Goal: Task Accomplishment & Management: Use online tool/utility

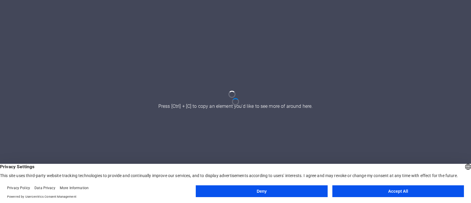
click at [417, 189] on button "Accept All" at bounding box center [399, 191] width 132 height 12
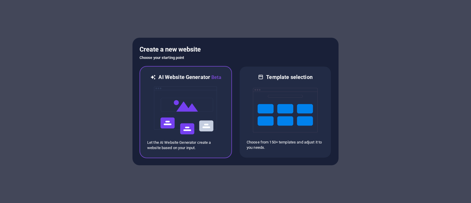
click at [195, 130] on img at bounding box center [185, 110] width 65 height 59
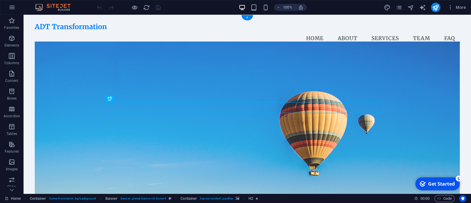
scroll to position [0, 0]
click at [100, 29] on div "ADT Transformation" at bounding box center [247, 26] width 425 height 9
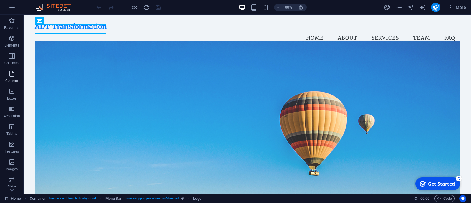
click at [16, 79] on p "Content" at bounding box center [11, 80] width 13 height 5
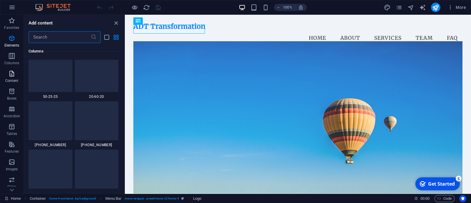
scroll to position [1031, 0]
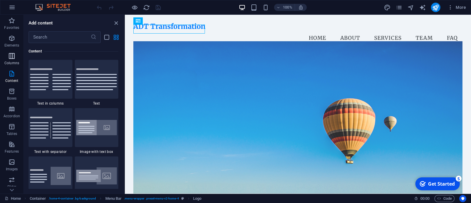
click at [12, 55] on icon "button" at bounding box center [11, 55] width 7 height 7
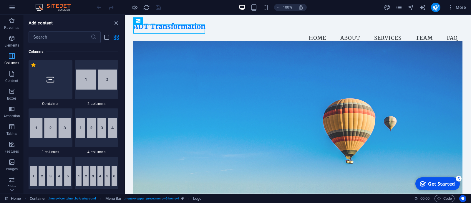
scroll to position [291, 0]
click at [11, 41] on icon "button" at bounding box center [11, 38] width 7 height 7
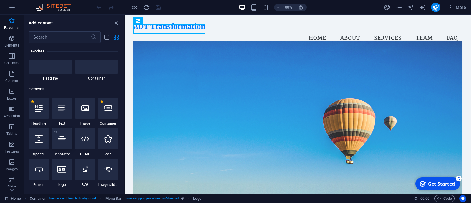
scroll to position [24, 0]
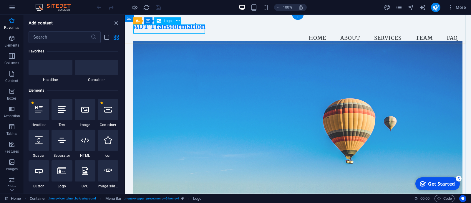
click at [147, 31] on div "ADT Transformation" at bounding box center [297, 26] width 329 height 9
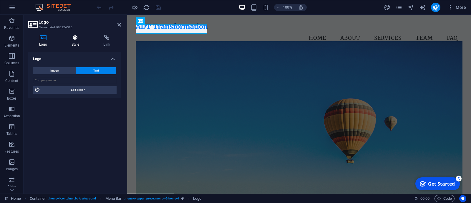
click at [75, 37] on icon at bounding box center [76, 38] width 30 height 6
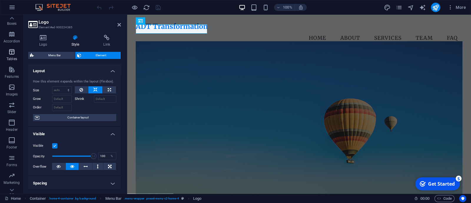
scroll to position [86, 0]
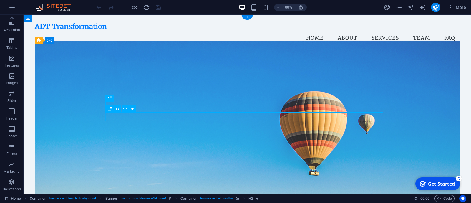
click at [229, 171] on figure at bounding box center [247, 123] width 425 height 163
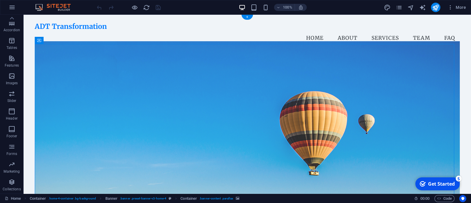
click at [383, 79] on figure at bounding box center [247, 123] width 425 height 163
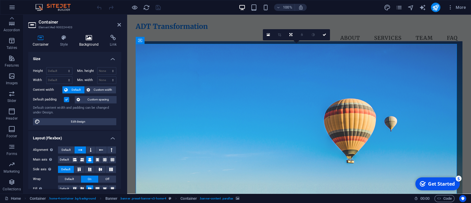
click at [90, 41] on h4 "Background" at bounding box center [90, 41] width 31 height 12
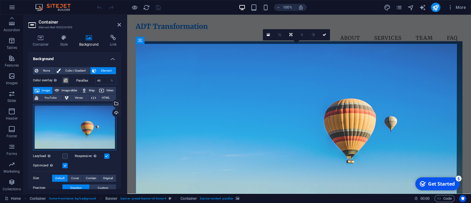
click at [71, 120] on div "Drag files here, click to choose files or select files from Files or our free s…" at bounding box center [74, 127] width 83 height 46
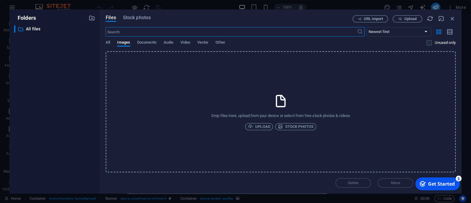
click at [71, 120] on body "ADT Transformation Home Favorites Elements Columns Content Boxes Accordion Tabl…" at bounding box center [235, 101] width 471 height 203
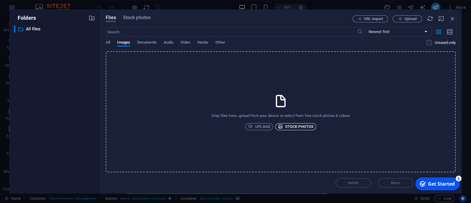
click at [302, 124] on span "Stock photos" at bounding box center [296, 126] width 36 height 7
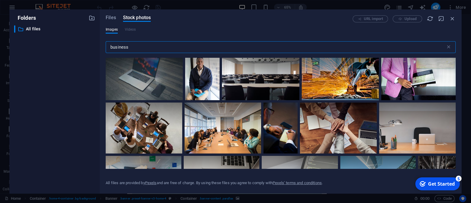
scroll to position [1130, 0]
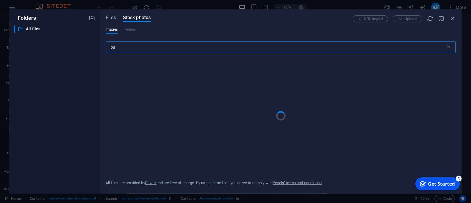
type input "b"
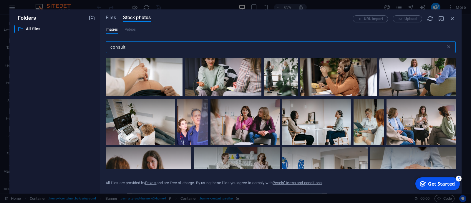
scroll to position [310, 0]
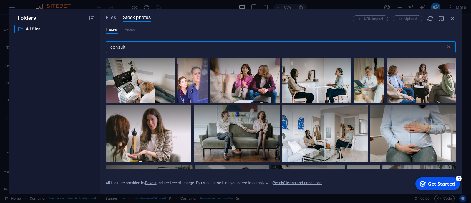
click at [196, 47] on input "consult" at bounding box center [276, 47] width 340 height 12
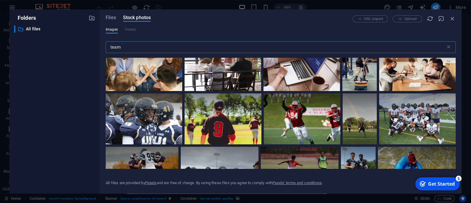
scroll to position [1831, 0]
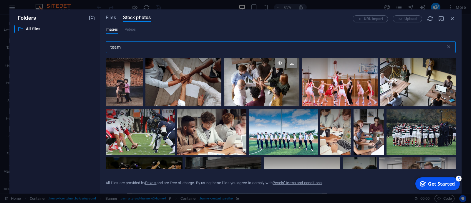
type input "team"
click at [264, 80] on div at bounding box center [262, 81] width 76 height 51
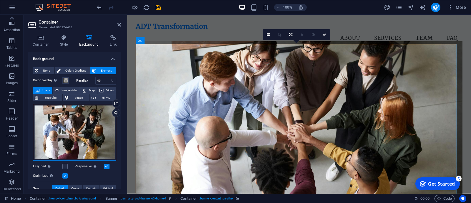
click at [75, 130] on div "Drag files here, click to choose files or select files from Files or our free s…" at bounding box center [74, 132] width 83 height 57
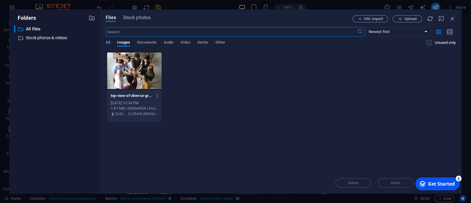
click at [75, 130] on body "ADT Transformation Home Favorites Elements Columns Content Boxes Accordion Tabl…" at bounding box center [235, 101] width 471 height 203
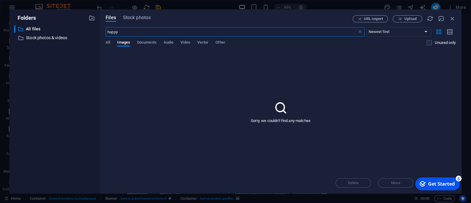
type input "happy"
click at [155, 32] on input "happy" at bounding box center [231, 31] width 251 height 9
click at [70, 37] on p "Stock photos & videos" at bounding box center [55, 37] width 58 height 7
click at [146, 32] on input "happy" at bounding box center [231, 31] width 251 height 9
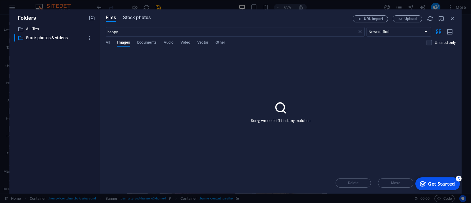
click at [141, 19] on span "Stock photos" at bounding box center [137, 17] width 28 height 7
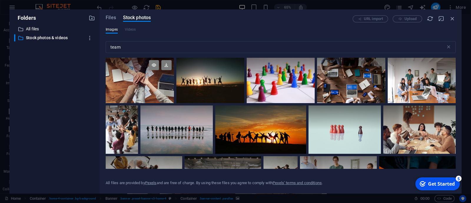
click at [144, 84] on div at bounding box center [140, 80] width 68 height 45
click at [144, 84] on div at bounding box center [140, 91] width 68 height 23
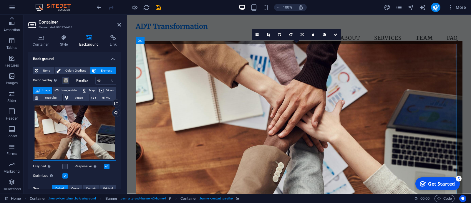
click at [84, 128] on div "Drag files here, click to choose files or select files from Files or our free s…" at bounding box center [74, 132] width 83 height 57
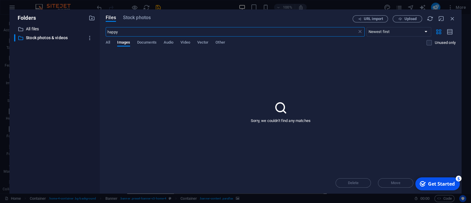
click at [84, 128] on body "ADT Transformation Home Favorites Elements Columns Content Boxes Accordion Tabl…" at bounding box center [235, 101] width 471 height 203
click at [142, 15] on span "Stock photos" at bounding box center [137, 17] width 28 height 7
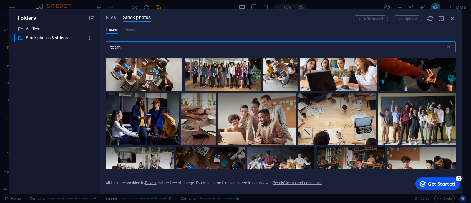
scroll to position [118, 0]
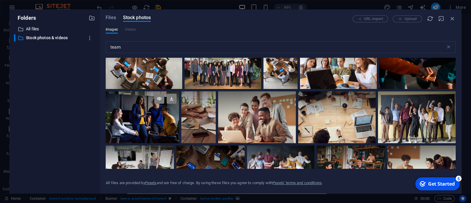
click at [162, 120] on div at bounding box center [142, 117] width 73 height 52
click at [162, 120] on div at bounding box center [142, 130] width 73 height 26
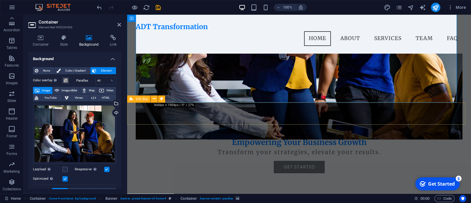
scroll to position [95, 0]
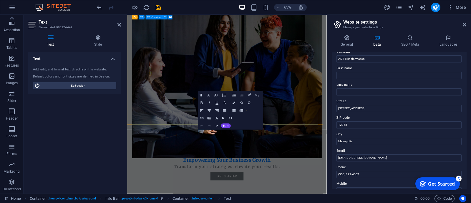
scroll to position [21, 0]
click at [381, 108] on input "[STREET_ADDRESS]" at bounding box center [399, 107] width 125 height 7
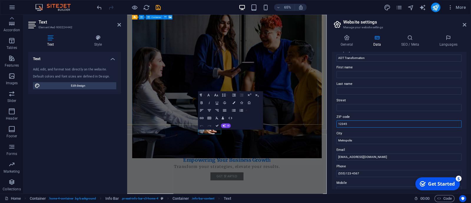
click at [376, 124] on input "12345" at bounding box center [399, 123] width 125 height 7
type input "1"
click at [376, 142] on input "Metropolis" at bounding box center [399, 140] width 125 height 7
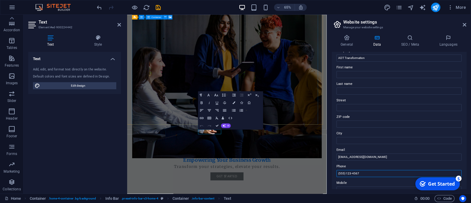
click at [343, 173] on input "(555) 123-4567" at bounding box center [399, 173] width 125 height 7
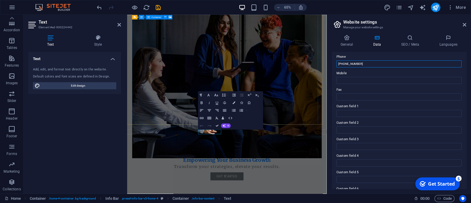
scroll to position [146, 0]
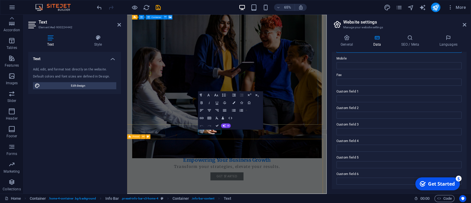
type input "(+27) 79-525-0473"
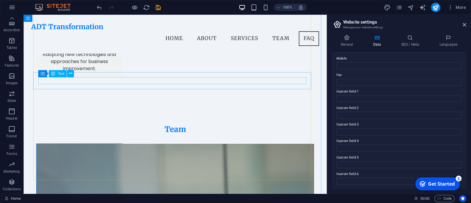
scroll to position [1034, 0]
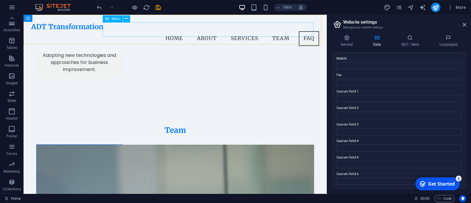
click at [276, 31] on nav "Home About Services Team FAQ" at bounding box center [175, 38] width 288 height 15
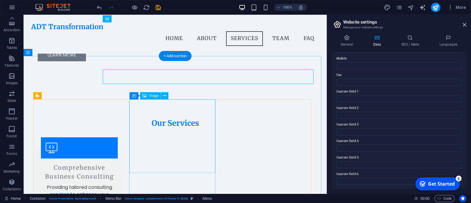
scroll to position [516, 0]
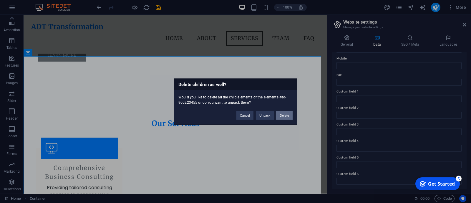
click at [290, 117] on button "Delete" at bounding box center [284, 115] width 16 height 9
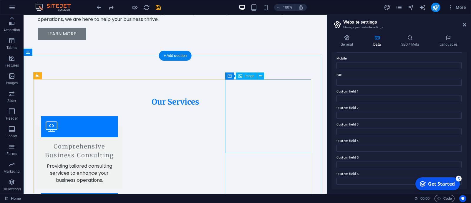
scroll to position [546, 0]
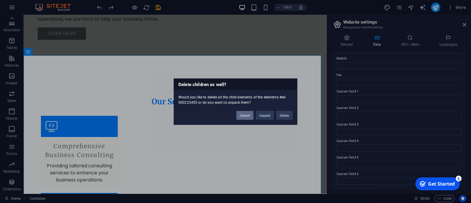
click at [245, 112] on button "Cancel" at bounding box center [245, 115] width 17 height 9
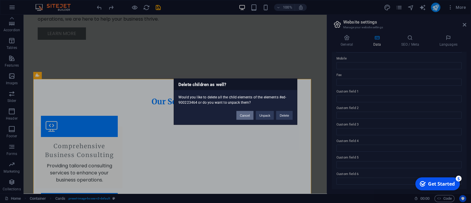
click at [248, 115] on button "Cancel" at bounding box center [245, 115] width 17 height 9
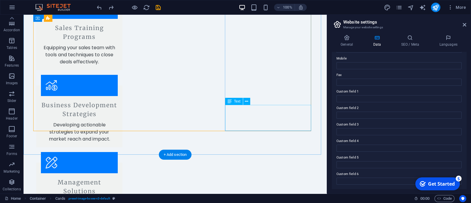
scroll to position [760, 0]
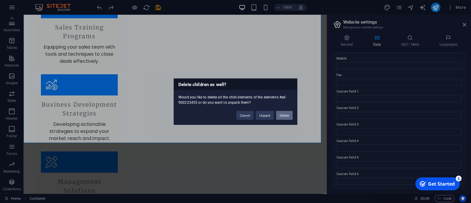
click at [287, 115] on button "Delete" at bounding box center [284, 115] width 16 height 9
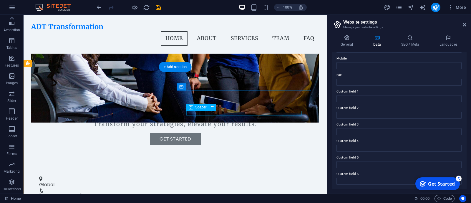
scroll to position [0, 0]
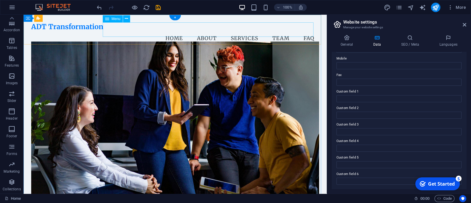
click at [281, 32] on nav "Home About Services Team FAQ" at bounding box center [175, 38] width 288 height 15
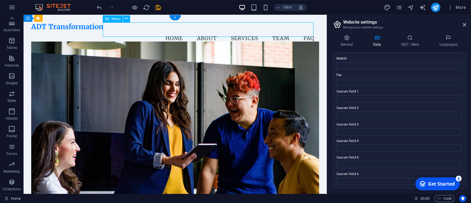
select select
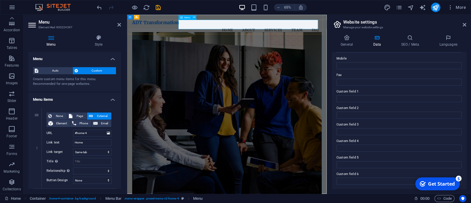
click at [386, 32] on nav "Home About Services Team FAQ" at bounding box center [281, 38] width 292 height 15
drag, startPoint x: 120, startPoint y: 87, endPoint x: 122, endPoint y: 111, distance: 24.5
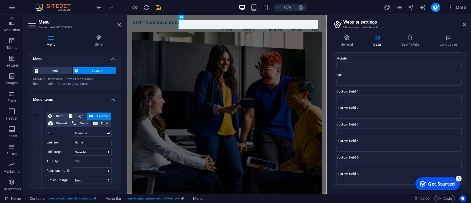
click at [122, 111] on div "Menu Style Menu Auto Custom Create custom menu items for this menu. Recommended…" at bounding box center [75, 111] width 102 height 163
click at [52, 39] on icon at bounding box center [51, 38] width 46 height 6
click at [96, 136] on input "#home-4" at bounding box center [92, 133] width 39 height 7
click at [342, 36] on icon at bounding box center [347, 38] width 30 height 6
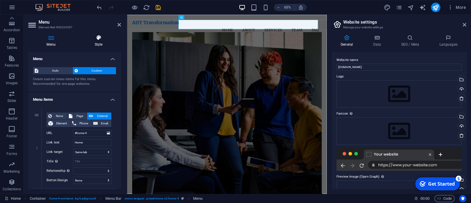
click at [101, 39] on icon at bounding box center [98, 38] width 45 height 6
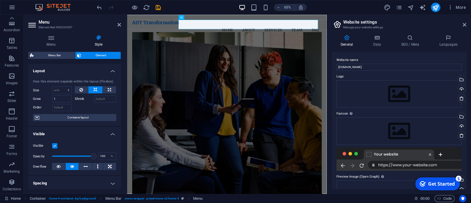
click at [0, 0] on div at bounding box center [0, 0] width 0 height 0
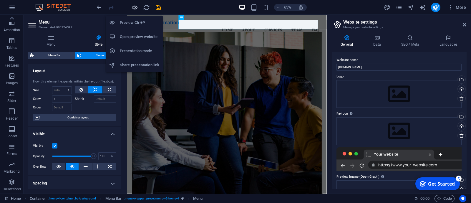
click at [133, 7] on icon "button" at bounding box center [134, 7] width 7 height 7
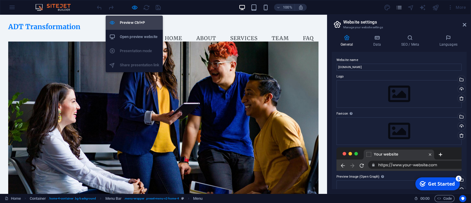
click at [136, 22] on h6 "Preview Ctrl+P" at bounding box center [139, 22] width 39 height 7
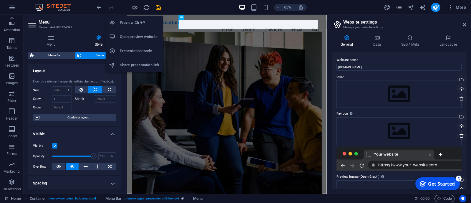
click at [136, 22] on h6 "Preview Ctrl+P" at bounding box center [139, 22] width 39 height 7
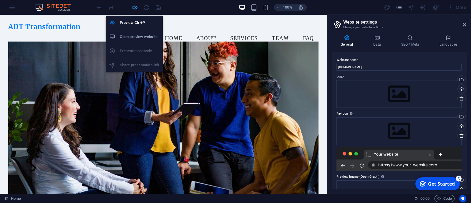
click at [136, 6] on icon "button" at bounding box center [134, 7] width 7 height 7
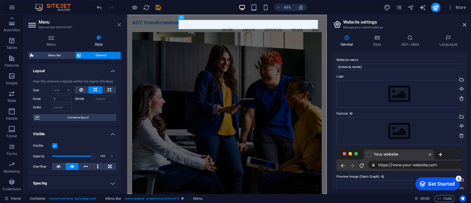
click at [118, 25] on icon at bounding box center [120, 24] width 4 height 5
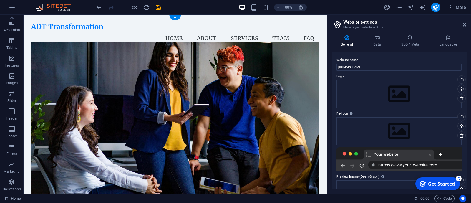
click at [288, 62] on figure at bounding box center [175, 123] width 288 height 163
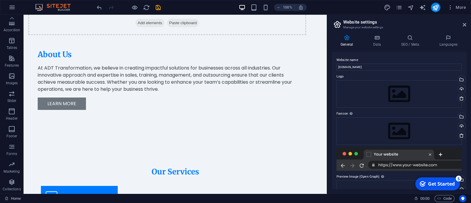
scroll to position [521, 0]
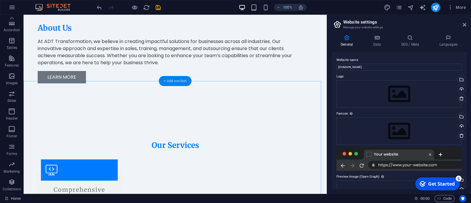
click at [176, 82] on div "+ Add section" at bounding box center [175, 81] width 33 height 10
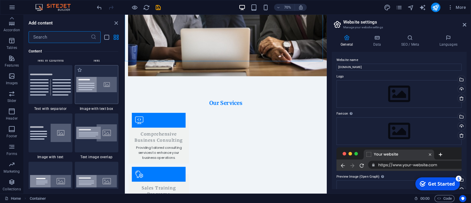
scroll to position [1073, 0]
click at [14, 75] on icon "button" at bounding box center [11, 75] width 7 height 7
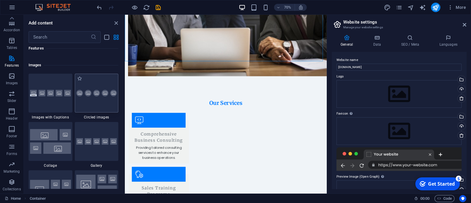
scroll to position [2974, 0]
click at [62, 95] on img at bounding box center [50, 93] width 41 height 7
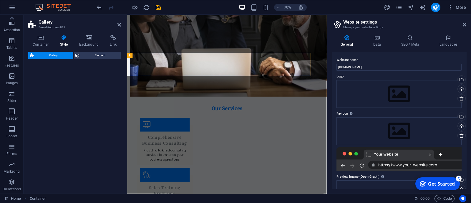
scroll to position [602, 0]
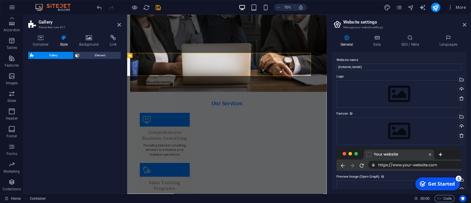
select select "rem"
select select "preset-gallery-v3-captions"
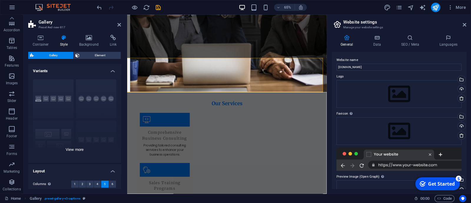
click at [77, 147] on div "Captions Circle Collage Default Grid Grid shifted" at bounding box center [74, 119] width 93 height 88
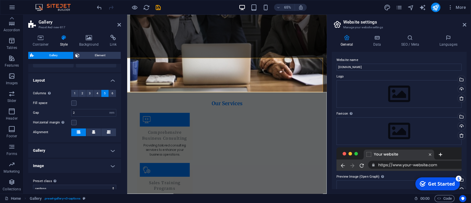
scroll to position [132, 0]
click at [75, 95] on span "1" at bounding box center [75, 94] width 2 height 7
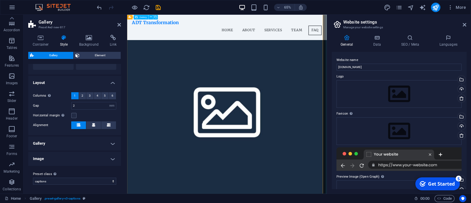
scroll to position [1854, 0]
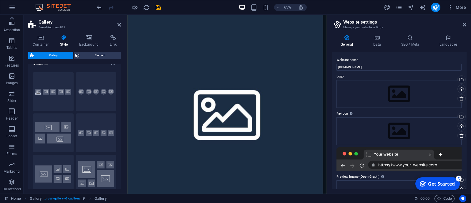
scroll to position [0, 0]
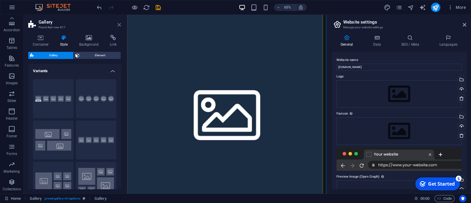
click at [120, 23] on icon at bounding box center [120, 24] width 4 height 5
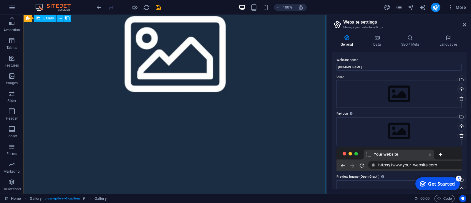
scroll to position [1761, 0]
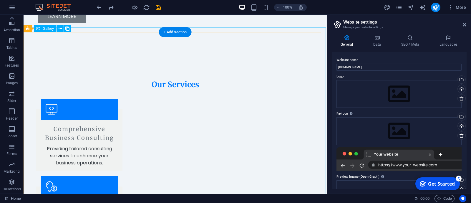
scroll to position [585, 0]
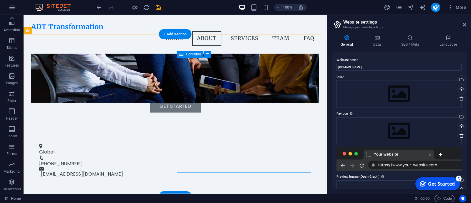
scroll to position [155, 0]
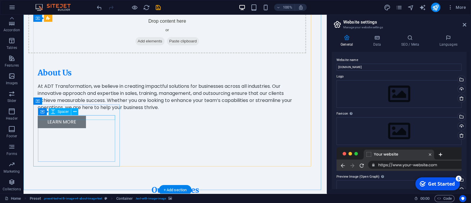
scroll to position [471, 0]
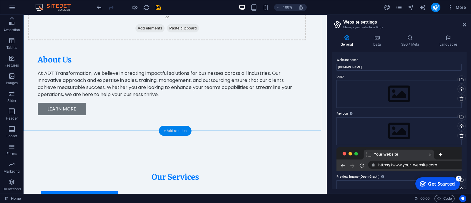
click at [181, 128] on div "+ Add section" at bounding box center [175, 131] width 33 height 10
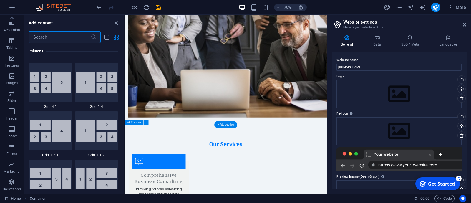
scroll to position [1031, 0]
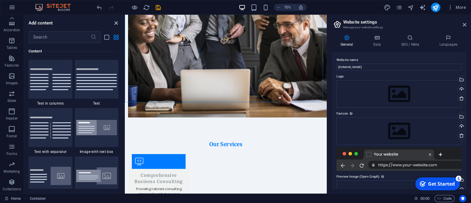
click at [117, 25] on icon "close panel" at bounding box center [116, 23] width 7 height 7
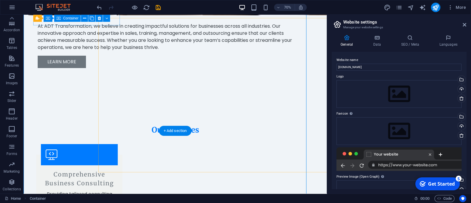
scroll to position [471, 0]
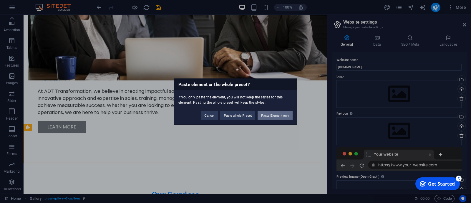
click at [265, 115] on button "Paste Element only" at bounding box center [275, 115] width 35 height 9
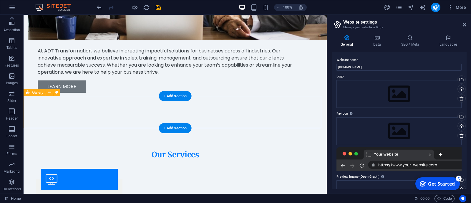
scroll to position [512, 0]
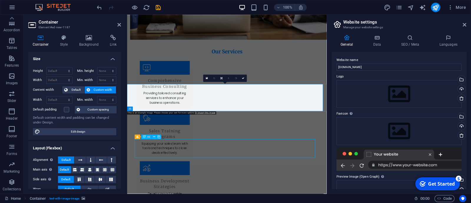
scroll to position [629, 0]
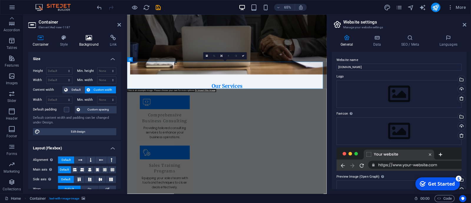
click at [86, 37] on icon at bounding box center [89, 38] width 29 height 6
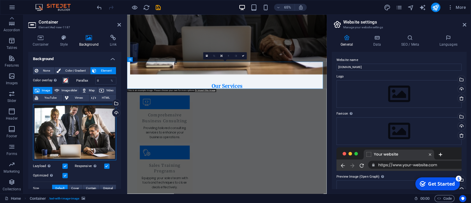
click at [82, 126] on div "Drag files here, click to choose files or select files from Files or our free s…" at bounding box center [74, 132] width 83 height 57
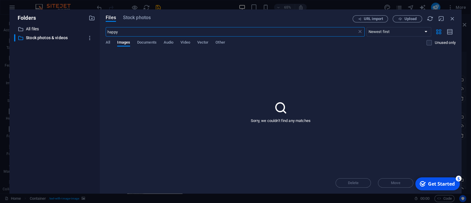
scroll to position [913, 0]
click at [82, 126] on body "ADT Transformation Home Favorites Elements Columns Content Boxes Accordion Tabl…" at bounding box center [235, 101] width 471 height 203
drag, startPoint x: 139, startPoint y: 12, endPoint x: 138, endPoint y: 15, distance: 3.1
click at [138, 15] on div "Files Stock photos URL import Upload happy ​ Newest first Oldest first Name (A-…" at bounding box center [281, 101] width 362 height 184
click at [138, 15] on span "Stock photos" at bounding box center [137, 17] width 28 height 7
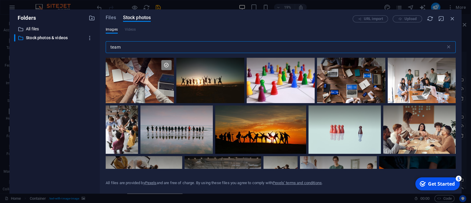
click at [178, 49] on input "team" at bounding box center [276, 47] width 340 height 12
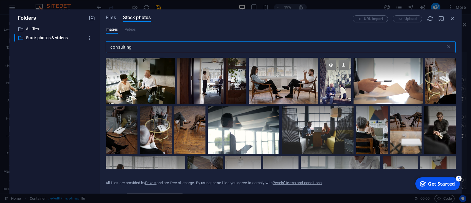
type input "consulting"
click at [336, 89] on div at bounding box center [336, 81] width 31 height 46
click at [336, 89] on div at bounding box center [336, 92] width 31 height 23
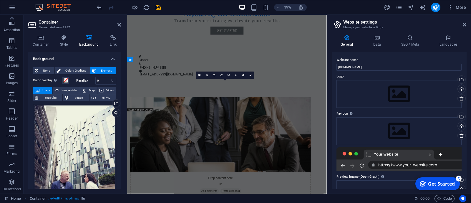
scroll to position [629, 0]
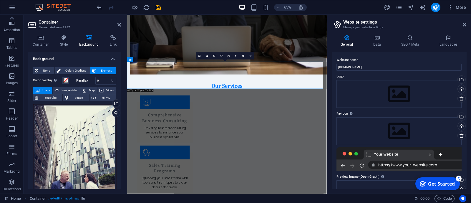
drag, startPoint x: 81, startPoint y: 158, endPoint x: 71, endPoint y: 178, distance: 22.1
click at [71, 178] on div "Drag files here, click to choose files or select files from Files or our free s…" at bounding box center [74, 166] width 83 height 124
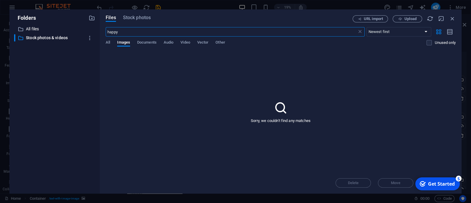
scroll to position [913, 0]
click at [148, 15] on div "Files Stock photos URL import Upload happy ​ Newest first Oldest first Name (A-…" at bounding box center [281, 101] width 362 height 184
click at [144, 16] on span "Stock photos" at bounding box center [137, 17] width 28 height 7
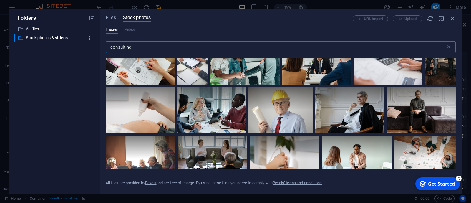
scroll to position [1051, 0]
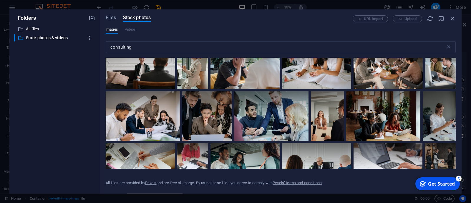
click at [366, 113] on div at bounding box center [383, 115] width 74 height 49
click at [366, 116] on div at bounding box center [383, 128] width 74 height 25
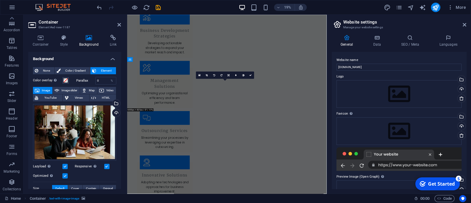
scroll to position [629, 0]
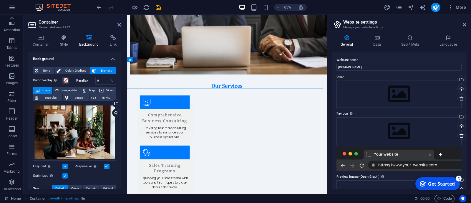
drag, startPoint x: 388, startPoint y: 103, endPoint x: 389, endPoint y: 118, distance: 14.5
drag, startPoint x: 353, startPoint y: 114, endPoint x: 352, endPoint y: 108, distance: 5.7
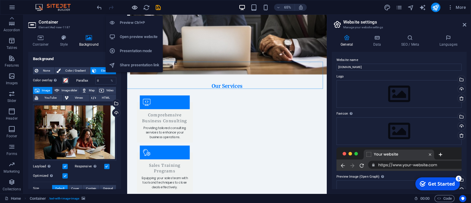
click at [135, 8] on icon "button" at bounding box center [134, 7] width 7 height 7
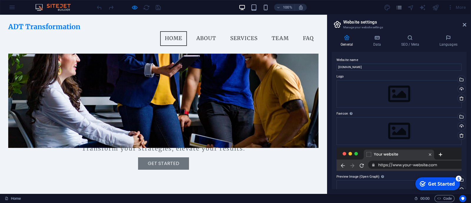
scroll to position [0, 0]
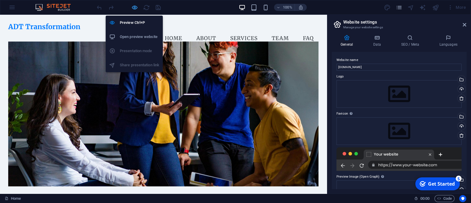
click at [131, 6] on icon "button" at bounding box center [134, 7] width 7 height 7
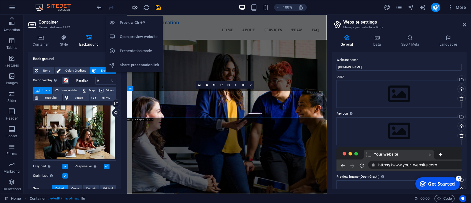
scroll to position [584, 0]
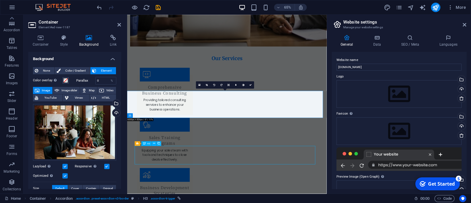
scroll to position [629, 0]
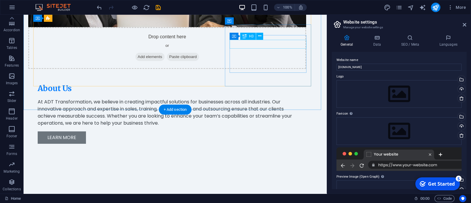
scroll to position [566, 0]
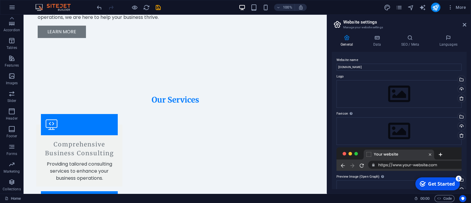
click at [0, 0] on div at bounding box center [0, 0] width 0 height 0
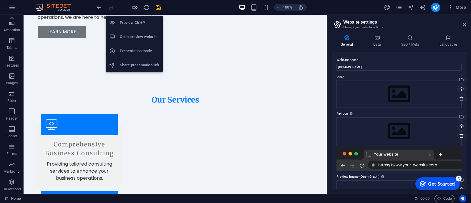
click at [135, 4] on icon "button" at bounding box center [134, 7] width 7 height 7
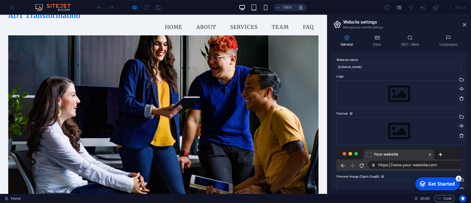
scroll to position [0, 0]
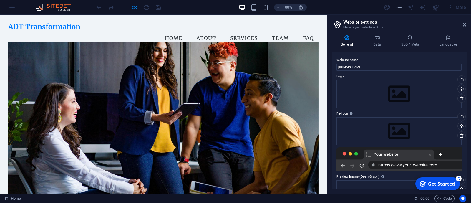
click at [465, 23] on icon at bounding box center [465, 24] width 4 height 5
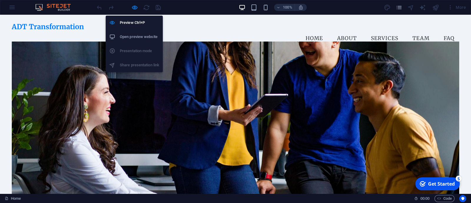
click at [136, 11] on body "ADT Transformation Home Favorites Elements Columns Content Boxes Accordion Tabl…" at bounding box center [235, 101] width 471 height 203
click at [134, 7] on icon "button" at bounding box center [134, 7] width 7 height 7
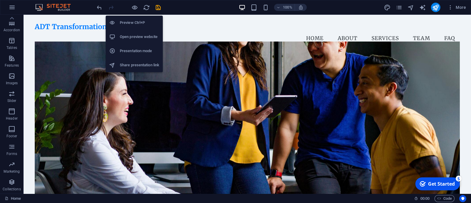
click at [136, 11] on div "Preview Ctrl+P Open preview website Presentation mode Share presentation link" at bounding box center [134, 41] width 57 height 61
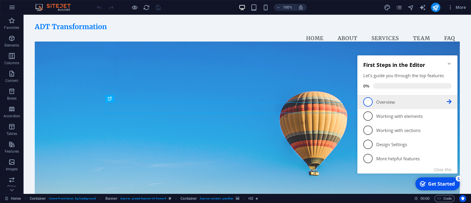
click at [372, 102] on span "1" at bounding box center [368, 101] width 9 height 9
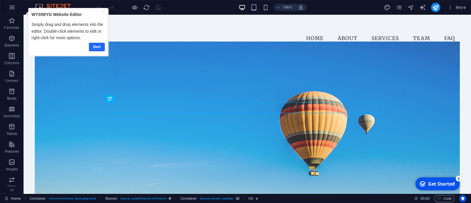
click at [103, 46] on link "Next" at bounding box center [97, 46] width 16 height 9
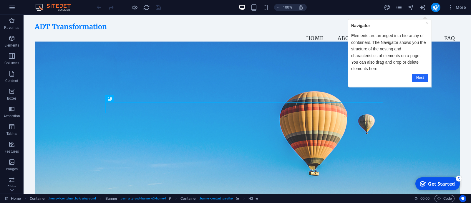
click at [423, 78] on link "Next" at bounding box center [420, 77] width 16 height 9
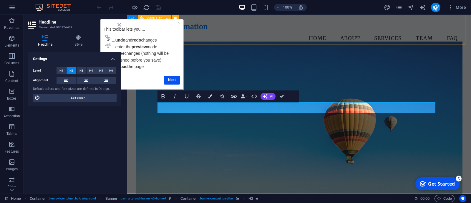
click at [362, 42] on div "ADT Transformation Menu Home About Services Team FAQ" at bounding box center [299, 34] width 344 height 39
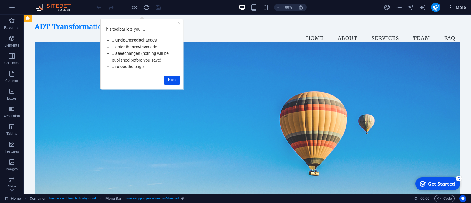
click at [450, 8] on icon "button" at bounding box center [451, 7] width 6 height 6
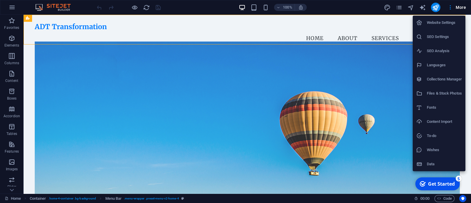
click at [358, 8] on div at bounding box center [235, 101] width 471 height 203
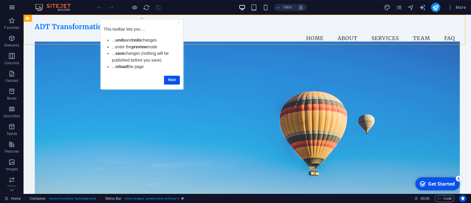
click at [10, 9] on icon "button" at bounding box center [12, 7] width 7 height 7
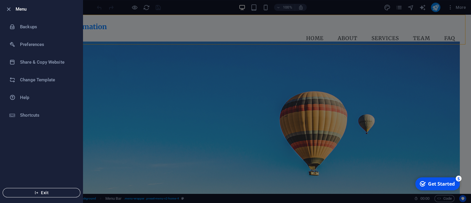
click at [43, 193] on span "Exit" at bounding box center [42, 192] width 68 height 5
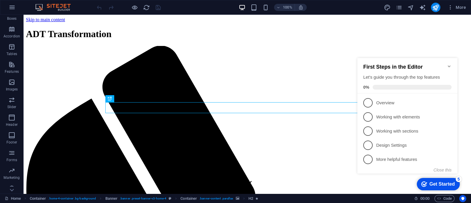
scroll to position [86, 0]
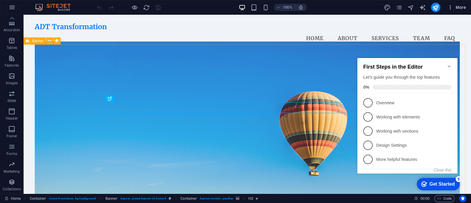
click at [449, 4] on button "More" at bounding box center [456, 7] width 23 height 9
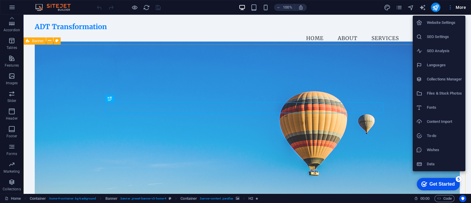
click at [449, 19] on h6 "Website Settings" at bounding box center [444, 22] width 35 height 7
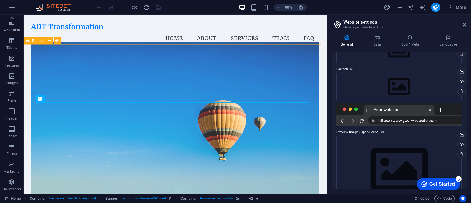
scroll to position [45, 0]
select select "English"
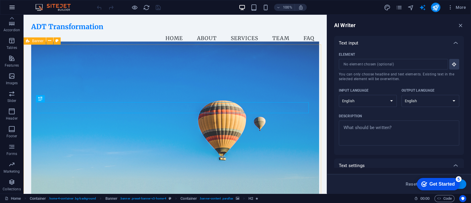
click at [11, 7] on icon "button" at bounding box center [12, 7] width 7 height 7
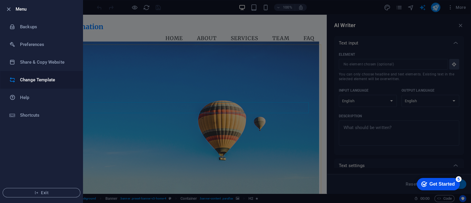
click at [36, 79] on h6 "Change Template" at bounding box center [47, 79] width 54 height 7
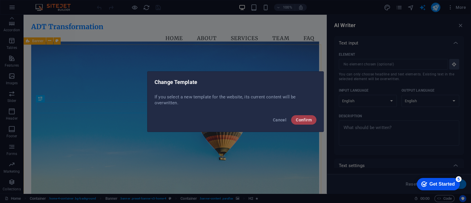
click at [303, 121] on span "Confirm" at bounding box center [304, 120] width 16 height 5
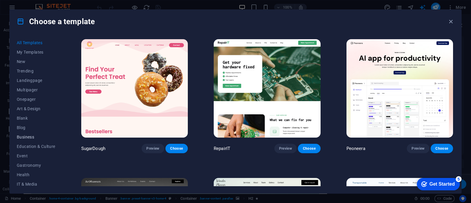
click at [32, 135] on span "Business" at bounding box center [36, 137] width 39 height 5
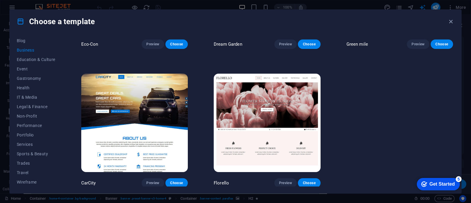
scroll to position [0, 0]
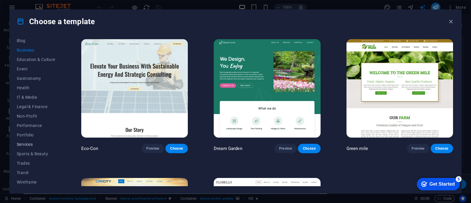
click at [29, 142] on span "Services" at bounding box center [36, 144] width 39 height 5
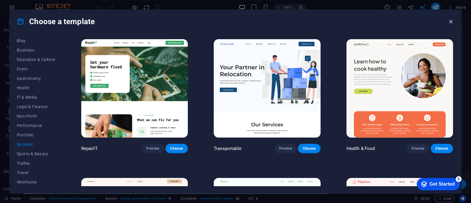
click at [453, 19] on icon "button" at bounding box center [451, 21] width 7 height 7
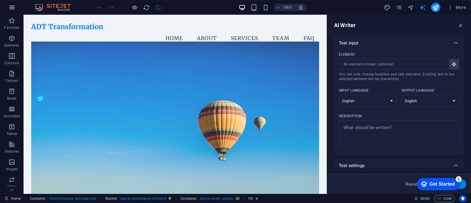
click at [12, 6] on icon "button" at bounding box center [12, 7] width 7 height 7
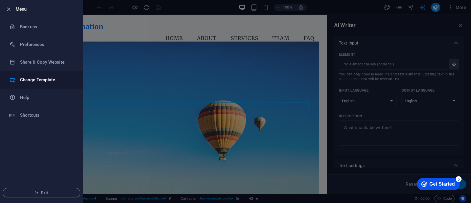
click at [34, 82] on h6 "Change Template" at bounding box center [47, 79] width 54 height 7
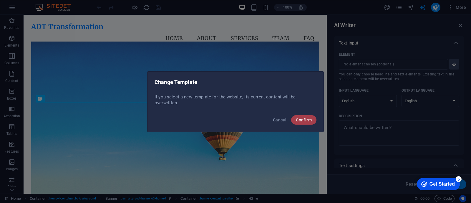
click at [303, 118] on span "Confirm" at bounding box center [304, 120] width 16 height 5
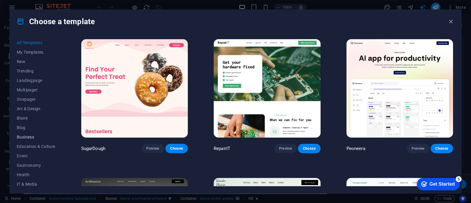
click at [29, 139] on span "Business" at bounding box center [36, 137] width 39 height 5
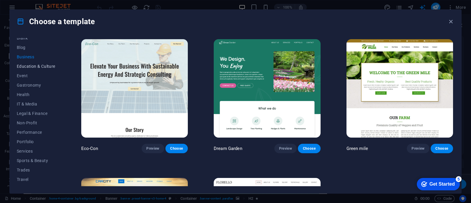
scroll to position [87, 0]
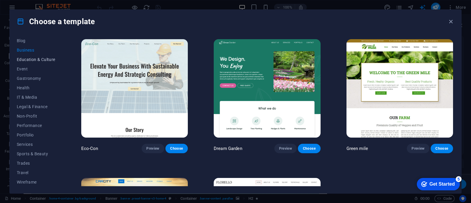
click at [34, 143] on span "Services" at bounding box center [36, 144] width 39 height 5
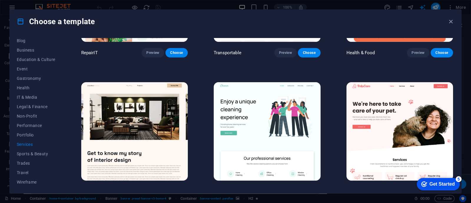
scroll to position [0, 0]
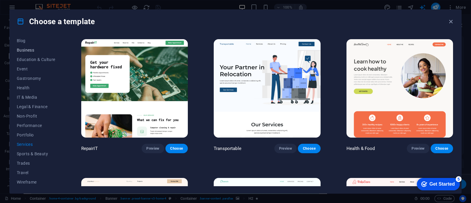
click at [30, 48] on span "Business" at bounding box center [36, 50] width 39 height 5
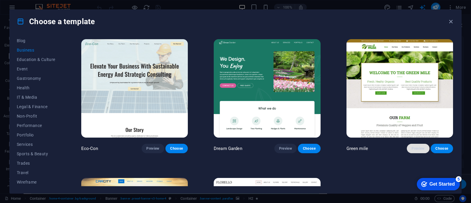
click at [419, 147] on span "Preview" at bounding box center [418, 148] width 13 height 5
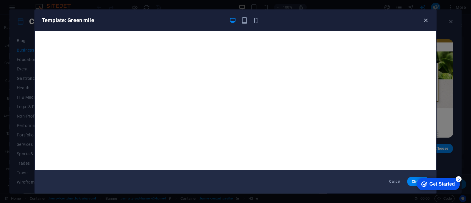
click at [425, 17] on icon "button" at bounding box center [426, 20] width 7 height 7
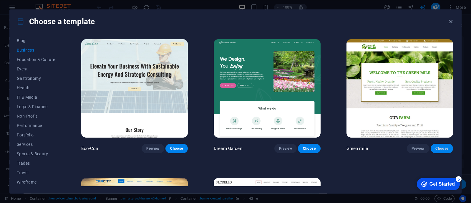
click at [439, 146] on span "Choose" at bounding box center [442, 148] width 13 height 5
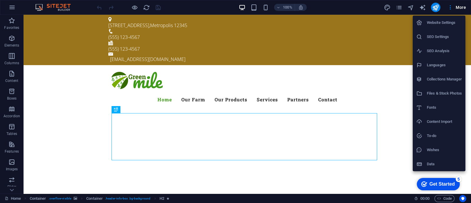
click at [449, 25] on h6 "Website Settings" at bounding box center [444, 22] width 35 height 7
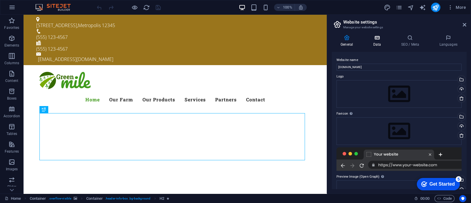
click at [383, 46] on h4 "Data" at bounding box center [378, 41] width 28 height 12
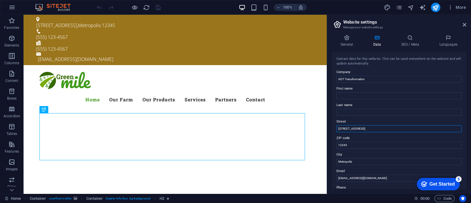
click at [381, 128] on input "[STREET_ADDRESS]" at bounding box center [399, 128] width 125 height 7
type input "Global"
click at [379, 146] on input "12345" at bounding box center [399, 145] width 125 height 7
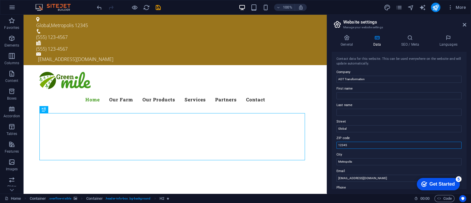
click at [379, 146] on input "12345" at bounding box center [399, 145] width 125 height 7
click at [377, 164] on input "Metropolis" at bounding box center [399, 161] width 125 height 7
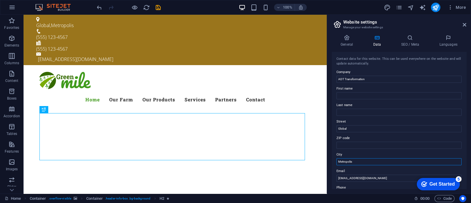
click at [377, 164] on input "Metropolis" at bounding box center [399, 161] width 125 height 7
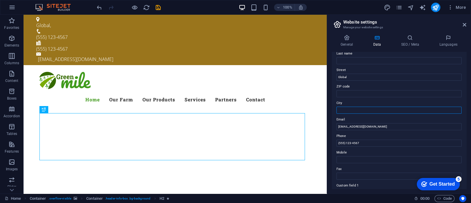
scroll to position [52, 0]
click at [345, 142] on input "(555) 123-4567" at bounding box center [399, 142] width 125 height 7
click at [350, 142] on input "[PHONE_NUMBER]" at bounding box center [399, 142] width 125 height 7
type input "[PHONE_NUMBER]"
click at [384, 151] on label "Mobile" at bounding box center [399, 152] width 125 height 7
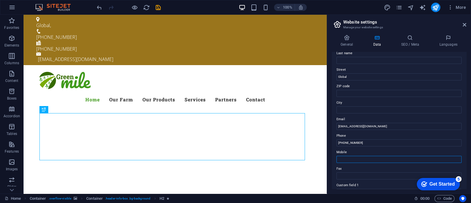
click at [384, 156] on input "Mobile" at bounding box center [399, 159] width 125 height 7
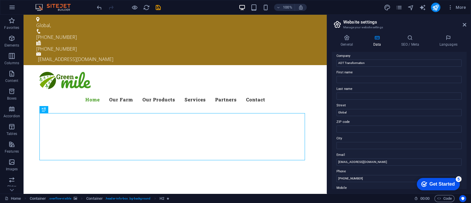
scroll to position [0, 0]
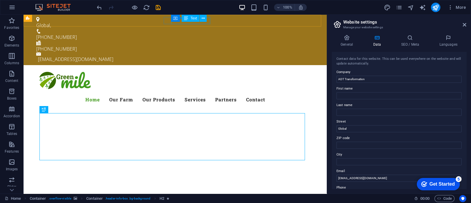
click at [191, 18] on span "Text" at bounding box center [194, 18] width 6 height 4
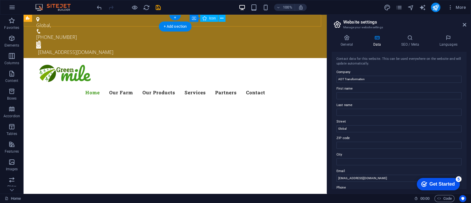
click at [191, 41] on figure at bounding box center [172, 43] width 273 height 5
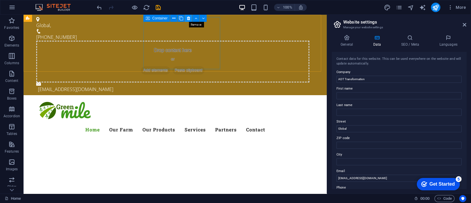
click at [190, 18] on button at bounding box center [188, 18] width 7 height 7
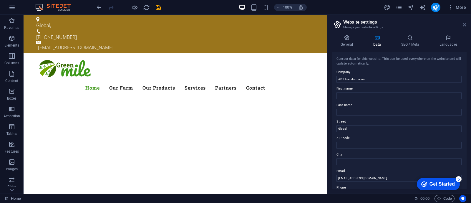
click at [464, 25] on icon at bounding box center [465, 24] width 4 height 5
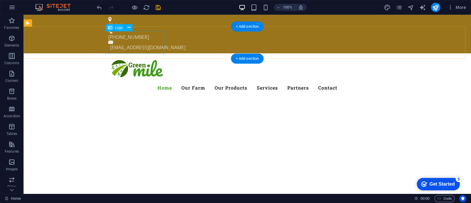
click at [142, 58] on div at bounding box center [247, 69] width 278 height 23
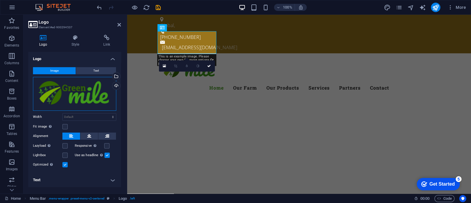
click at [90, 93] on div "Drag files here, click to choose files or select files from Files or our free s…" at bounding box center [74, 94] width 83 height 34
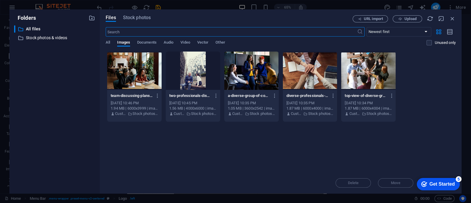
click at [297, 75] on div at bounding box center [310, 71] width 54 height 38
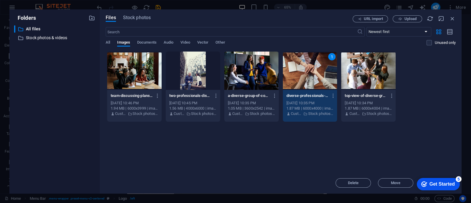
click at [297, 75] on div "1" at bounding box center [310, 71] width 54 height 38
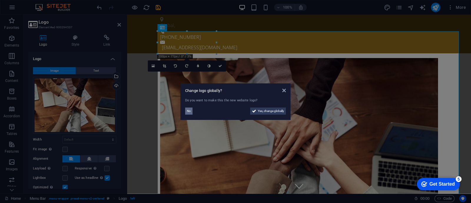
click at [187, 109] on span "No" at bounding box center [189, 111] width 4 height 7
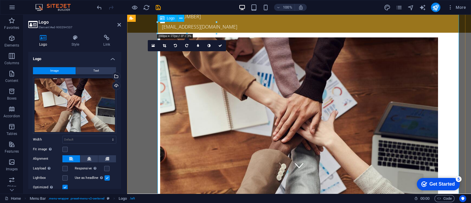
scroll to position [20, 0]
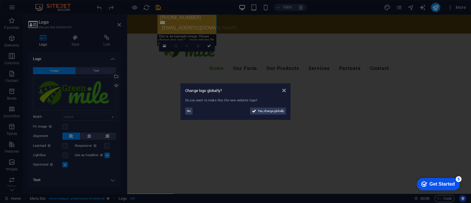
click at [240, 38] on aside "Change logo globally? Do you want to make this the new website logo? No Yes, ch…" at bounding box center [235, 101] width 471 height 203
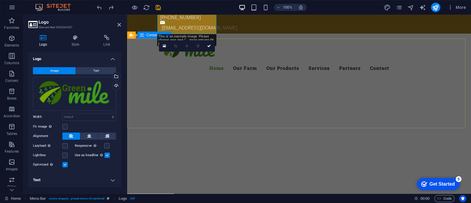
click at [237, 169] on div at bounding box center [299, 192] width 344 height 47
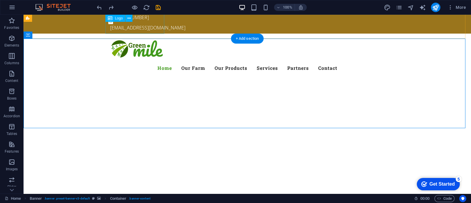
click at [147, 38] on div at bounding box center [247, 49] width 278 height 23
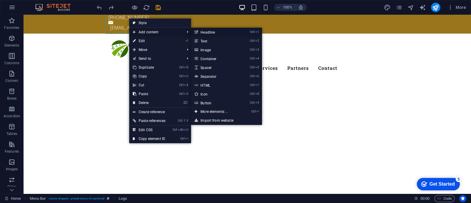
click at [219, 34] on link "Ctrl 1 Headline" at bounding box center [215, 32] width 49 height 9
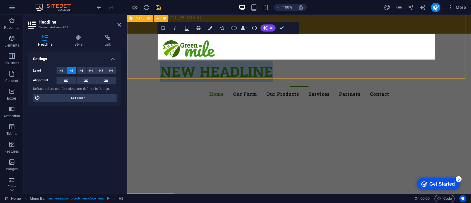
click at [353, 34] on div "New headline Menu Home Our Farm Our Products Services Partners Contact" at bounding box center [299, 70] width 344 height 72
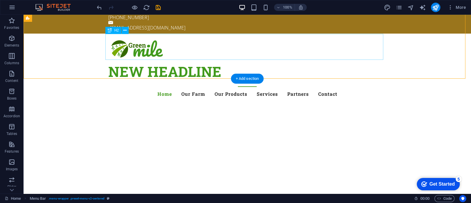
click at [228, 61] on div "New headline" at bounding box center [247, 74] width 278 height 26
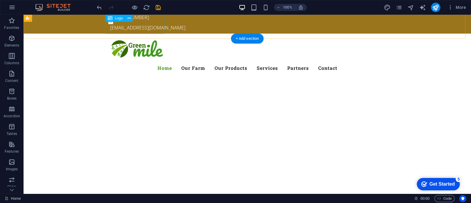
click at [148, 38] on div at bounding box center [247, 49] width 278 height 23
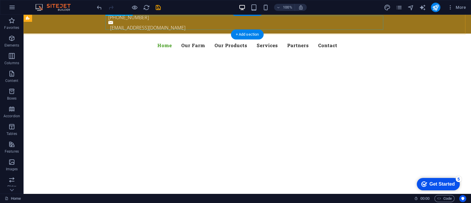
scroll to position [15, 0]
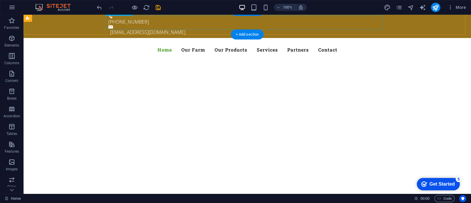
click at [196, 43] on nav "Home Our Farm Our Products Services Partners Contact" at bounding box center [247, 50] width 278 height 14
select select
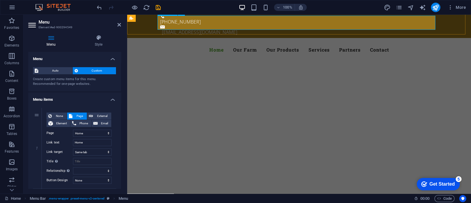
click at [241, 43] on nav "Home Our Farm Our Products Services Partners Contact" at bounding box center [299, 50] width 278 height 14
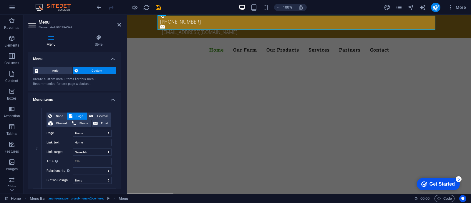
drag, startPoint x: 119, startPoint y: 83, endPoint x: 121, endPoint y: 86, distance: 3.2
click at [121, 86] on div "Menu Auto Custom Create custom menu items for this menu. Recommended for one-pa…" at bounding box center [74, 120] width 93 height 137
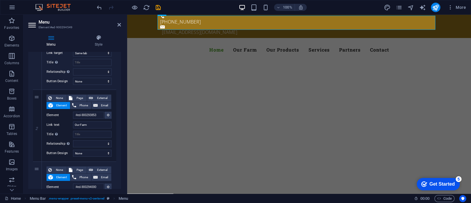
scroll to position [125, 0]
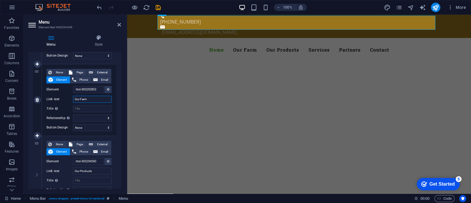
click at [100, 99] on input "Our Farm" at bounding box center [92, 99] width 39 height 7
type input "A"
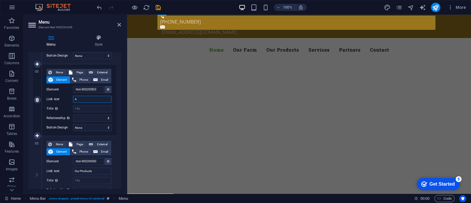
select select
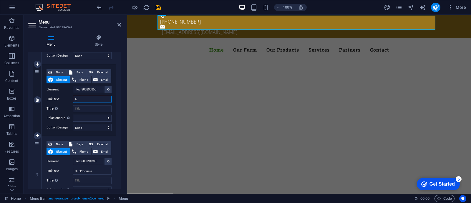
select select
type input "About"
select select
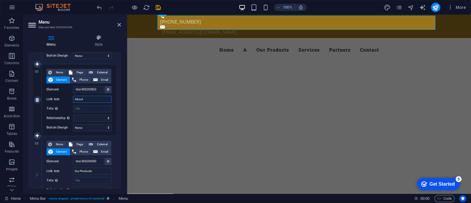
select select
type input "About"
select select
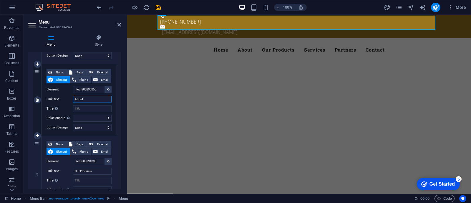
type input "About U"
select select
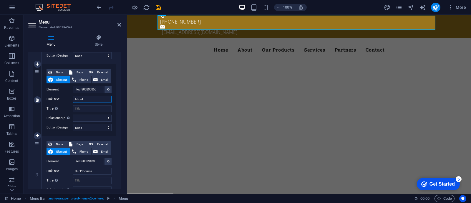
select select
type input "About Us"
select select
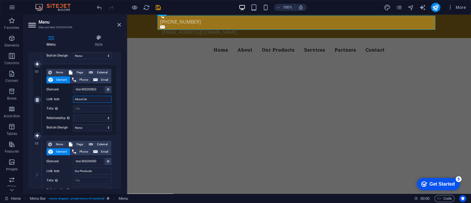
select select
type input "About Us"
drag, startPoint x: 119, startPoint y: 106, endPoint x: 121, endPoint y: 126, distance: 19.6
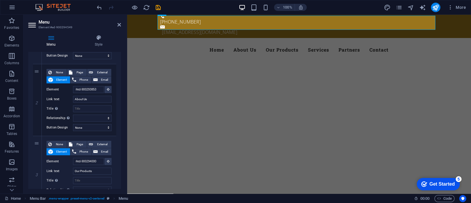
click at [121, 126] on div "Menu Style Menu Auto Custom Create custom menu items for this menu. Recommended…" at bounding box center [75, 111] width 102 height 163
click at [120, 114] on div "Menu Style Menu Auto Custom Create custom menu items for this menu. Recommended…" at bounding box center [75, 111] width 102 height 163
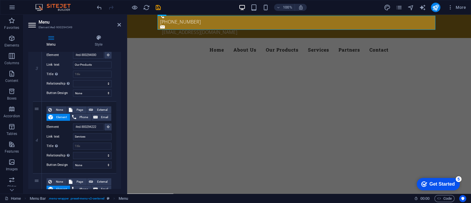
scroll to position [233, 0]
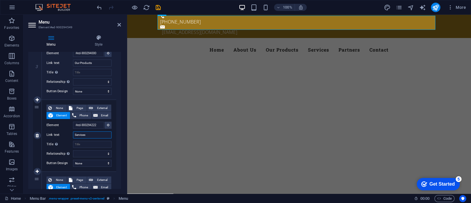
click at [105, 136] on input "Services" at bounding box center [92, 134] width 39 height 7
type input "OurServices"
select select
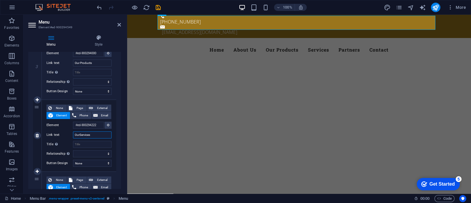
select select
type input "Our Services"
select select
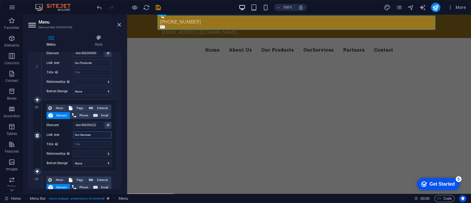
select select
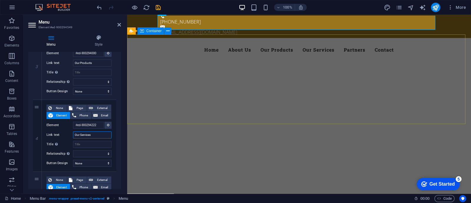
type input "Our Services"
click at [142, 151] on div at bounding box center [299, 174] width 344 height 47
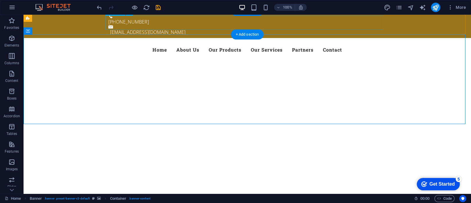
click at [187, 43] on nav "Home About Us Our Products Our Services Partners Contact" at bounding box center [247, 50] width 278 height 14
select select
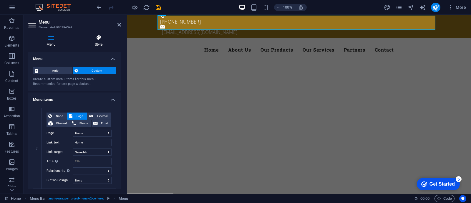
click at [102, 42] on h4 "Style" at bounding box center [98, 41] width 45 height 12
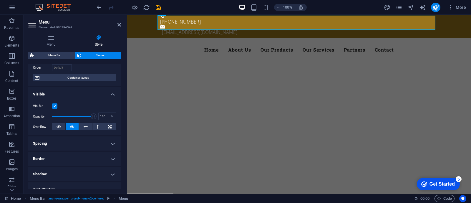
scroll to position [31, 0]
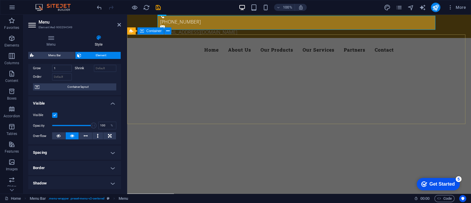
click at [447, 151] on div at bounding box center [299, 174] width 344 height 47
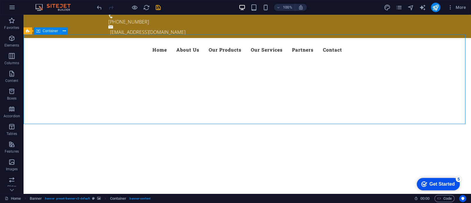
click at [447, 151] on div at bounding box center [248, 174] width 448 height 47
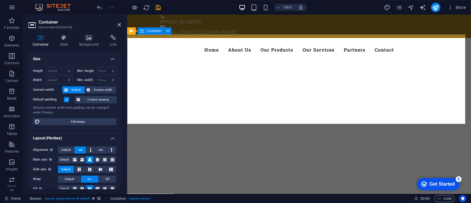
click at [146, 151] on div at bounding box center [299, 174] width 344 height 47
click at [94, 37] on icon at bounding box center [89, 38] width 29 height 6
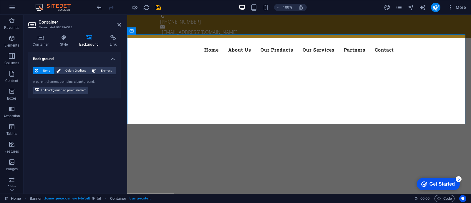
click at [89, 39] on icon at bounding box center [89, 38] width 29 height 6
click at [136, 151] on div at bounding box center [299, 174] width 344 height 47
click at [84, 88] on span "Edit background on parent element" at bounding box center [63, 90] width 45 height 7
select select "ms"
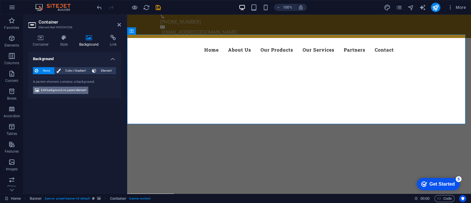
select select "s"
select select "progressive"
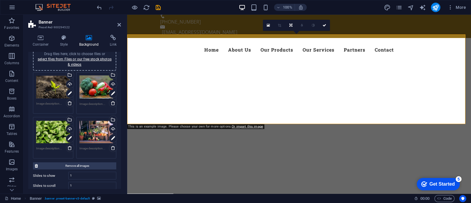
scroll to position [56, 0]
click at [47, 87] on div "Drag files here, click to choose files or select files from Files or our free s…" at bounding box center [53, 88] width 34 height 24
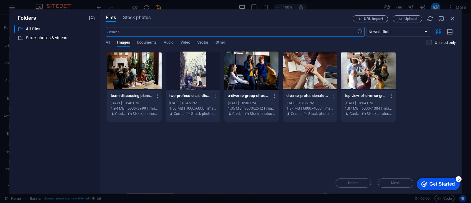
click at [47, 87] on body "ADT Transformation Home Favorites Elements Columns Content Boxes Accordion Tabl…" at bounding box center [235, 101] width 471 height 203
click at [255, 60] on div at bounding box center [251, 71] width 54 height 38
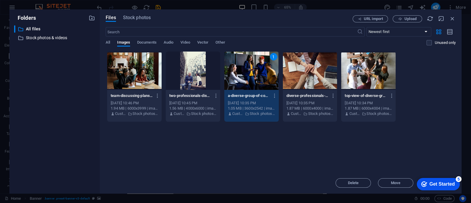
click at [255, 60] on div "1" at bounding box center [251, 71] width 54 height 38
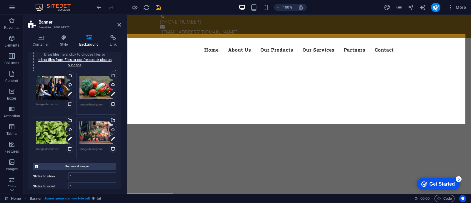
click at [94, 88] on div "Drag files here, click to choose files or select files from Files or our free s…" at bounding box center [97, 88] width 34 height 24
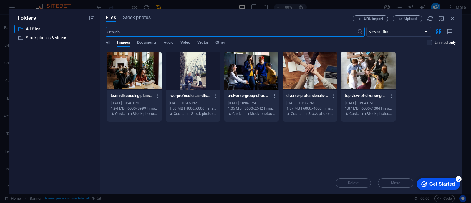
click at [94, 88] on body "ADT Transformation Home Favorites Elements Columns Content Boxes Accordion Tabl…" at bounding box center [235, 101] width 471 height 203
click at [138, 19] on span "Stock photos" at bounding box center [137, 17] width 28 height 7
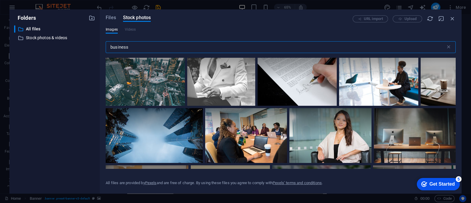
scroll to position [912, 0]
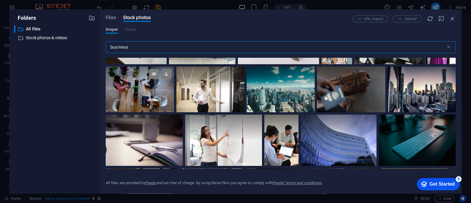
type input "business"
click at [134, 88] on div at bounding box center [140, 89] width 68 height 45
click at [134, 89] on div at bounding box center [140, 100] width 68 height 23
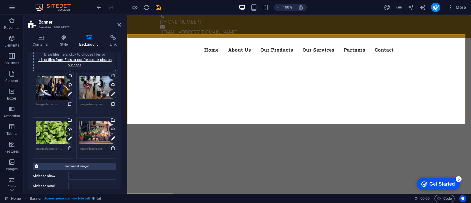
click at [53, 136] on div "Drag files here, click to choose files or select files from Files or our free s…" at bounding box center [53, 132] width 34 height 24
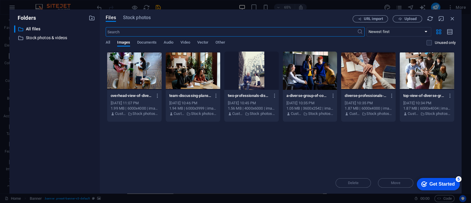
click at [53, 136] on body "ADT Transformation Home Favorites Elements Columns Content Boxes Accordion Tabl…" at bounding box center [235, 101] width 471 height 203
click at [138, 19] on span "Stock photos" at bounding box center [137, 17] width 28 height 7
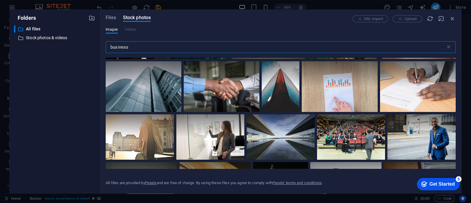
scroll to position [596, 0]
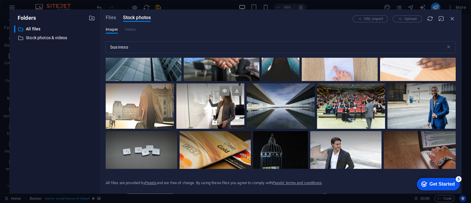
click at [229, 104] on div at bounding box center [210, 105] width 68 height 45
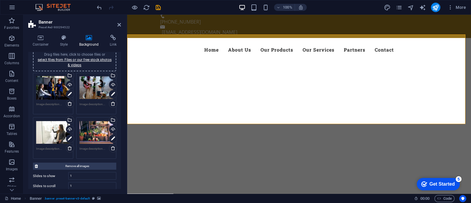
click at [96, 132] on div "Drag files here, click to choose files or select files from Files or our free s…" at bounding box center [97, 132] width 34 height 24
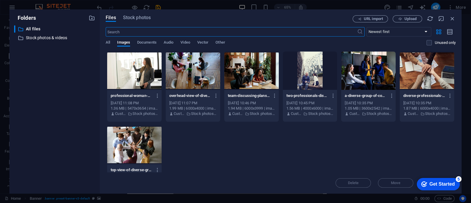
click at [96, 132] on body "ADT Transformation Home Favorites Elements Columns Content Boxes Accordion Tabl…" at bounding box center [235, 101] width 471 height 203
click at [137, 17] on span "Stock photos" at bounding box center [137, 17] width 28 height 7
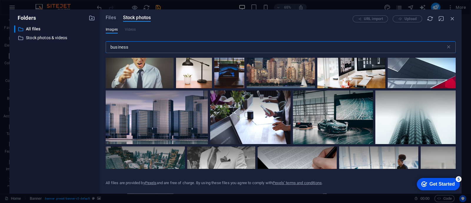
scroll to position [1359, 0]
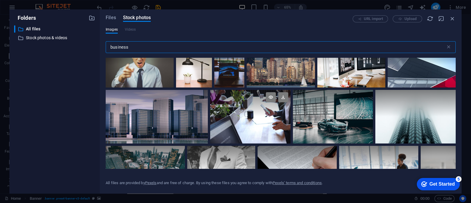
click at [266, 117] on div at bounding box center [250, 117] width 80 height 54
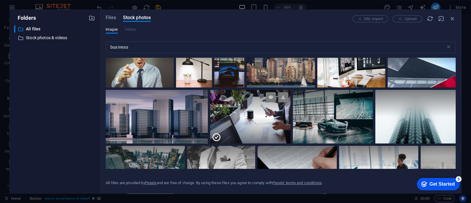
click at [266, 117] on div at bounding box center [250, 130] width 80 height 27
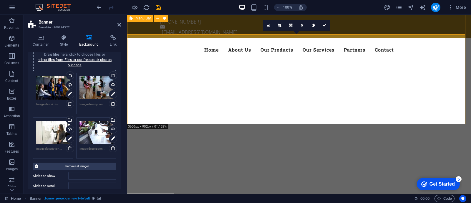
click at [437, 38] on div "Menu Home About Us Our Products Our Services Partners Contact" at bounding box center [299, 50] width 344 height 24
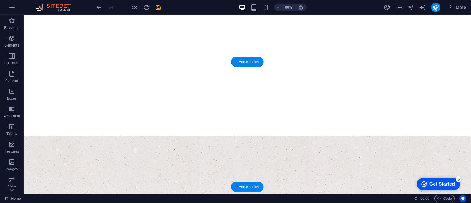
scroll to position [62, 0]
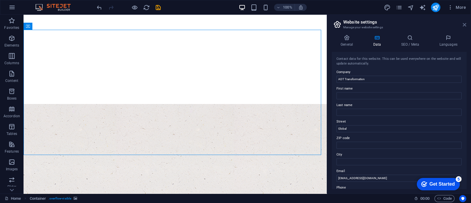
click at [465, 27] on icon at bounding box center [465, 24] width 4 height 5
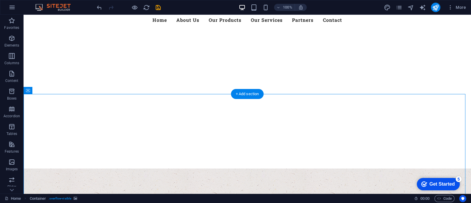
scroll to position [46, 0]
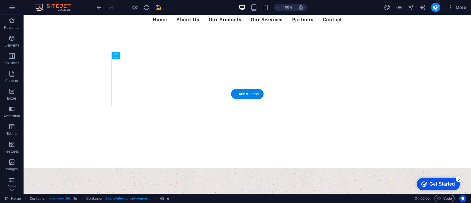
drag, startPoint x: 249, startPoint y: 65, endPoint x: 246, endPoint y: 68, distance: 4.2
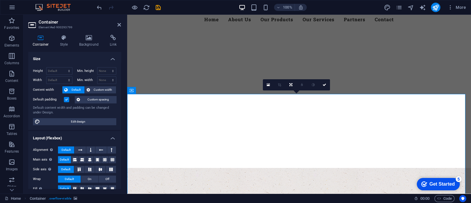
click at [119, 21] on h2 "Container" at bounding box center [80, 21] width 82 height 5
click at [119, 26] on icon at bounding box center [120, 24] width 4 height 5
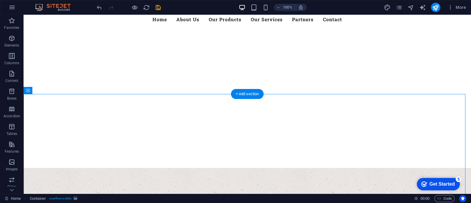
click at [40, 121] on div at bounding box center [248, 144] width 448 height 47
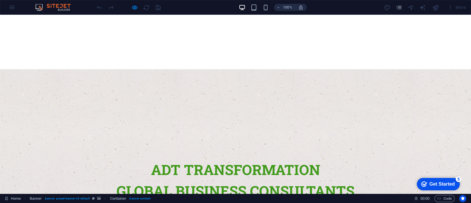
scroll to position [99, 0]
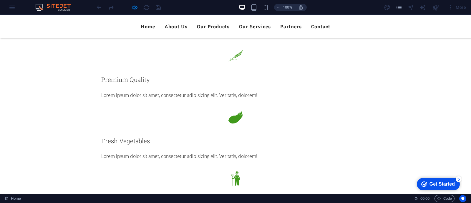
scroll to position [593, 0]
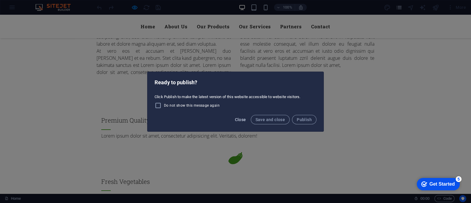
click at [240, 116] on button "Close" at bounding box center [241, 119] width 16 height 9
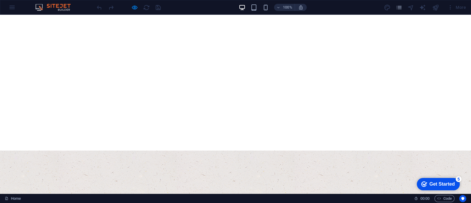
scroll to position [63, 0]
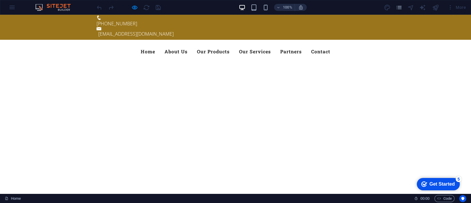
scroll to position [16, 0]
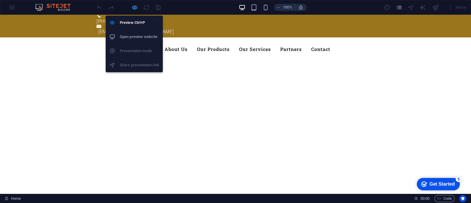
click at [0, 0] on icon "button" at bounding box center [0, 0] width 0 height 0
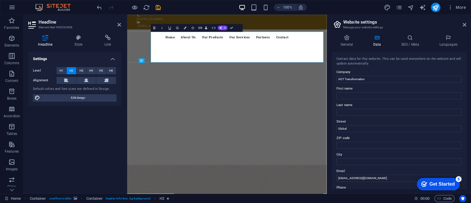
scroll to position [64, 0]
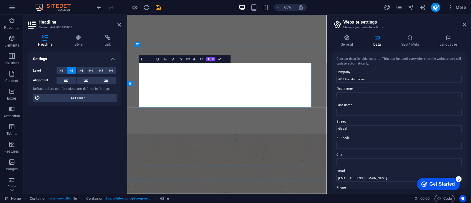
click at [464, 20] on h2 "Website settings" at bounding box center [404, 21] width 123 height 5
click at [465, 23] on icon at bounding box center [465, 24] width 4 height 5
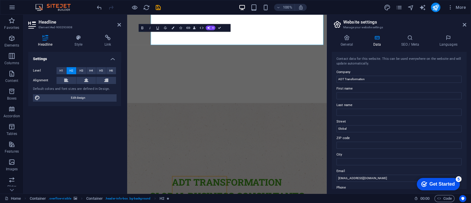
scroll to position [112, 0]
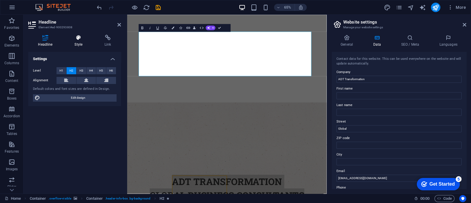
click at [78, 44] on h4 "Style" at bounding box center [80, 41] width 30 height 12
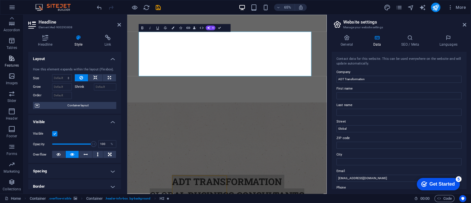
scroll to position [0, 0]
click at [49, 38] on icon at bounding box center [45, 38] width 34 height 6
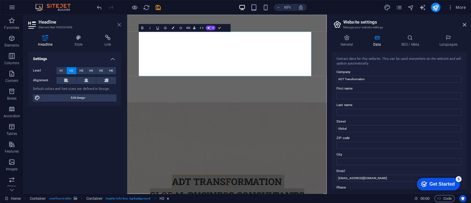
click at [118, 24] on icon at bounding box center [120, 24] width 4 height 5
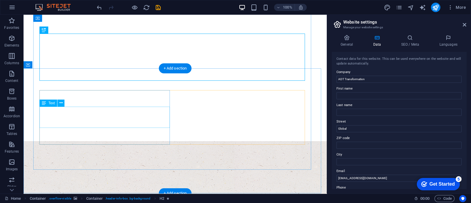
scroll to position [76, 0]
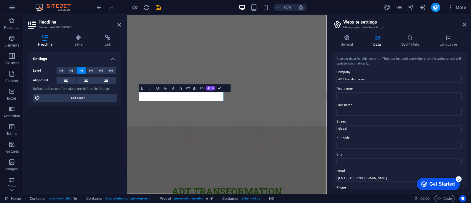
click at [408, 31] on div "General Data SEO / Meta Languages Website name adttransformation.com Logo Drag …" at bounding box center [399, 111] width 144 height 163
click at [465, 28] on header "Website settings Manage your website settings" at bounding box center [399, 22] width 133 height 15
click at [465, 27] on icon at bounding box center [465, 24] width 4 height 5
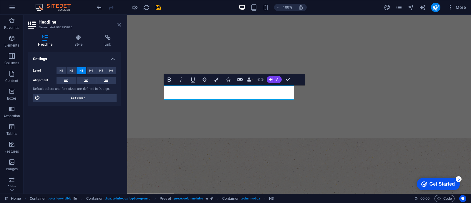
click at [118, 26] on icon at bounding box center [120, 24] width 4 height 5
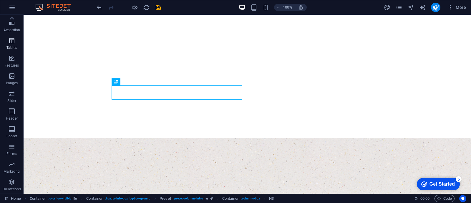
scroll to position [0, 0]
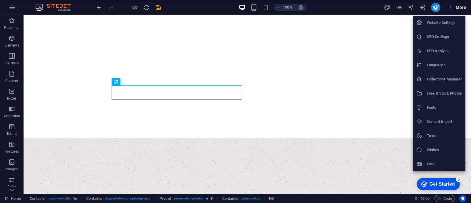
click at [443, 19] on h6 "Website Settings" at bounding box center [444, 22] width 35 height 7
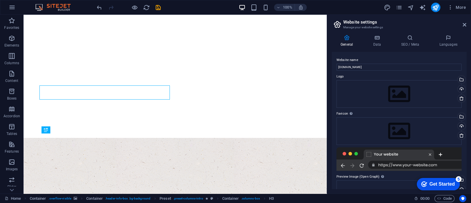
click at [371, 32] on div "General Data SEO / Meta Languages Website name adttransformation.com Logo Drag …" at bounding box center [399, 111] width 144 height 163
click at [377, 42] on h4 "Data" at bounding box center [378, 41] width 28 height 12
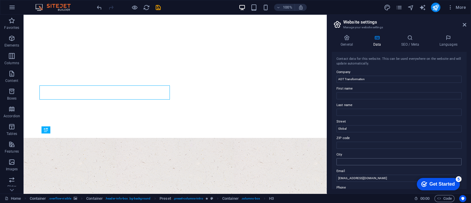
scroll to position [146, 0]
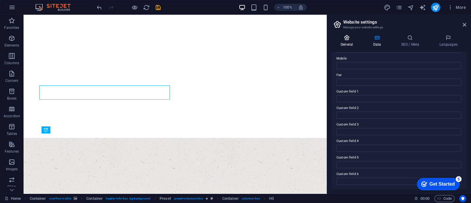
click at [352, 40] on icon at bounding box center [347, 38] width 30 height 6
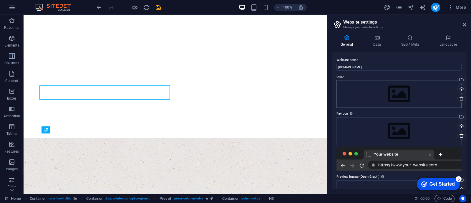
scroll to position [63, 0]
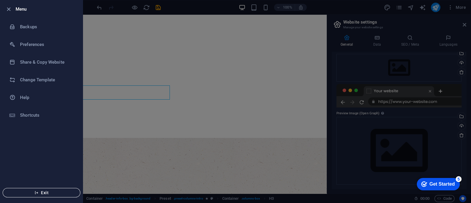
click at [33, 192] on span "Exit" at bounding box center [42, 192] width 68 height 5
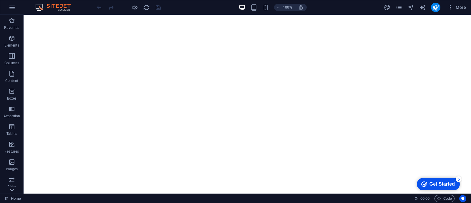
click at [11, 189] on icon at bounding box center [12, 190] width 8 height 8
click at [12, 10] on icon "button" at bounding box center [12, 7] width 7 height 7
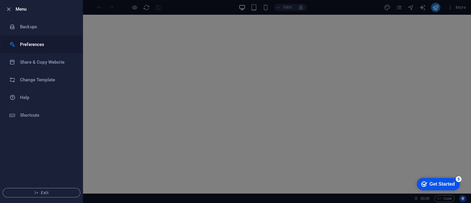
click at [12, 49] on li "Preferences" at bounding box center [41, 45] width 82 height 18
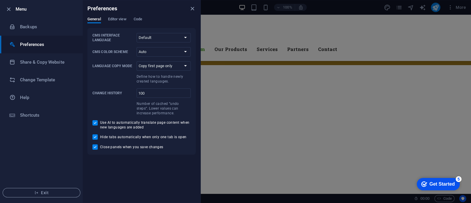
scroll to position [531, 0]
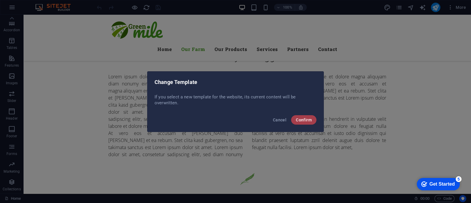
click at [306, 121] on span "Confirm" at bounding box center [304, 120] width 16 height 5
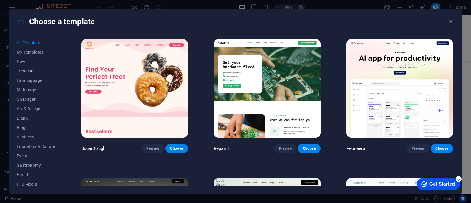
click at [25, 72] on span "Trending" at bounding box center [36, 71] width 39 height 5
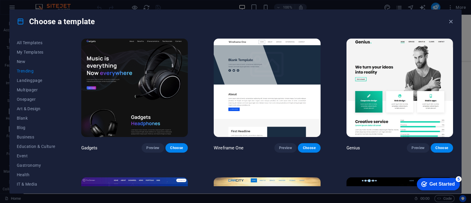
scroll to position [417, 0]
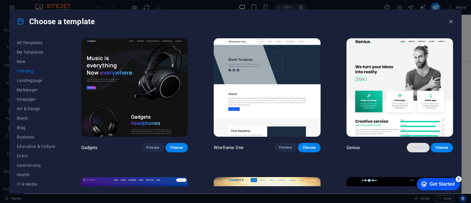
click at [408, 145] on button "Preview" at bounding box center [418, 147] width 22 height 9
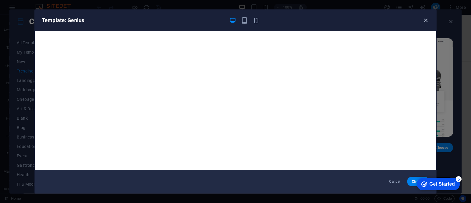
click at [425, 20] on icon "button" at bounding box center [426, 20] width 7 height 7
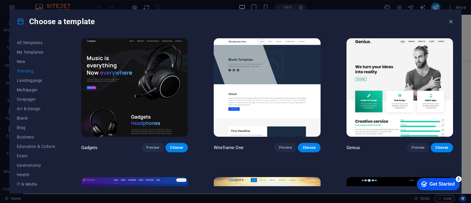
click at [434, 182] on div "Get Started" at bounding box center [442, 183] width 25 height 5
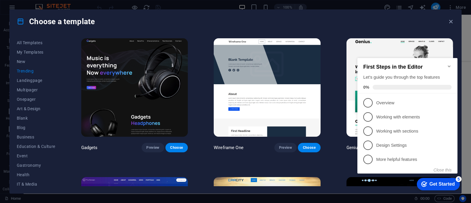
click at [434, 182] on div "Get Started" at bounding box center [442, 183] width 25 height 5
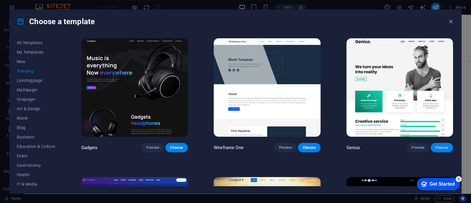
click at [438, 143] on button "Choose" at bounding box center [442, 147] width 22 height 9
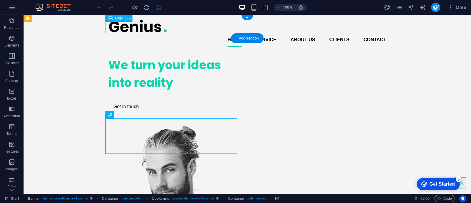
click at [153, 24] on div at bounding box center [247, 25] width 278 height 13
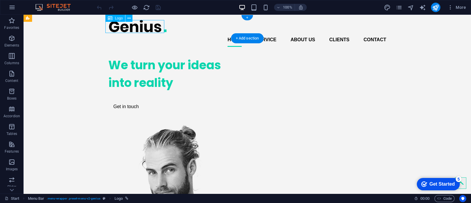
click at [153, 24] on div at bounding box center [247, 25] width 278 height 13
select select "px"
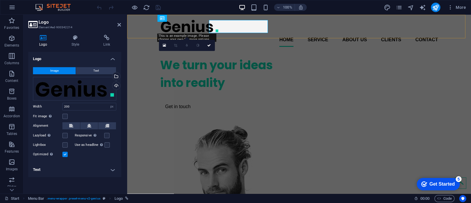
click at [153, 24] on div "Home Service About us Clients Contact" at bounding box center [299, 33] width 344 height 37
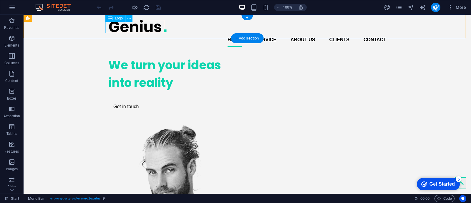
click at [153, 24] on div at bounding box center [247, 25] width 278 height 13
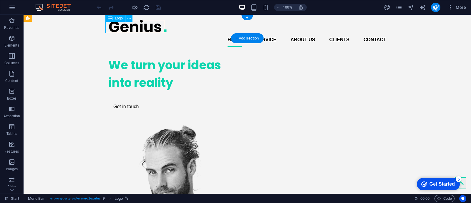
click at [153, 24] on div at bounding box center [247, 25] width 278 height 13
select select "px"
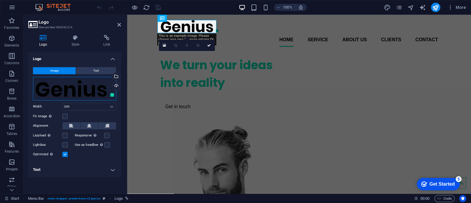
click at [98, 94] on div "Drag files here, click to choose files or select files from Files or our free s…" at bounding box center [74, 89] width 83 height 24
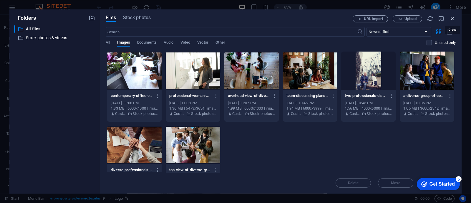
click at [453, 17] on icon "button" at bounding box center [453, 18] width 6 height 6
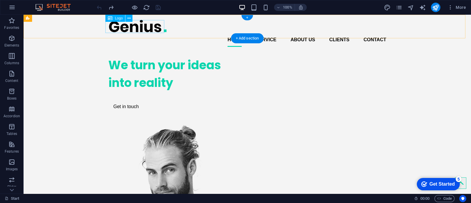
click at [129, 24] on div at bounding box center [247, 25] width 278 height 13
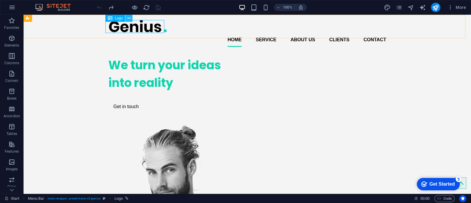
click at [130, 16] on icon at bounding box center [129, 18] width 3 height 6
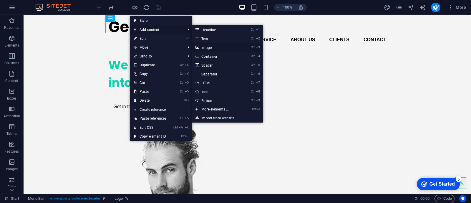
click at [216, 51] on link "Ctrl 3 Image" at bounding box center [216, 47] width 49 height 9
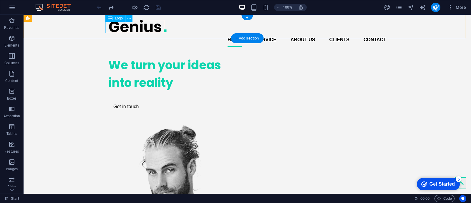
click at [147, 24] on div at bounding box center [247, 25] width 278 height 13
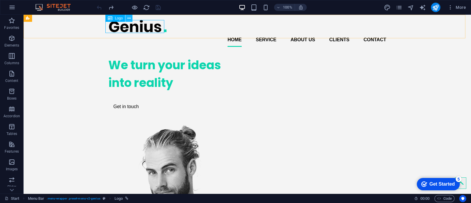
click at [129, 18] on icon at bounding box center [129, 18] width 3 height 6
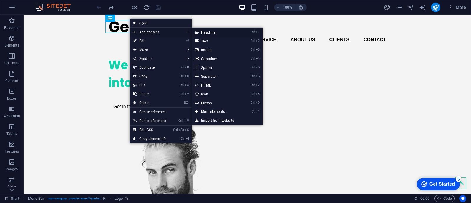
click at [217, 30] on link "Ctrl 1 Headline" at bounding box center [216, 32] width 49 height 9
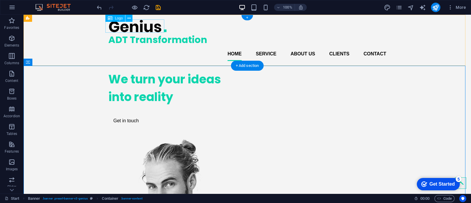
click at [144, 27] on div at bounding box center [247, 25] width 278 height 13
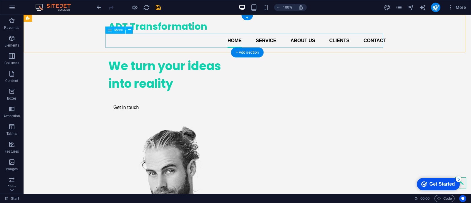
click at [259, 45] on nav "Home Service About us Clients Contact" at bounding box center [247, 41] width 278 height 14
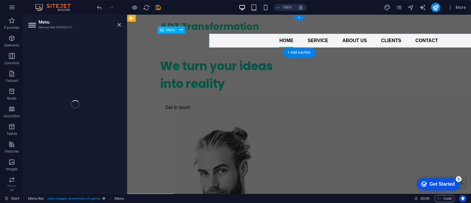
select select
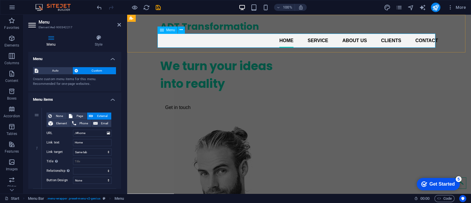
click at [228, 42] on nav "Home Service About us Clients Contact" at bounding box center [299, 41] width 278 height 14
click at [103, 46] on h4 "Style" at bounding box center [98, 41] width 45 height 12
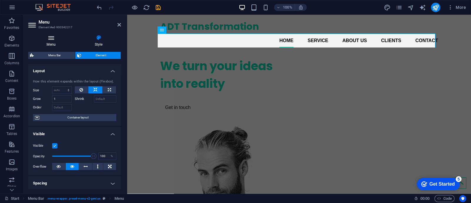
click at [56, 39] on icon at bounding box center [51, 38] width 46 height 6
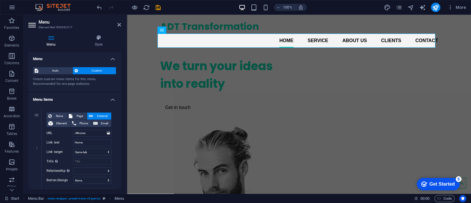
click at [53, 39] on icon at bounding box center [51, 38] width 46 height 6
click at [252, 43] on nav "Home Service About us Clients Contact" at bounding box center [299, 41] width 278 height 14
click at [99, 41] on h4 "Style" at bounding box center [98, 41] width 45 height 12
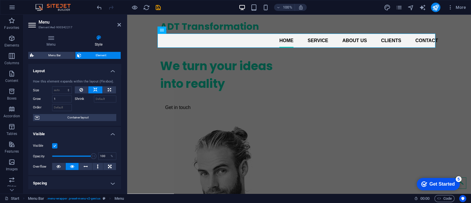
click at [99, 41] on h4 "Style" at bounding box center [98, 41] width 45 height 12
click at [87, 168] on icon at bounding box center [86, 166] width 4 height 7
click at [75, 165] on button at bounding box center [72, 166] width 13 height 7
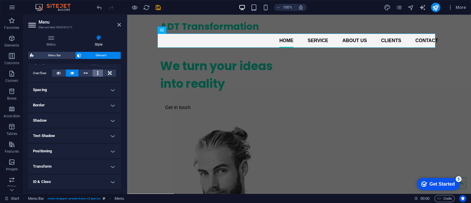
scroll to position [94, 0]
click at [112, 145] on h4 "Positioning" at bounding box center [74, 150] width 93 height 14
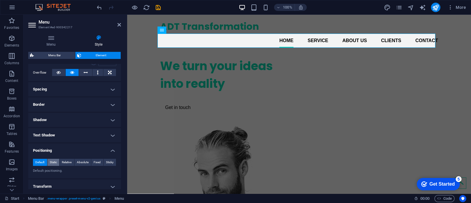
click at [56, 165] on span "Static" at bounding box center [53, 162] width 7 height 7
click at [70, 161] on span "Relative" at bounding box center [67, 162] width 10 height 7
click at [41, 163] on span "Default" at bounding box center [39, 162] width 9 height 7
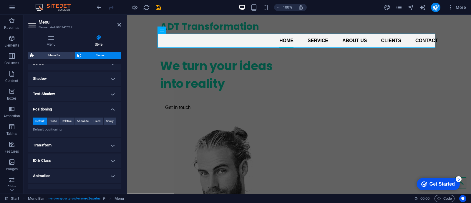
scroll to position [144, 0]
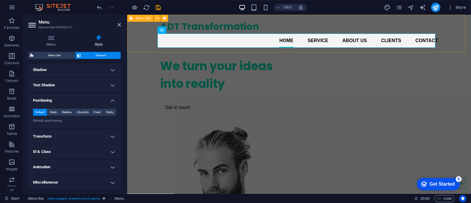
click at [454, 33] on div "ADT Transformation Home Service About us Clients Contact" at bounding box center [299, 34] width 344 height 38
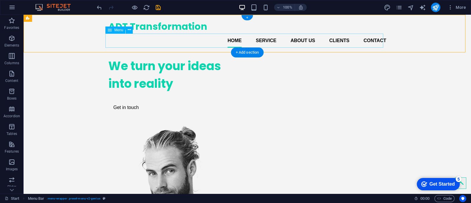
click at [373, 44] on nav "Home Service About us Clients Contact" at bounding box center [247, 41] width 278 height 14
click at [131, 30] on button at bounding box center [129, 30] width 7 height 7
click at [129, 30] on icon at bounding box center [129, 30] width 3 height 6
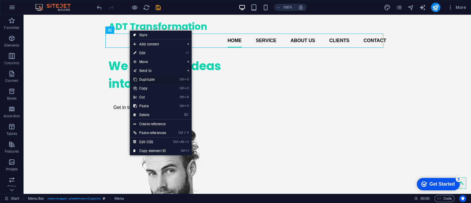
click at [175, 82] on li "Ctrl D Duplicate" at bounding box center [161, 79] width 62 height 9
click at [164, 80] on link "Ctrl D Duplicate" at bounding box center [150, 79] width 40 height 9
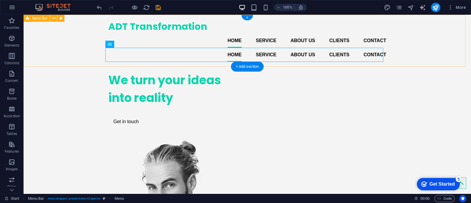
click at [440, 44] on div "ADT Transformation Home Service About us Clients Contact Home Service About us …" at bounding box center [248, 41] width 448 height 52
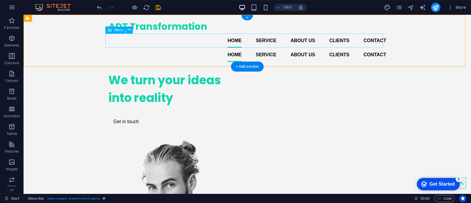
click at [300, 40] on nav "Home Service About us Clients Contact" at bounding box center [247, 41] width 278 height 14
click at [188, 39] on nav "Home Service About us Clients Contact" at bounding box center [247, 41] width 278 height 14
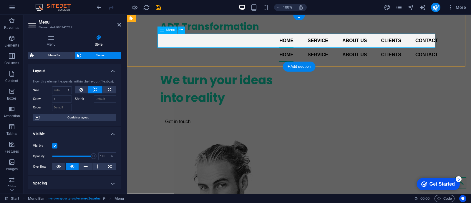
click at [188, 39] on nav "Home Service About us Clients Contact" at bounding box center [299, 41] width 278 height 14
click at [14, 61] on p "Columns" at bounding box center [11, 63] width 15 height 5
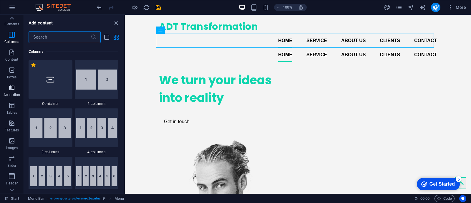
scroll to position [54, 0]
click at [11, 123] on icon "button" at bounding box center [11, 126] width 7 height 7
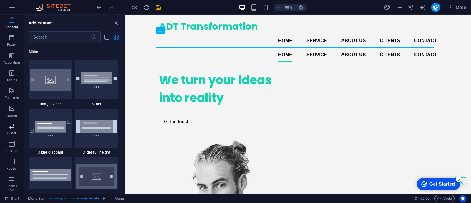
scroll to position [3339, 0]
click at [12, 141] on icon "button" at bounding box center [11, 143] width 7 height 7
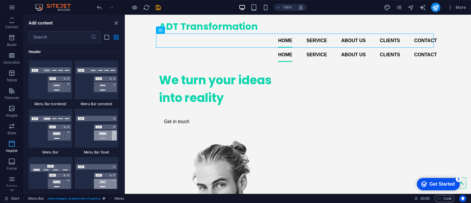
scroll to position [86, 0]
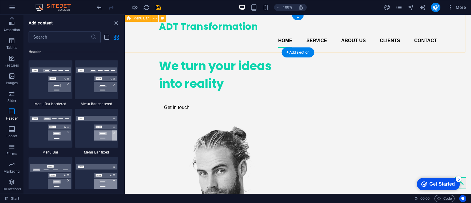
click at [451, 24] on div "ADT Transformation Home Service About us Clients Contact" at bounding box center [298, 34] width 346 height 38
click at [273, 31] on div "ADT Transformation" at bounding box center [298, 26] width 278 height 14
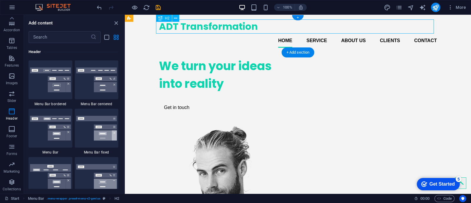
click at [273, 31] on div "ADT Transformation" at bounding box center [298, 26] width 278 height 14
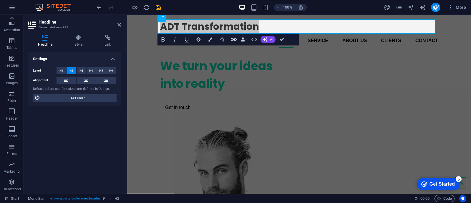
click at [110, 75] on div "Level H1 H2 H3 H4 H5 H6 Alignment Default colors and font sizes are defined in …" at bounding box center [74, 84] width 93 height 44
click at [109, 78] on button at bounding box center [106, 80] width 20 height 7
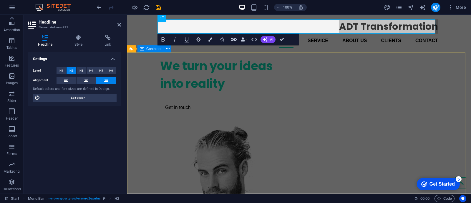
click at [152, 92] on div "We turn your ideas into reality Get in touch" at bounding box center [299, 200] width 344 height 297
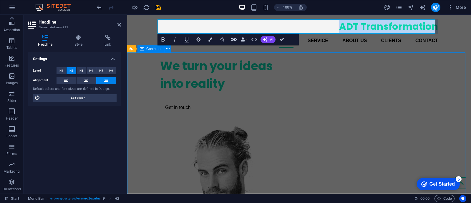
click at [152, 92] on div "We turn your ideas into reality Get in touch" at bounding box center [299, 200] width 344 height 297
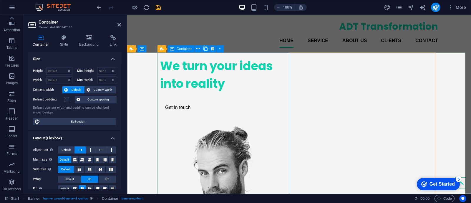
click at [206, 77] on div "We turn your ideas into reality Get in touch" at bounding box center [226, 85] width 132 height 66
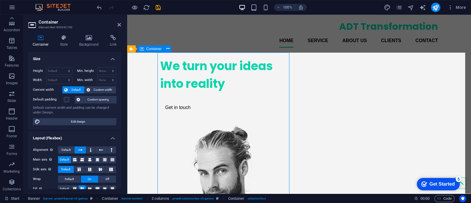
click at [446, 82] on div "We turn your ideas into reality Get in touch" at bounding box center [299, 200] width 344 height 297
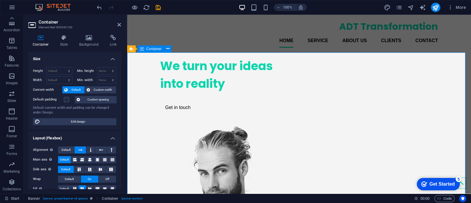
click at [446, 82] on div "We turn your ideas into reality Get in touch" at bounding box center [299, 200] width 344 height 297
click at [119, 24] on icon at bounding box center [120, 24] width 4 height 5
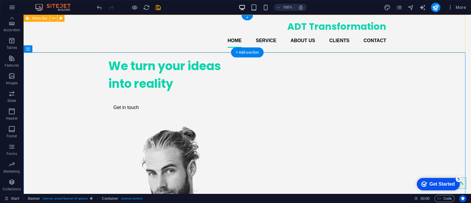
click at [460, 27] on div "ADT Transformation Home Service About us Clients Contact" at bounding box center [248, 34] width 448 height 38
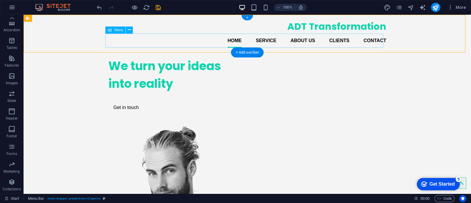
click at [364, 38] on nav "Home Service About us Clients Contact" at bounding box center [247, 41] width 278 height 14
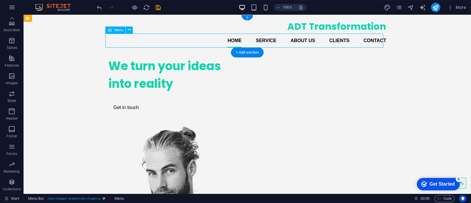
click at [364, 38] on nav "Home Service About us Clients Contact" at bounding box center [247, 41] width 278 height 14
select select
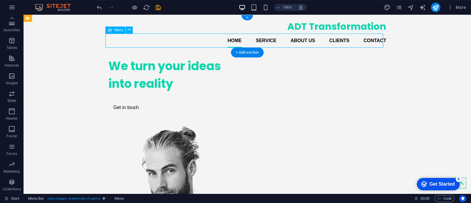
select select
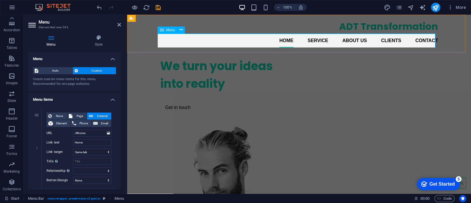
click at [239, 42] on nav "Home Service About us Clients Contact" at bounding box center [299, 41] width 278 height 14
click at [464, 89] on div "We turn your ideas into reality Get in touch" at bounding box center [299, 200] width 344 height 297
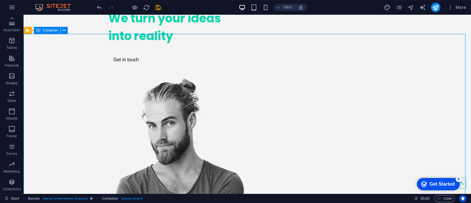
scroll to position [49, 0]
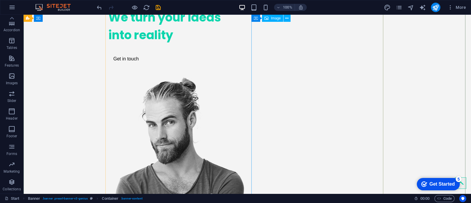
click at [240, 93] on figure at bounding box center [174, 189] width 132 height 224
select select "px"
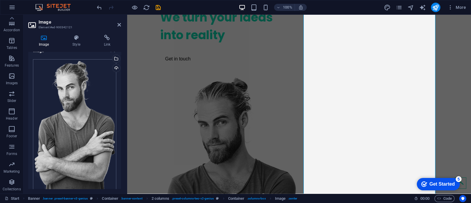
scroll to position [7, 0]
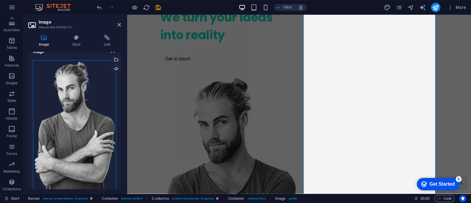
click at [99, 98] on div "Drag files here, click to choose files or select files from Files or our free s…" at bounding box center [74, 127] width 83 height 135
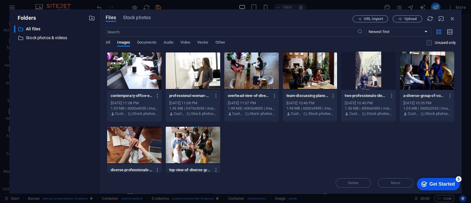
click at [99, 98] on div "Folders ​ All files All files ​ Stock photos & videos Stock photos & videos" at bounding box center [54, 101] width 90 height 184
click at [198, 74] on div at bounding box center [193, 71] width 54 height 38
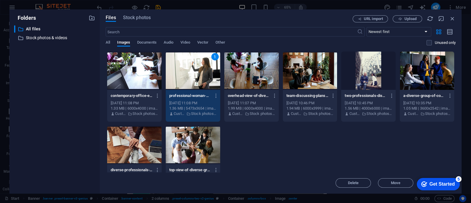
click at [198, 74] on div "1" at bounding box center [193, 71] width 54 height 38
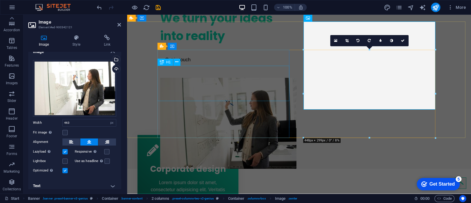
scroll to position [0, 0]
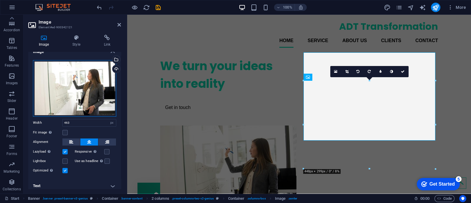
click at [69, 94] on div "Drag files here, click to choose files or select files from Files or our free s…" at bounding box center [74, 88] width 83 height 57
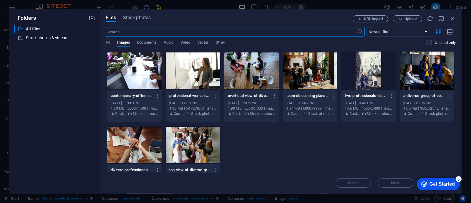
click at [69, 94] on body "ADT Transformation Start Favorites Elements Columns Content Boxes Accordion Tab…" at bounding box center [235, 101] width 471 height 203
click at [141, 19] on span "Stock photos" at bounding box center [137, 17] width 28 height 7
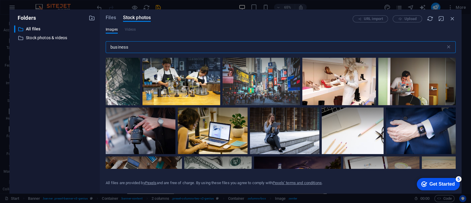
scroll to position [2252, 0]
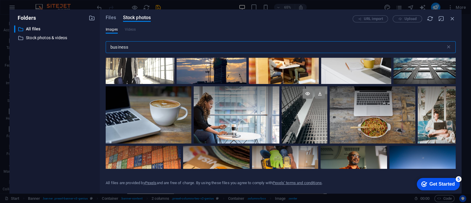
type input "business"
click at [305, 121] on div at bounding box center [305, 114] width 46 height 57
click at [305, 121] on div at bounding box center [305, 129] width 46 height 29
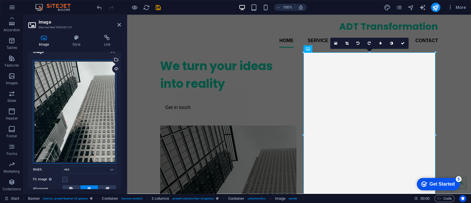
click at [91, 102] on div "Drag files here, click to choose files or select files from Files or our free s…" at bounding box center [74, 111] width 83 height 103
click at [91, 102] on body "ADT Transformation Start Favorites Elements Columns Content Boxes Accordion Tab…" at bounding box center [235, 101] width 471 height 203
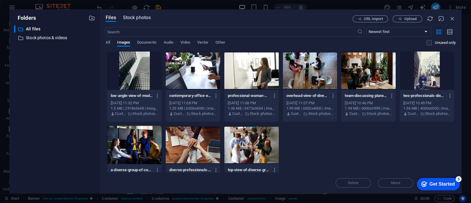
click at [134, 20] on span "Stock photos" at bounding box center [137, 17] width 28 height 7
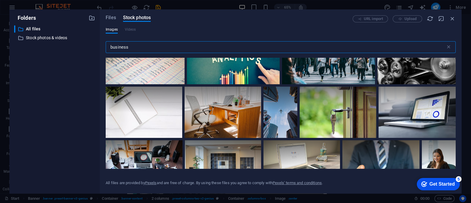
scroll to position [235, 0]
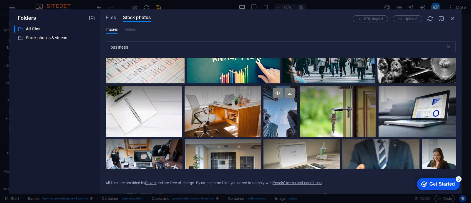
click at [285, 111] on div at bounding box center [281, 111] width 34 height 51
click at [285, 111] on div at bounding box center [281, 124] width 34 height 26
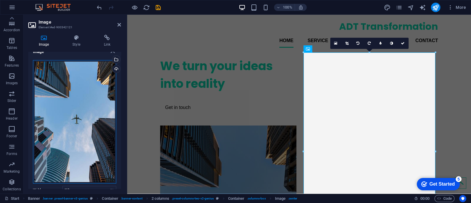
click at [90, 77] on div "Drag files here, click to choose files or select files from Files or our free s…" at bounding box center [74, 122] width 83 height 124
click at [90, 77] on body "ADT Transformation Start Favorites Elements Columns Content Boxes Accordion Tab…" at bounding box center [235, 101] width 471 height 203
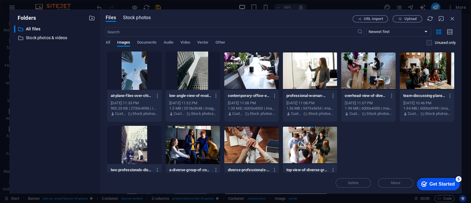
click at [138, 18] on span "Stock photos" at bounding box center [137, 17] width 28 height 7
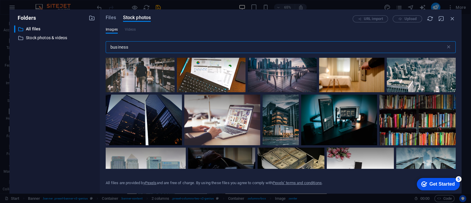
scroll to position [387, 0]
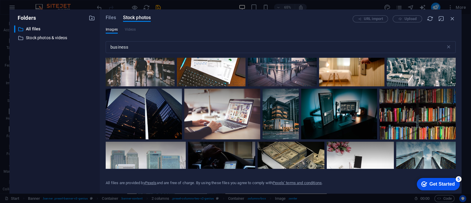
click at [272, 117] on div at bounding box center [281, 114] width 36 height 51
click at [272, 117] on div at bounding box center [281, 126] width 36 height 25
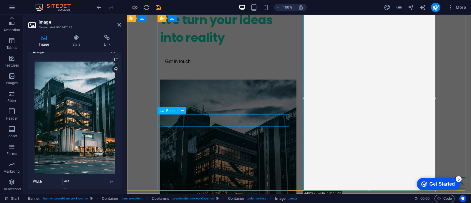
scroll to position [46, 0]
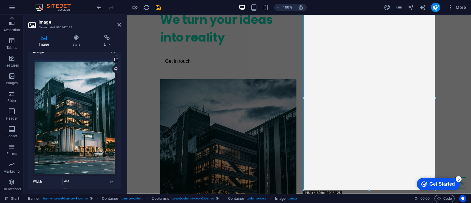
click at [93, 87] on div "Drag files here, click to choose files or select files from Files or our free s…" at bounding box center [74, 117] width 83 height 115
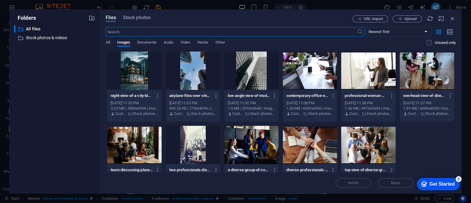
click at [93, 87] on body "ADT Transformation Start Favorites Elements Columns Content Boxes Accordion Tab…" at bounding box center [235, 101] width 471 height 203
click at [143, 14] on div "Files Stock photos URL import Upload ​ Newest first Oldest first Name (A-Z) Nam…" at bounding box center [281, 101] width 362 height 184
click at [143, 15] on span "Stock photos" at bounding box center [137, 17] width 28 height 7
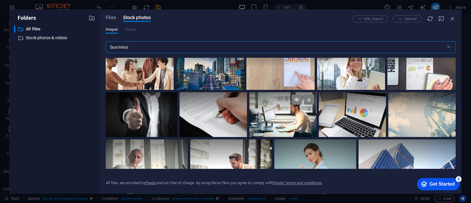
scroll to position [0, 0]
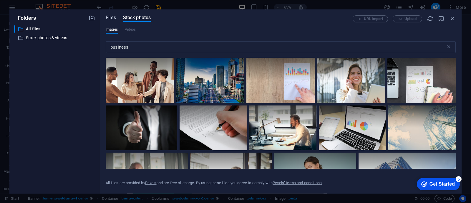
click at [113, 20] on span "Files" at bounding box center [111, 17] width 10 height 7
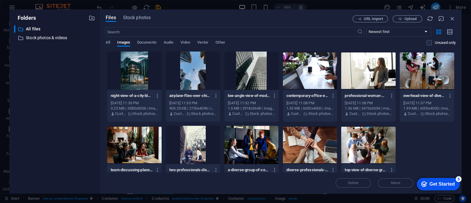
click at [261, 78] on div at bounding box center [251, 71] width 54 height 38
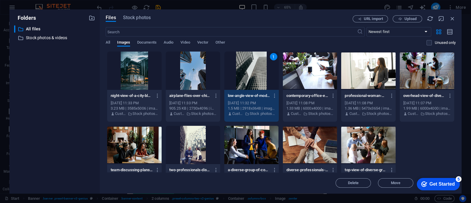
click at [261, 78] on div "1" at bounding box center [251, 71] width 54 height 38
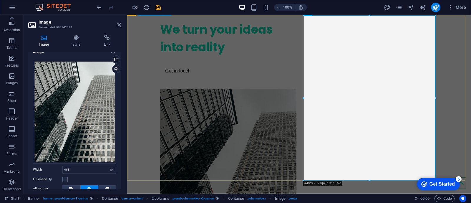
click at [143, 55] on div "We turn your ideas into reality Get in touch" at bounding box center [299, 138] width 344 height 244
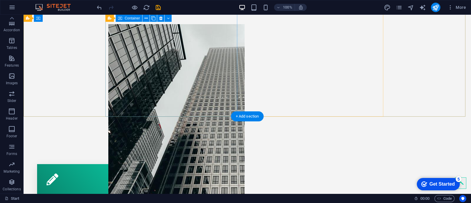
scroll to position [102, 0]
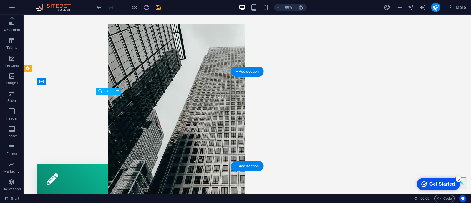
click at [100, 173] on figure at bounding box center [103, 179] width 113 height 12
select select "xMidYMid"
select select "px"
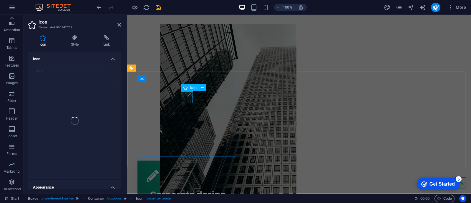
click at [187, 170] on figure at bounding box center [188, 176] width 82 height 12
drag, startPoint x: 119, startPoint y: 93, endPoint x: 120, endPoint y: 105, distance: 11.8
click at [120, 105] on div "pencil" at bounding box center [74, 120] width 93 height 117
drag, startPoint x: 120, startPoint y: 105, endPoint x: 120, endPoint y: 148, distance: 42.7
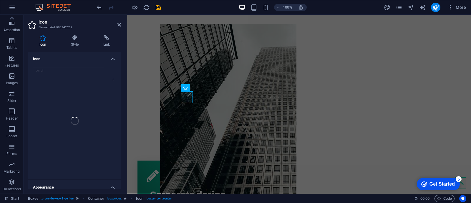
click at [120, 148] on div "pencil" at bounding box center [74, 120] width 93 height 117
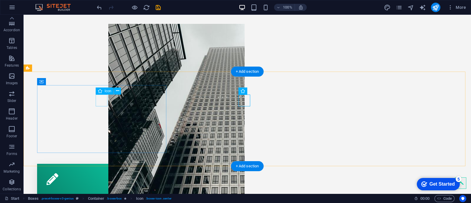
click at [101, 173] on figure at bounding box center [103, 179] width 113 height 12
select select "xMidYMid"
select select "px"
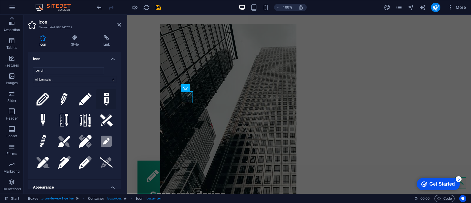
drag, startPoint x: 77, startPoint y: 82, endPoint x: 101, endPoint y: 97, distance: 27.8
click at [101, 97] on button at bounding box center [106, 99] width 20 height 20
click at [82, 70] on input "pencil" at bounding box center [68, 70] width 71 height 7
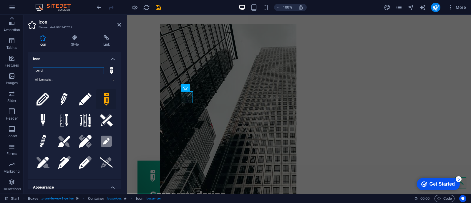
click at [82, 70] on input "pencil" at bounding box center [68, 70] width 71 height 7
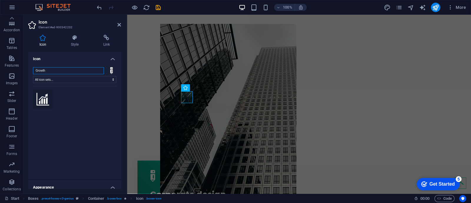
type input "Growth"
click at [48, 95] on icon at bounding box center [43, 99] width 13 height 13
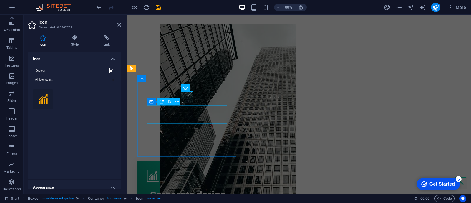
click at [190, 184] on div "Corporate design" at bounding box center [188, 193] width 82 height 18
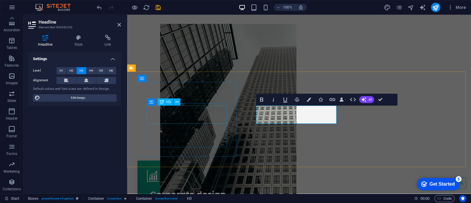
click at [182, 184] on div "Corporate design" at bounding box center [188, 193] width 82 height 18
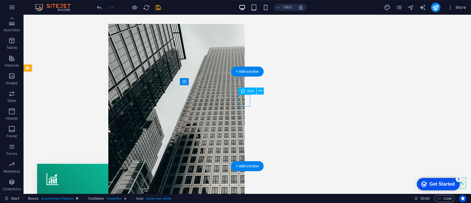
select select "xMidYMid"
select select "px"
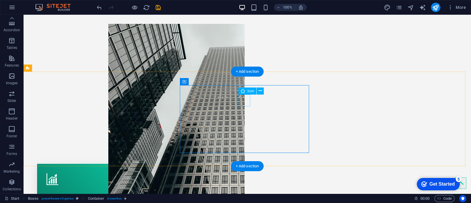
select select "xMidYMid"
select select "px"
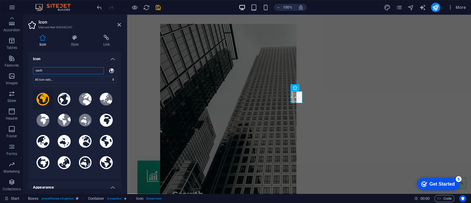
click at [66, 68] on input "earth" at bounding box center [68, 70] width 71 height 7
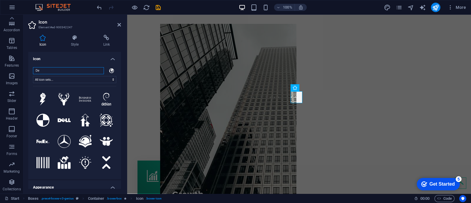
type input "D"
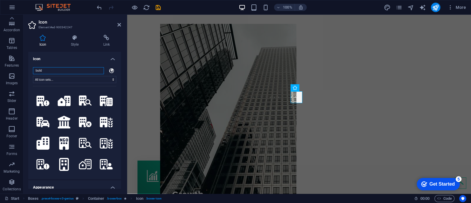
scroll to position [0, 0]
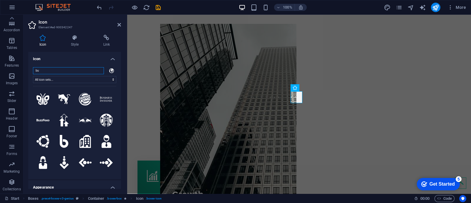
type input "b"
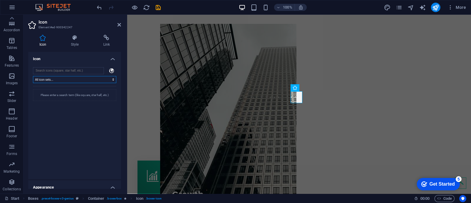
click at [75, 77] on select "All icon sets... IcoFont Ionicons FontAwesome Brands FontAwesome Duotone FontAw…" at bounding box center [74, 79] width 83 height 7
click at [84, 71] on input "search" at bounding box center [68, 70] width 71 height 7
type input "a"
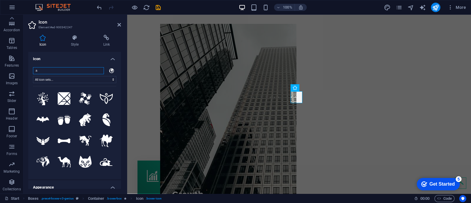
scroll to position [150, 0]
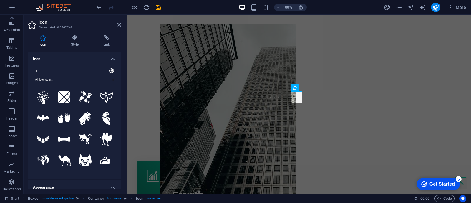
click at [74, 70] on input "a" at bounding box center [68, 70] width 71 height 7
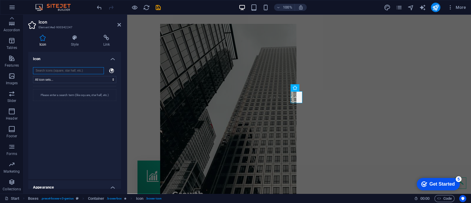
scroll to position [0, 0]
type input "t"
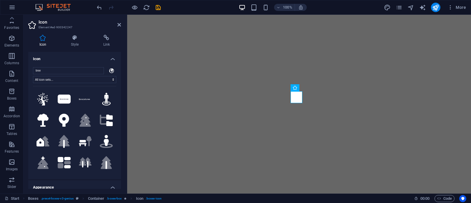
select select "xMidYMid"
select select "px"
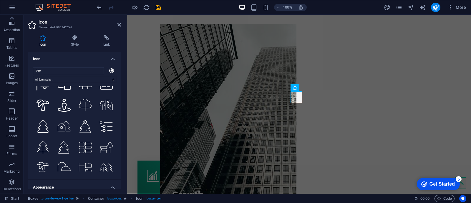
scroll to position [375, 0]
type input "tree"
click at [107, 121] on icon at bounding box center [106, 126] width 13 height 11
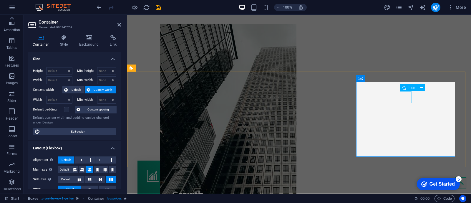
select select "xMidYMid"
select select "px"
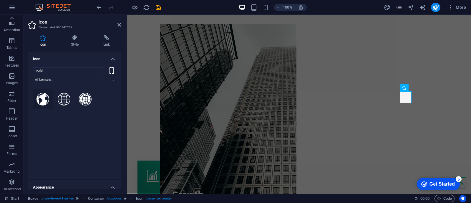
type input "world"
click at [43, 94] on icon at bounding box center [43, 99] width 13 height 13
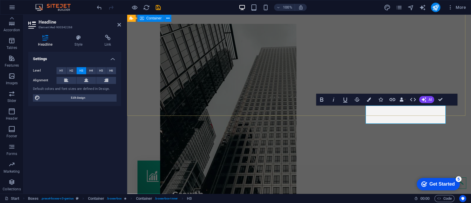
click at [452, 65] on div "We turn your ideas into reality Get in touch" at bounding box center [299, 73] width 344 height 244
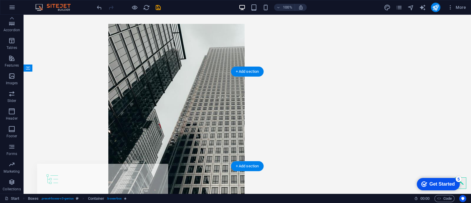
drag, startPoint x: 191, startPoint y: 94, endPoint x: 140, endPoint y: 95, distance: 51.8
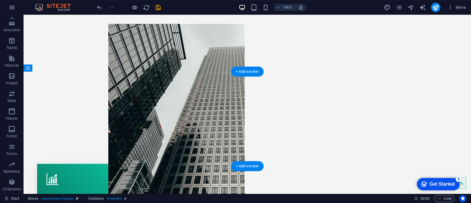
drag, startPoint x: 159, startPoint y: 96, endPoint x: 331, endPoint y: 95, distance: 172.0
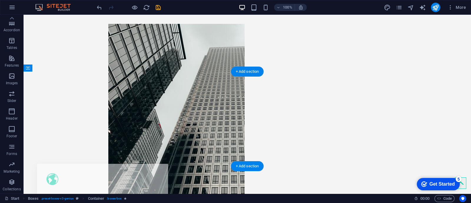
drag, startPoint x: 286, startPoint y: 102, endPoint x: 126, endPoint y: 105, distance: 159.7
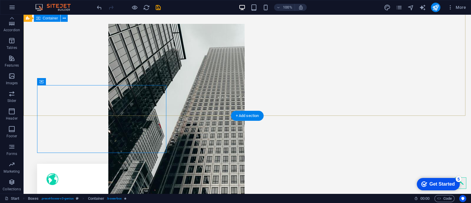
click at [426, 39] on div "We turn your ideas into reality Get in touch" at bounding box center [248, 73] width 448 height 244
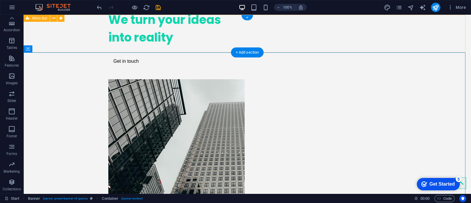
scroll to position [0, 0]
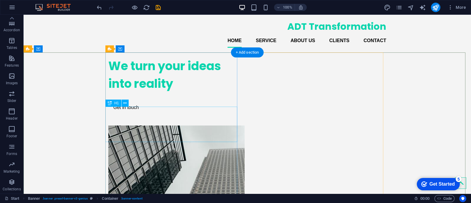
click at [137, 92] on div "We turn your ideas into reality" at bounding box center [174, 74] width 132 height 35
click at [34, 126] on div "We turn your ideas into reality Get in touch" at bounding box center [248, 174] width 448 height 244
click at [137, 92] on div "We turn your ideas into reality" at bounding box center [174, 74] width 132 height 35
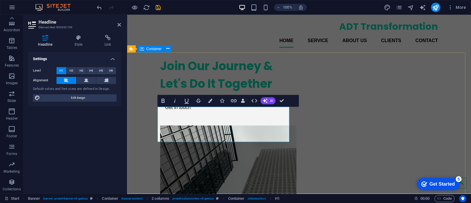
click at [149, 85] on div "Join Our Journey & Let's Do It Together Get in touch" at bounding box center [299, 174] width 344 height 244
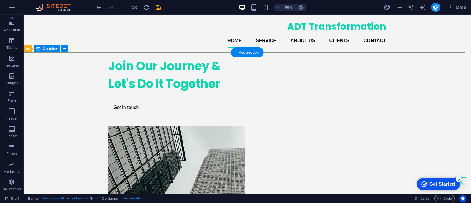
click at [59, 95] on div "Join Our Journey & Let's Do It Together Get in touch" at bounding box center [248, 174] width 448 height 244
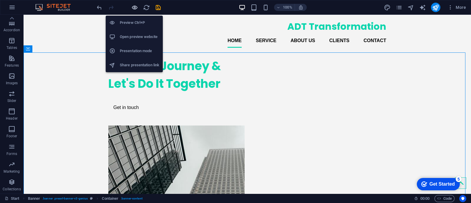
click at [133, 9] on icon "button" at bounding box center [134, 7] width 7 height 7
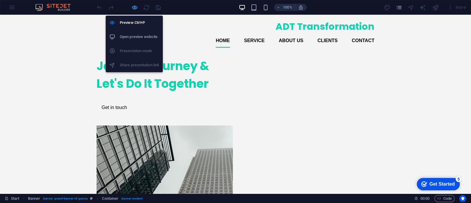
click at [135, 8] on icon "button" at bounding box center [134, 7] width 7 height 7
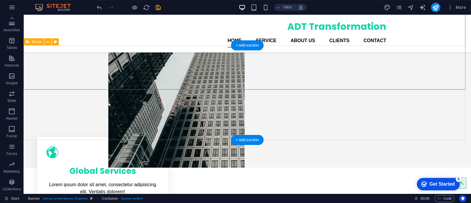
scroll to position [128, 0]
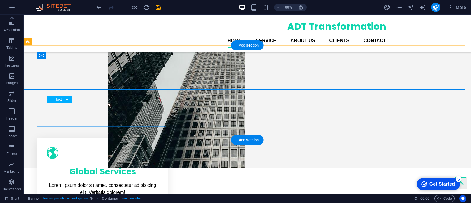
click at [144, 182] on div "Lorem ipsum dolor sit amet, consectetur adipisicing elit. Veritatis dolorem!" at bounding box center [103, 189] width 113 height 14
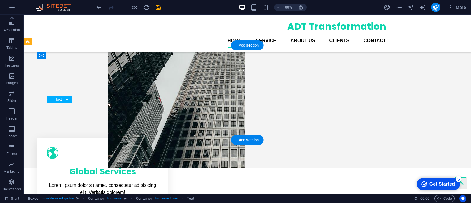
click at [144, 182] on div "Lorem ipsum dolor sit amet, consectetur adipisicing elit. Veritatis dolorem!" at bounding box center [103, 189] width 113 height 14
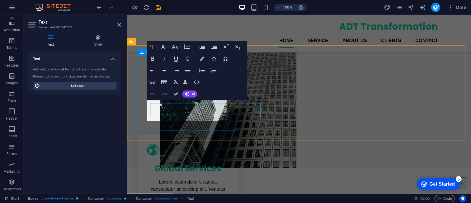
click at [144, 134] on div "Global Services Lorem ipsum dolor sit amet, consectetur adipisicing elit. Verit…" at bounding box center [188, 171] width 101 height 75
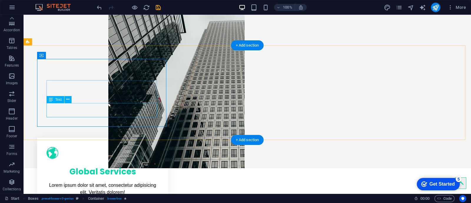
click at [144, 182] on div "Lorem ipsum dolor sit amet, consectetur adipisicing elit. Veritatis dolorem!" at bounding box center [103, 189] width 113 height 14
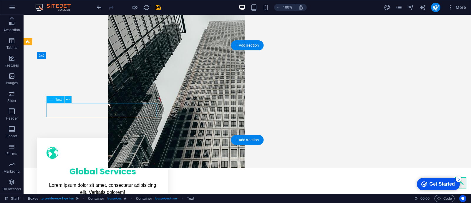
click at [144, 182] on div "Lorem ipsum dolor sit amet, consectetur adipisicing elit. Veritatis dolorem!" at bounding box center [103, 189] width 113 height 14
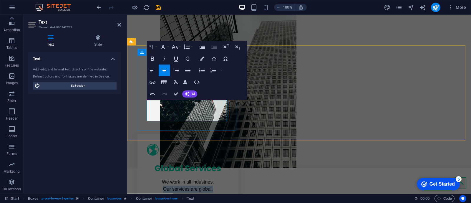
drag, startPoint x: 218, startPoint y: 112, endPoint x: 162, endPoint y: 113, distance: 55.7
click at [162, 186] on p "Our services are global." at bounding box center [188, 189] width 82 height 7
copy p "Our services are global."
click at [162, 179] on p "We work in all industries." at bounding box center [188, 182] width 82 height 7
click at [216, 193] on p "Our services are global." at bounding box center [188, 196] width 82 height 7
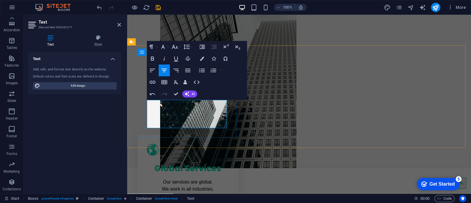
click at [187, 179] on p "Our services are global." at bounding box center [188, 182] width 82 height 7
drag, startPoint x: 187, startPoint y: 102, endPoint x: 193, endPoint y: 120, distance: 18.4
click at [193, 179] on div "We are global. We work in all industries. ​Local & International" at bounding box center [188, 193] width 82 height 28
click at [193, 193] on p "​Local & International" at bounding box center [188, 196] width 82 height 7
click at [220, 193] on p "​Local & International" at bounding box center [188, 196] width 82 height 7
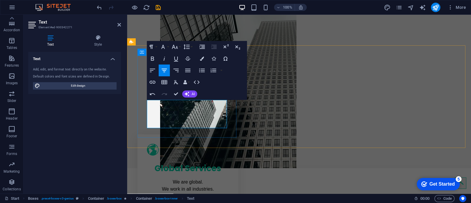
click at [173, 193] on p "​Join Our Journey" at bounding box center [188, 196] width 82 height 7
click at [174, 186] on p "We work in all industries." at bounding box center [188, 189] width 82 height 7
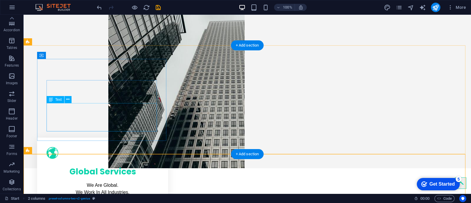
click at [146, 182] on div "We Are Global. We Work In All Industries. Join Our Journey" at bounding box center [103, 196] width 113 height 28
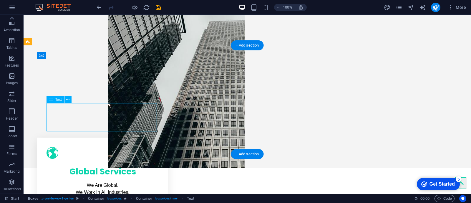
click at [146, 182] on div "We Are Global. We Work In All Industries. Join Our Journey" at bounding box center [103, 196] width 113 height 28
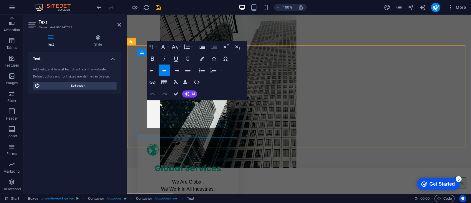
click at [217, 193] on p "Join Our Journey" at bounding box center [188, 196] width 82 height 7
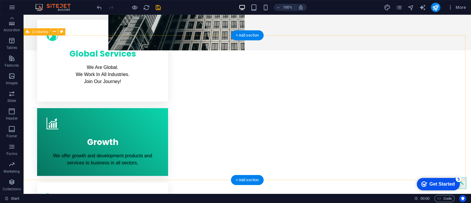
scroll to position [247, 0]
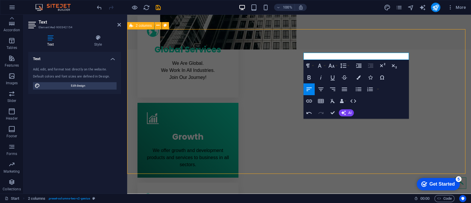
scroll to position [253, 0]
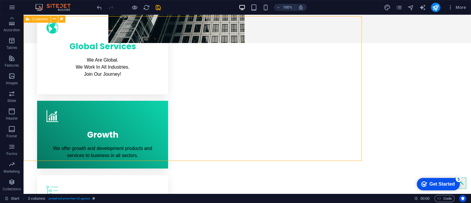
scroll to position [259, 0]
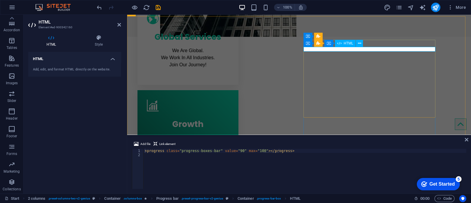
click at [87, 68] on div "Add, edit, and format HTML directly on the website." at bounding box center [74, 69] width 83 height 5
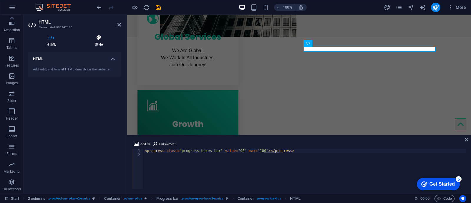
click at [100, 45] on h4 "Style" at bounding box center [99, 41] width 44 height 12
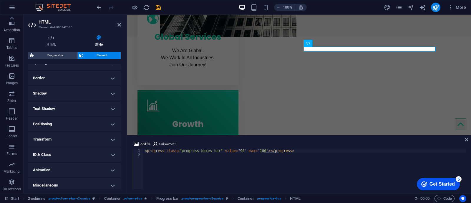
scroll to position [123, 0]
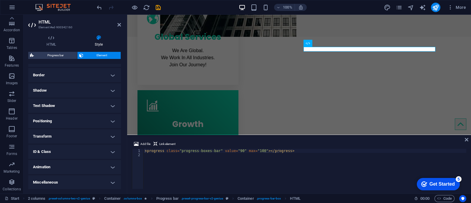
click at [98, 163] on h4 "Animation" at bounding box center [74, 167] width 93 height 14
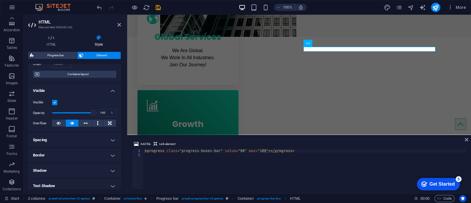
scroll to position [43, 0]
click at [111, 141] on h4 "Spacing" at bounding box center [74, 140] width 93 height 14
click at [111, 141] on h4 "Spacing" at bounding box center [74, 138] width 93 height 11
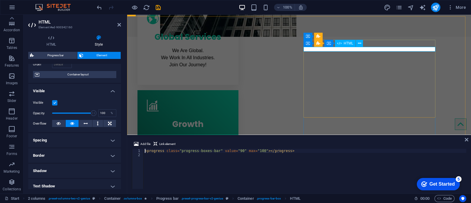
click at [236, 151] on div "< progress class = "progress-boxes-bar" value = "90" max = "100" > </ progress >" at bounding box center [305, 173] width 323 height 48
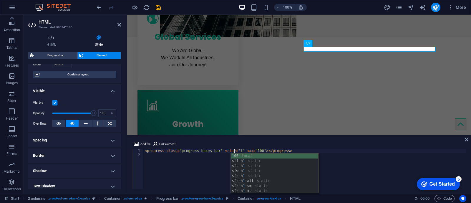
scroll to position [0, 7]
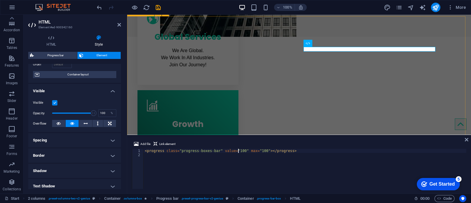
type textarea "<progress class="progress-boxes-bar" value="100" max="100"></progress>"
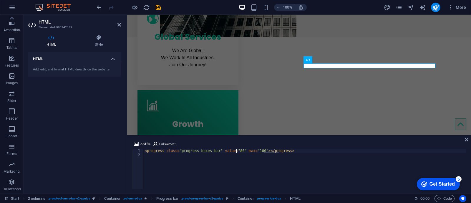
click at [236, 151] on div "< progress class = "progress-boxes-bar" value = "80" max = "100" > </ progress >" at bounding box center [305, 173] width 323 height 48
type textarea "<progress class="progress-boxes-bar" value="100" max="100"></progress>"
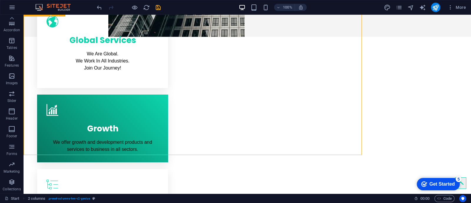
scroll to position [265, 0]
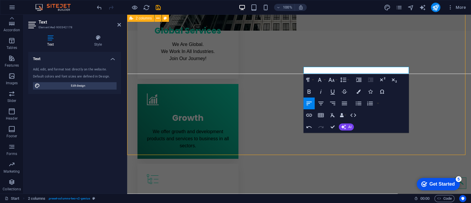
scroll to position [272, 0]
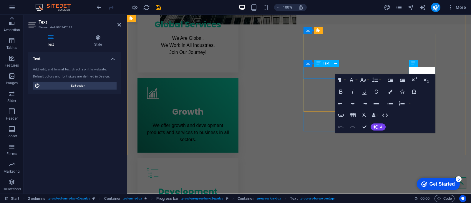
scroll to position [265, 0]
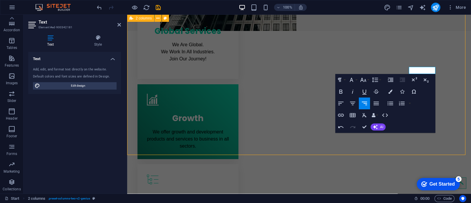
scroll to position [271, 0]
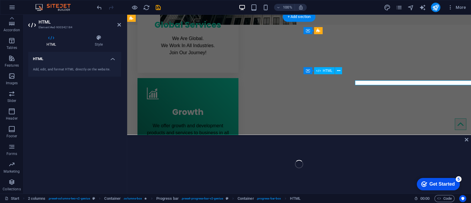
scroll to position [265, 0]
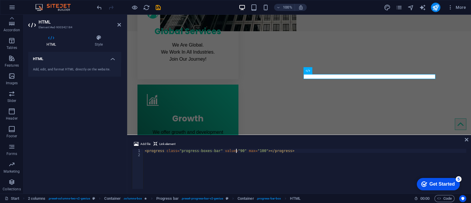
click at [236, 151] on div "< progress class = "progress-boxes-bar" value = "90" max = "100" > </ progress >" at bounding box center [305, 173] width 323 height 48
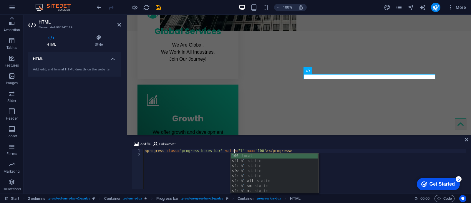
scroll to position [0, 7]
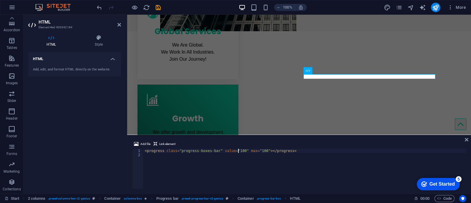
type textarea "<progress class="progress-boxes-bar" value="100" max="100"></progress>"
click at [382, 140] on div "Add file Link element <progress class="progress-boxes-bar" value="100" max="100…" at bounding box center [299, 165] width 344 height 58
click at [431, 82] on icon at bounding box center [430, 80] width 3 height 6
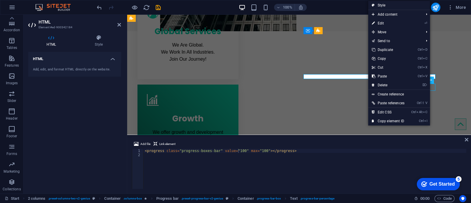
click at [431, 82] on icon at bounding box center [430, 80] width 3 height 6
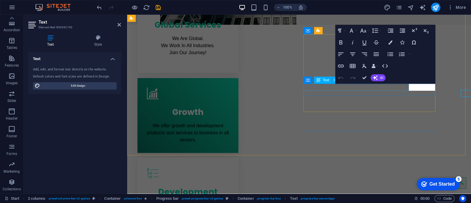
scroll to position [265, 0]
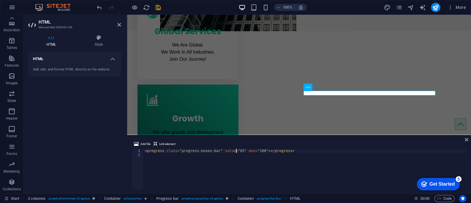
click at [237, 151] on div "< progress class = "progress-boxes-bar" value = "85" max = "100" > </ progress >" at bounding box center [305, 173] width 323 height 48
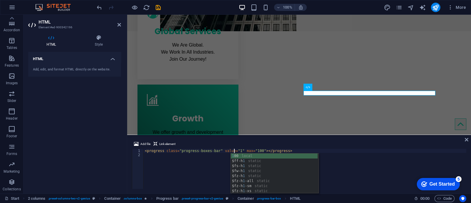
scroll to position [0, 7]
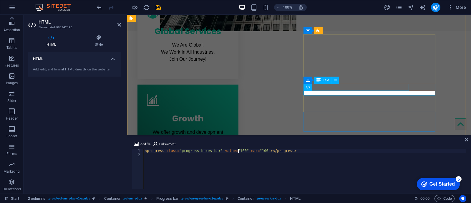
type textarea "<progress class="progress-boxes-bar" value="100" max="100"></progress>"
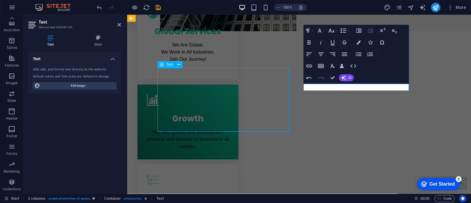
scroll to position [271, 0]
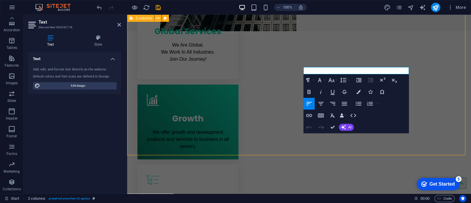
scroll to position [271, 0]
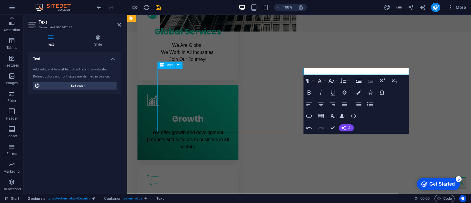
scroll to position [271, 0]
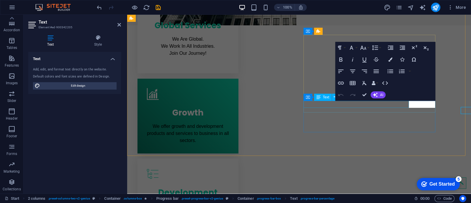
scroll to position [265, 0]
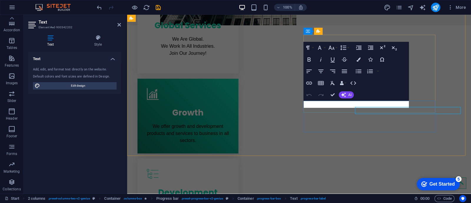
scroll to position [265, 0]
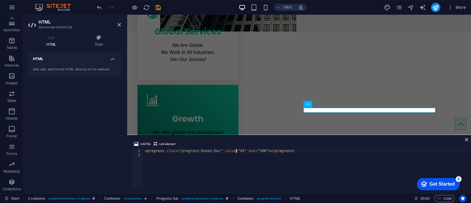
click at [236, 149] on div "< progress class = "progress-boxes-bar" value = "45" max = "100" > </ progress >" at bounding box center [305, 173] width 323 height 48
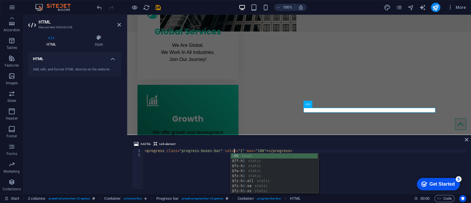
scroll to position [0, 7]
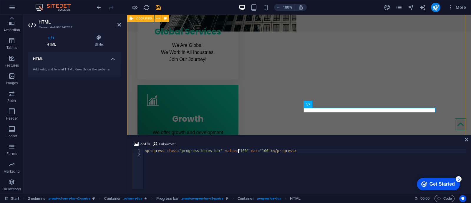
type textarea "<progress class="progress-boxes-bar" value="100" max="100"></progress>"
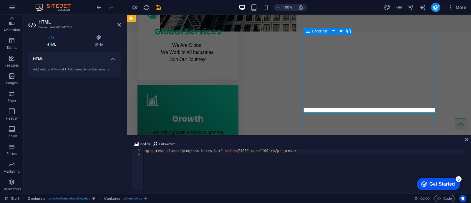
scroll to position [271, 0]
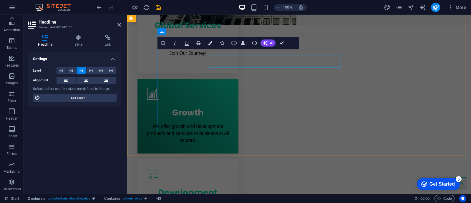
scroll to position [265, 0]
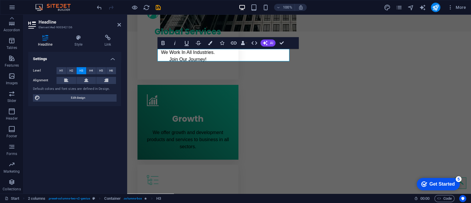
click at [124, 60] on div "Headline Style Link Settings Level H1 H2 H3 H4 H5 H6 Alignment Default colors a…" at bounding box center [75, 111] width 102 height 163
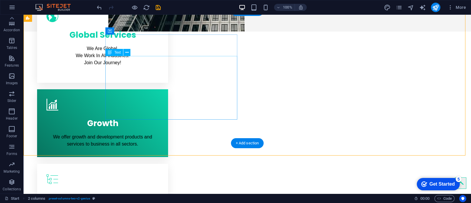
scroll to position [271, 0]
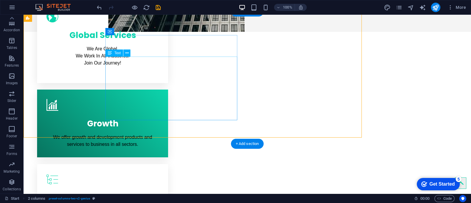
scroll to position [270, 0]
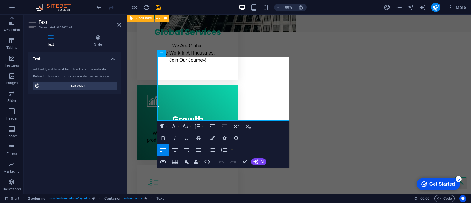
drag, startPoint x: 182, startPoint y: 81, endPoint x: 156, endPoint y: 60, distance: 33.3
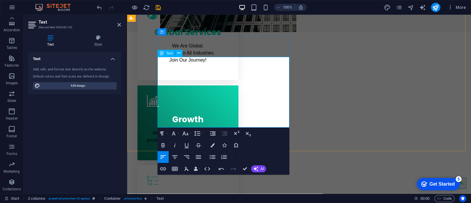
drag, startPoint x: 268, startPoint y: 103, endPoint x: 163, endPoint y: 105, distance: 104.9
drag, startPoint x: 272, startPoint y: 108, endPoint x: 163, endPoint y: 111, distance: 109.3
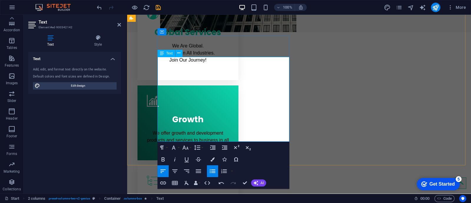
drag, startPoint x: 185, startPoint y: 87, endPoint x: 155, endPoint y: 70, distance: 34.3
copy p "We are partnered with over 50 leading and growing brands to offer our customers…"
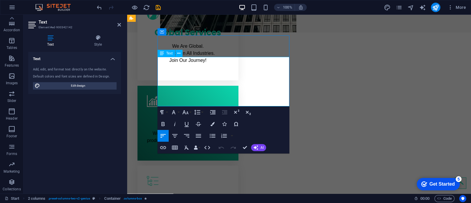
scroll to position [270, 0]
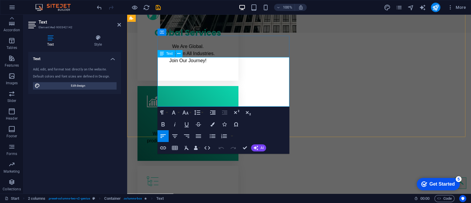
click at [119, 93] on div "Add, edit, and format text directly on the website. Default colors and font siz…" at bounding box center [74, 78] width 93 height 32
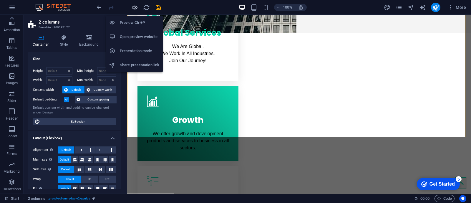
click at [132, 10] on icon "button" at bounding box center [134, 7] width 7 height 7
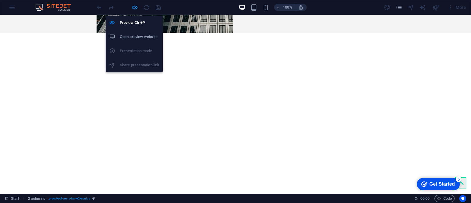
scroll to position [271, 0]
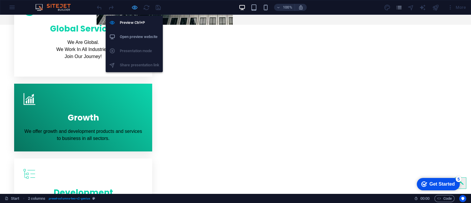
click at [135, 7] on icon "button" at bounding box center [134, 7] width 7 height 7
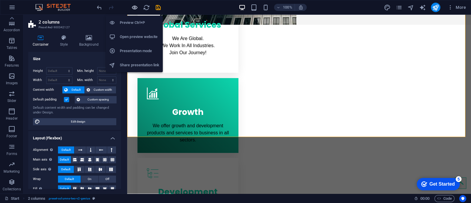
scroll to position [263, 0]
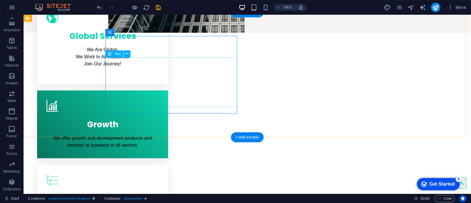
scroll to position [270, 0]
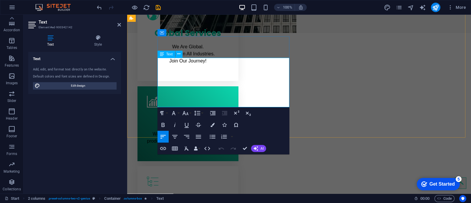
drag, startPoint x: 262, startPoint y: 61, endPoint x: 158, endPoint y: 54, distance: 105.2
click at [180, 54] on icon at bounding box center [178, 54] width 3 height 6
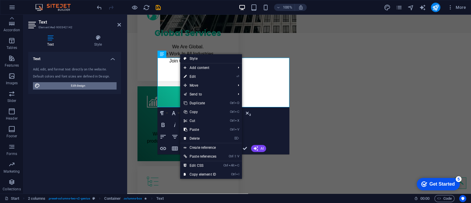
click at [95, 85] on span "Edit design" at bounding box center [78, 85] width 73 height 7
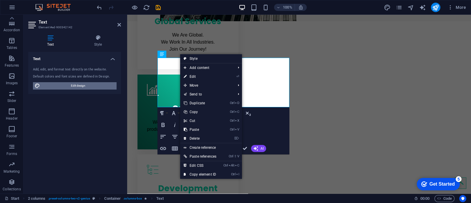
select select "px"
select select "400"
select select "px"
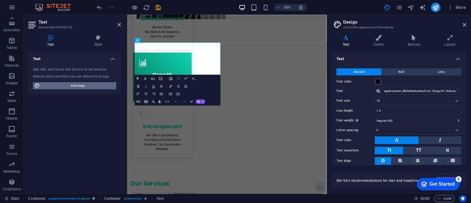
click at [95, 85] on span "Edit design" at bounding box center [78, 85] width 73 height 7
click at [404, 68] on button "Bold" at bounding box center [401, 71] width 39 height 7
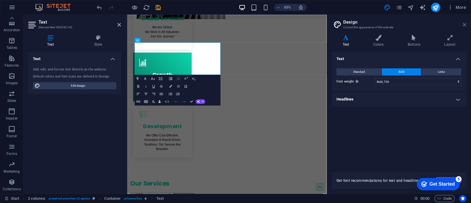
click at [466, 26] on icon at bounding box center [465, 24] width 4 height 5
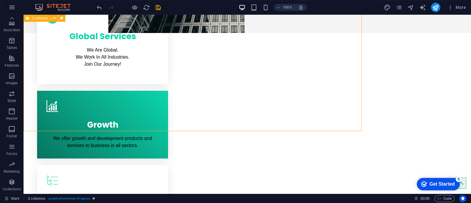
scroll to position [269, 0]
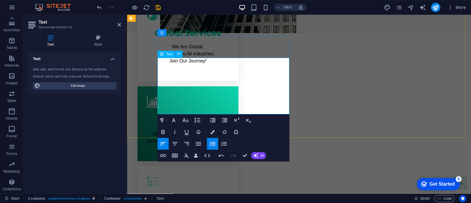
copy p "Sales Soultions, Training, Outsourcing, Management."
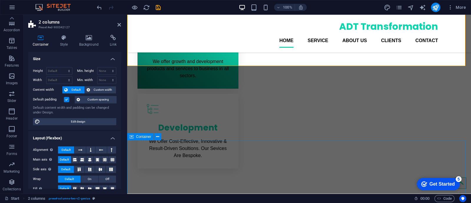
scroll to position [335, 0]
click at [189, 25] on div "ADT Transformation" at bounding box center [299, 26] width 278 height 14
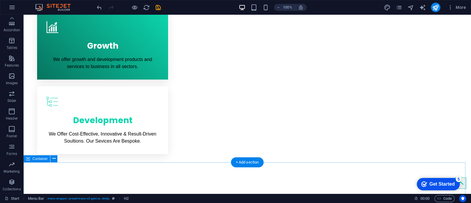
scroll to position [362, 0]
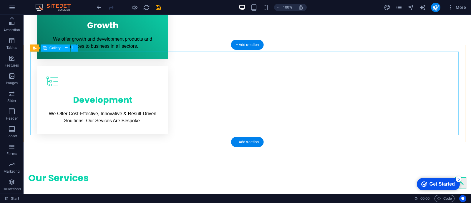
select select "3"
select select "px"
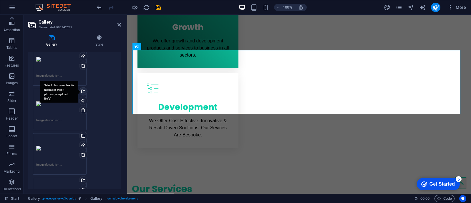
scroll to position [10, 0]
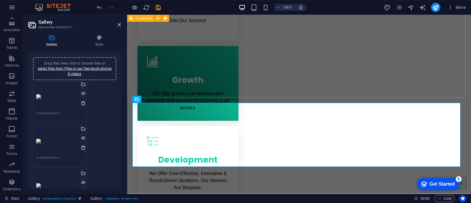
scroll to position [354, 0]
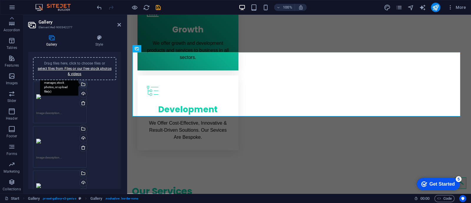
click at [59, 89] on div "Select files from the file manager, stock photos, or upload file(s)" at bounding box center [59, 85] width 38 height 22
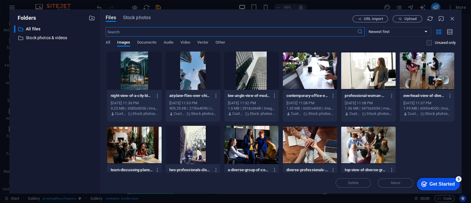
scroll to position [365, 0]
click at [252, 139] on div at bounding box center [251, 145] width 54 height 38
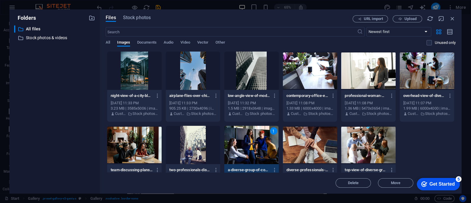
click at [252, 139] on div "1" at bounding box center [251, 145] width 54 height 38
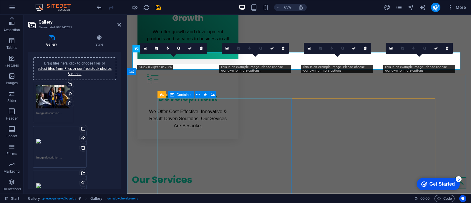
scroll to position [354, 0]
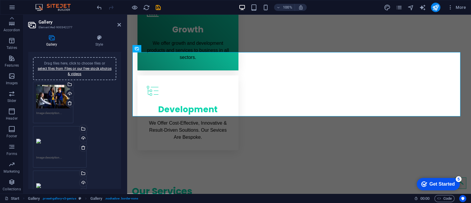
click at [56, 148] on div "Drag files here, click to choose files or select files from Files or our free s…" at bounding box center [59, 141] width 47 height 24
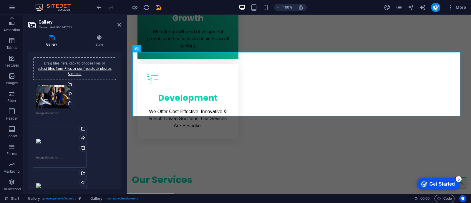
click at [56, 148] on body "ADT Transformation Start Favorites Elements Columns Content Boxes Accordion Tab…" at bounding box center [235, 101] width 471 height 203
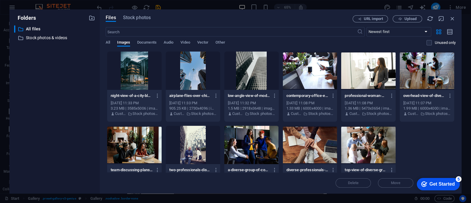
click at [383, 79] on div at bounding box center [368, 71] width 54 height 38
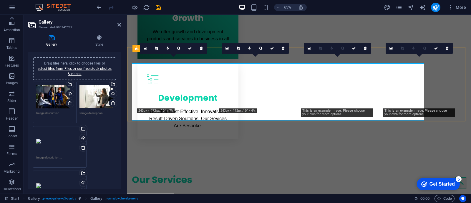
scroll to position [354, 0]
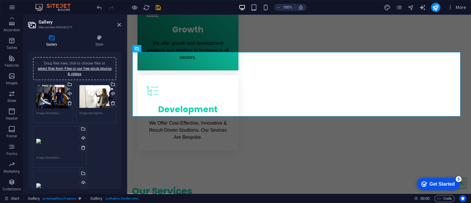
click at [46, 184] on div "Drag files here, click to choose files or select files from Files or our free s…" at bounding box center [59, 186] width 47 height 24
click at [46, 184] on body "ADT Transformation Start Favorites Elements Columns Content Boxes Accordion Tab…" at bounding box center [235, 101] width 471 height 203
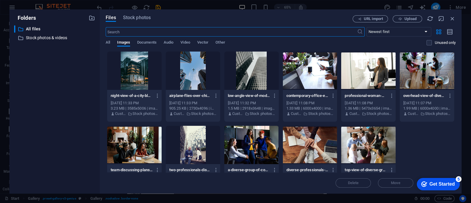
click at [308, 152] on div at bounding box center [310, 145] width 54 height 38
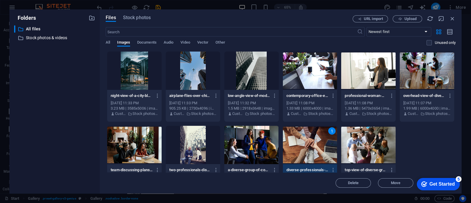
click at [308, 152] on div "1" at bounding box center [310, 145] width 54 height 38
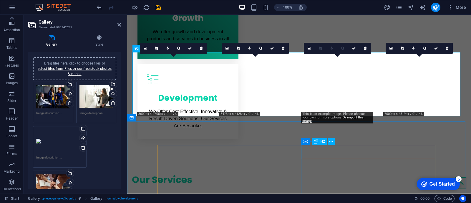
scroll to position [354, 0]
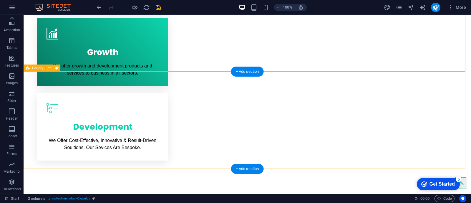
scroll to position [336, 0]
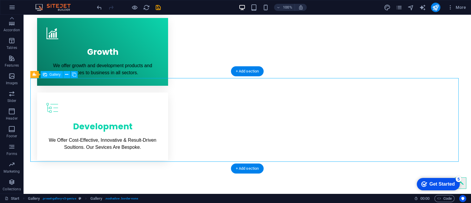
select select "3"
select select "px"
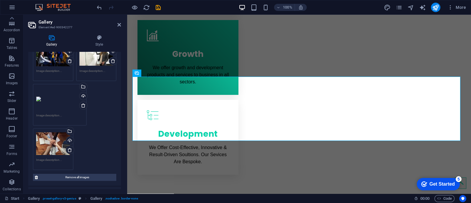
scroll to position [53, 0]
click at [69, 104] on div "Drag files here, click to choose files or select files from Files or our free s…" at bounding box center [59, 99] width 47 height 24
click at [69, 104] on body "ADT Transformation Start Favorites Elements Columns Content Boxes Accordion Tab…" at bounding box center [235, 101] width 471 height 203
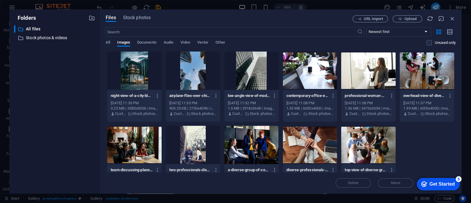
click at [421, 71] on div at bounding box center [427, 71] width 54 height 38
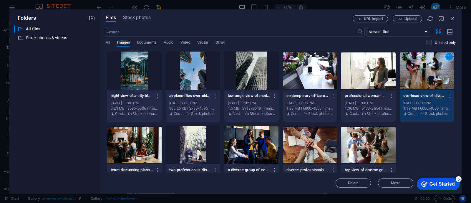
click at [421, 71] on div "1" at bounding box center [427, 71] width 54 height 38
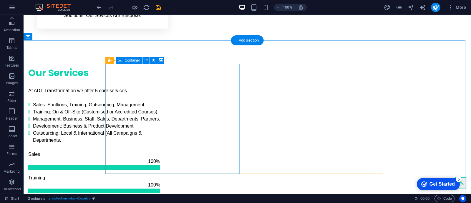
scroll to position [468, 0]
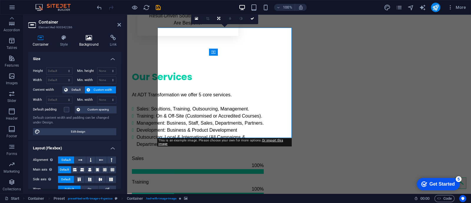
click at [91, 37] on icon at bounding box center [89, 38] width 29 height 6
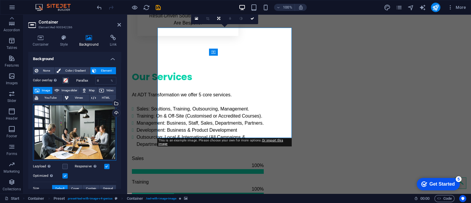
click at [57, 129] on div "Drag files here, click to choose files or select files from Files or our free s…" at bounding box center [74, 132] width 83 height 57
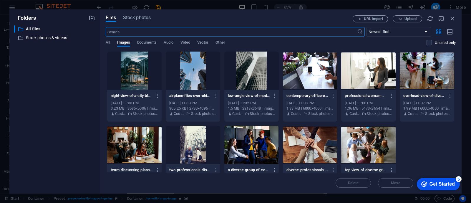
click at [57, 129] on body "ADT Transformation Start Favorites Elements Columns Content Boxes Accordion Tab…" at bounding box center [235, 101] width 471 height 203
click at [142, 16] on span "Stock photos" at bounding box center [137, 17] width 28 height 7
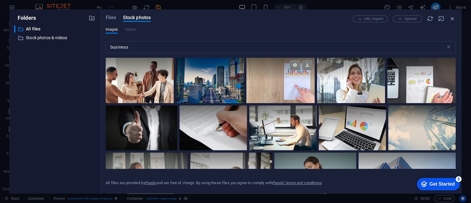
click at [304, 95] on div at bounding box center [281, 80] width 68 height 45
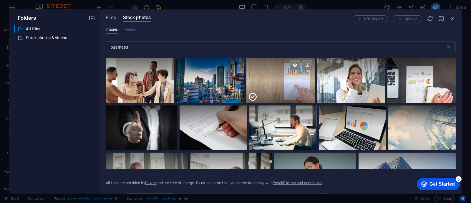
click at [304, 95] on div at bounding box center [281, 91] width 68 height 23
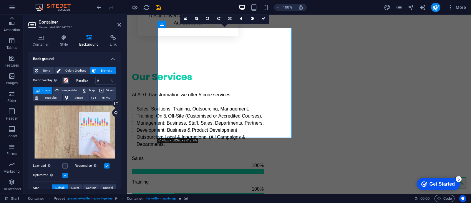
click at [95, 113] on div "Drag files here, click to choose files or select files from Files or our free s…" at bounding box center [74, 132] width 83 height 56
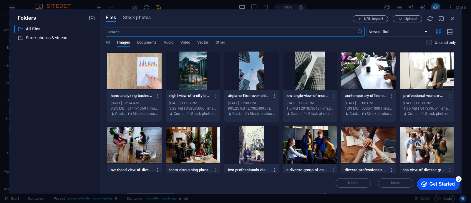
click at [95, 113] on body "ADT Transformation Start Favorites Elements Columns Content Boxes Accordion Tab…" at bounding box center [235, 101] width 471 height 203
click at [140, 14] on div "Files Stock photos URL import Upload ​ Newest first Oldest first Name (A-Z) Nam…" at bounding box center [281, 101] width 362 height 184
click at [138, 20] on span "Stock photos" at bounding box center [137, 17] width 28 height 7
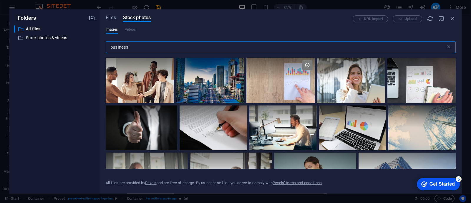
click at [165, 46] on input "business" at bounding box center [276, 47] width 340 height 12
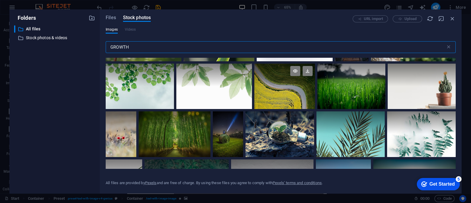
scroll to position [348, 0]
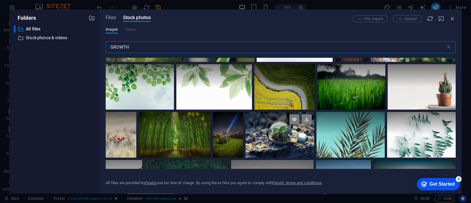
type input "GROWTH"
click at [296, 138] on div at bounding box center [280, 135] width 68 height 46
click at [296, 138] on div at bounding box center [280, 146] width 68 height 23
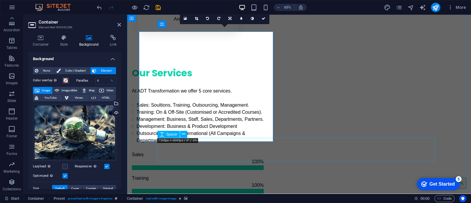
scroll to position [468, 0]
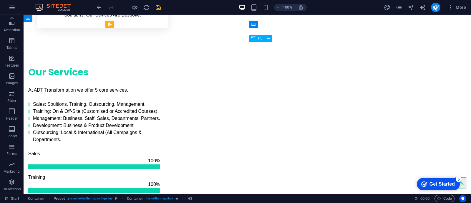
scroll to position [496, 0]
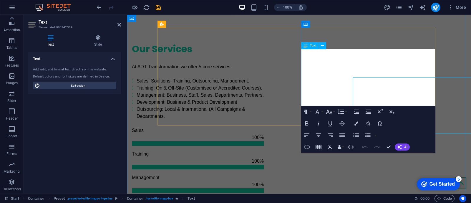
scroll to position [468, 0]
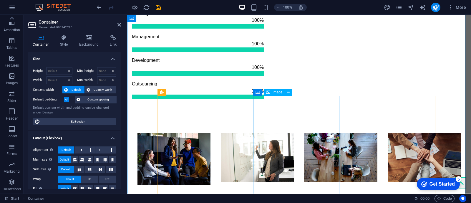
scroll to position [639, 0]
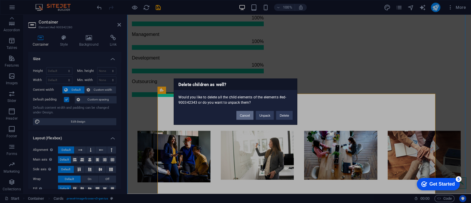
click at [247, 113] on button "Cancel" at bounding box center [245, 115] width 17 height 9
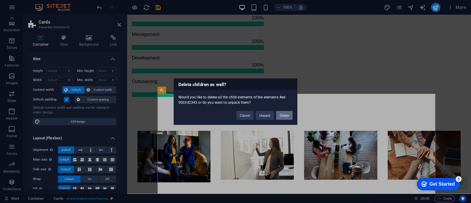
click at [289, 113] on button "Delete" at bounding box center [284, 115] width 16 height 9
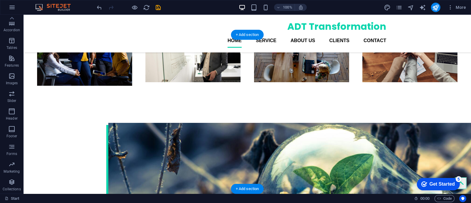
scroll to position [750, 0]
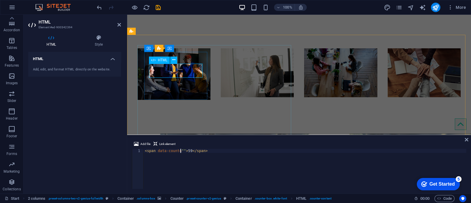
scroll to position [0, 3]
click at [192, 150] on div "< span data-count = "17" > 59 </ span >" at bounding box center [305, 173] width 323 height 48
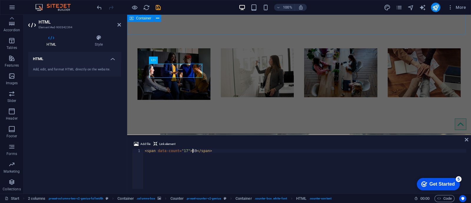
type textarea "<span data-count="17">59</span>"
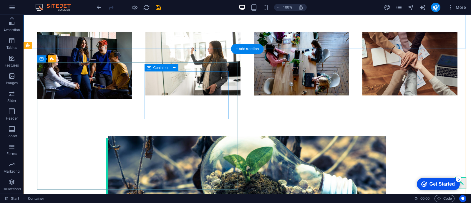
scroll to position [737, 0]
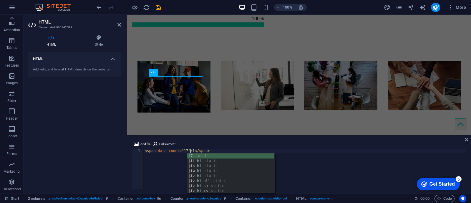
scroll to position [0, 4]
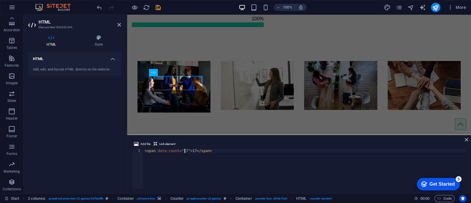
click at [184, 152] on div "< span data-count = "17" > 17 </ span >" at bounding box center [305, 173] width 323 height 48
type textarea "<span data-count="17">17</span>"
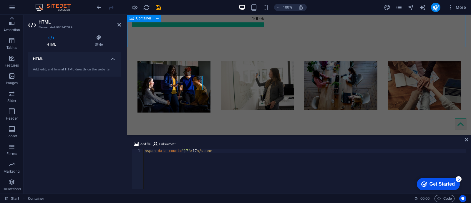
scroll to position [567, 0]
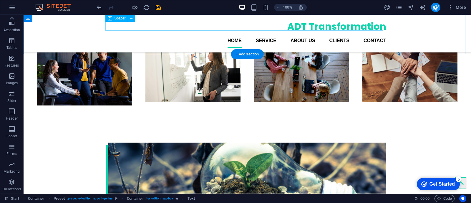
scroll to position [729, 0]
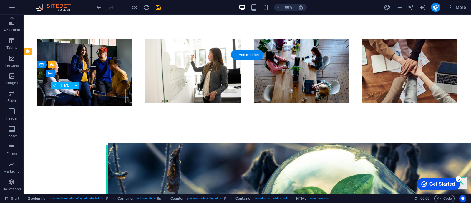
scroll to position [701, 0]
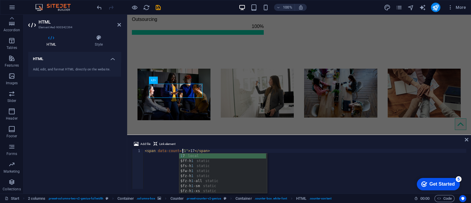
scroll to position [0, 3]
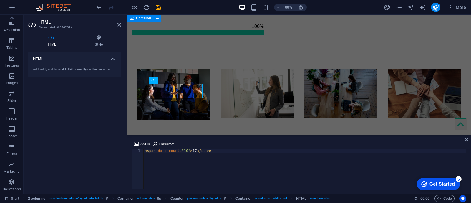
type textarea "<span data-count="10">17</span>"
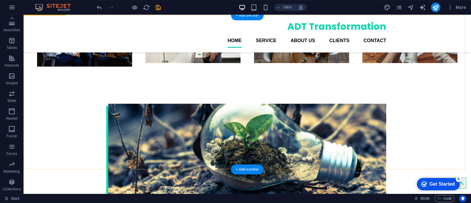
scroll to position [769, 0]
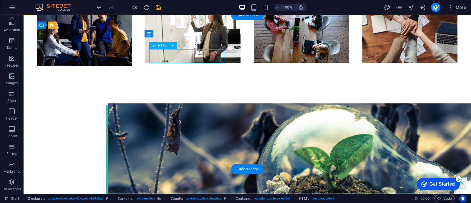
scroll to position [741, 0]
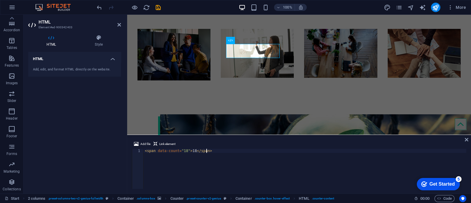
click at [227, 151] on div "< span data-count = "18" > 18 </ span >" at bounding box center [305, 173] width 323 height 48
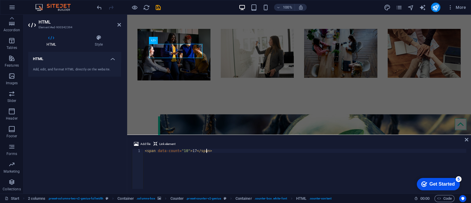
click at [253, 152] on div "< span data-count = "10" > 17 </ span >" at bounding box center [305, 173] width 323 height 48
type textarea "<span data-count="18">18</span>"
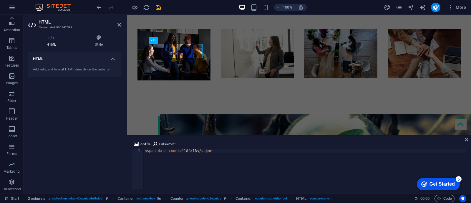
click at [77, 144] on div "HTML Add, edit, and format HTML directly on the website." at bounding box center [74, 120] width 93 height 137
click at [121, 24] on aside "HTML Element #ed-900342394 HTML Style HTML Add, edit, and format HTML directly …" at bounding box center [76, 104] width 104 height 179
click at [120, 24] on icon at bounding box center [120, 24] width 4 height 5
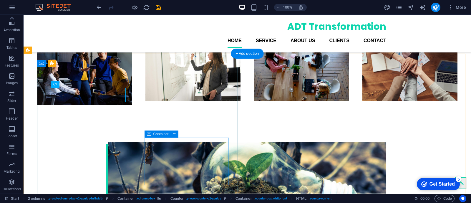
scroll to position [730, 0]
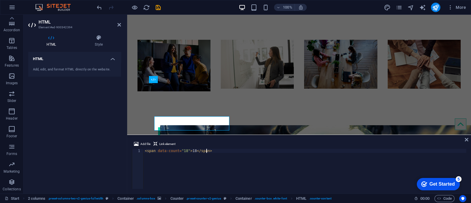
scroll to position [702, 0]
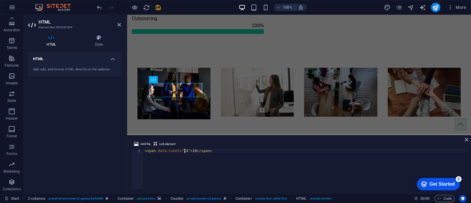
click at [184, 151] on div "< span data-count = "18" > 18 </ span >" at bounding box center [305, 173] width 323 height 48
type textarea "<span data-count="17">17</span>"
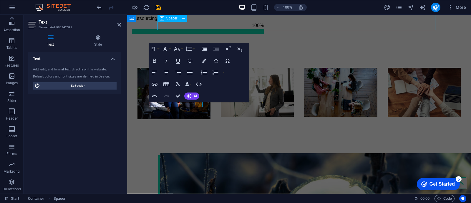
scroll to position [730, 0]
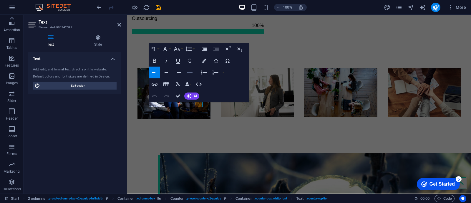
click at [190, 71] on icon "button" at bounding box center [189, 73] width 5 height 4
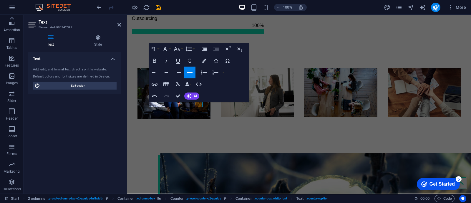
click at [190, 68] on button "Align Justify" at bounding box center [189, 73] width 11 height 12
click at [200, 69] on button "Unordered List" at bounding box center [204, 73] width 11 height 12
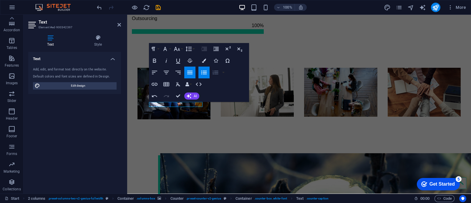
click at [215, 70] on icon "button" at bounding box center [215, 72] width 7 height 7
click at [205, 70] on icon "button" at bounding box center [204, 72] width 7 height 7
click at [193, 71] on icon "button" at bounding box center [189, 72] width 7 height 7
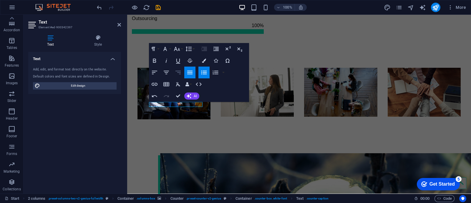
click at [179, 72] on icon "button" at bounding box center [178, 72] width 7 height 7
click at [167, 70] on icon "button" at bounding box center [166, 72] width 7 height 7
click at [208, 72] on icon "button" at bounding box center [204, 72] width 7 height 7
click at [165, 71] on icon "button" at bounding box center [166, 72] width 7 height 7
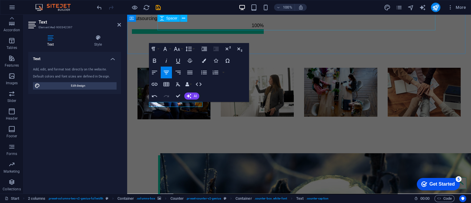
select select "rem"
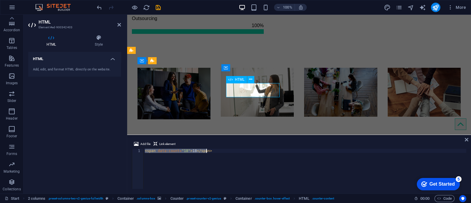
click at [185, 149] on div "< span data-count = "18" > 18 </ span >" at bounding box center [305, 173] width 323 height 48
click at [183, 150] on div "< span data-count = "18" > 18 </ span >" at bounding box center [305, 173] width 323 height 48
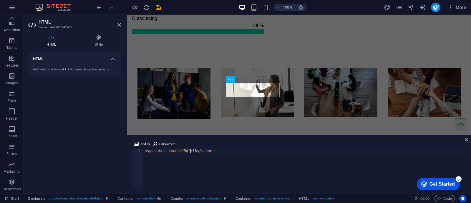
click at [191, 149] on div "< span data-count = "50" > 18 </ span >" at bounding box center [305, 173] width 323 height 48
type textarea "<span data-count="75">75</span>"
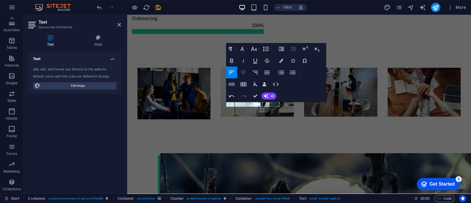
click at [242, 76] on button "Align Center" at bounding box center [243, 73] width 11 height 12
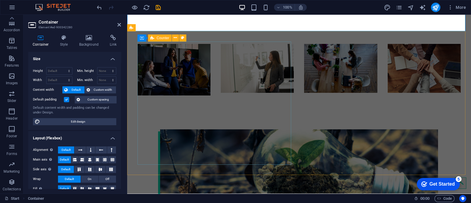
scroll to position [727, 0]
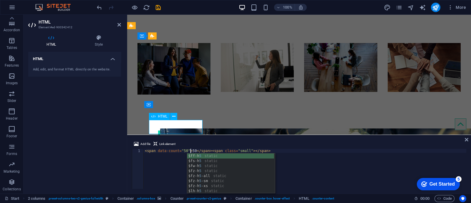
scroll to position [0, 3]
type textarea "<span data-count="50">50</span><span class="small"></span>"
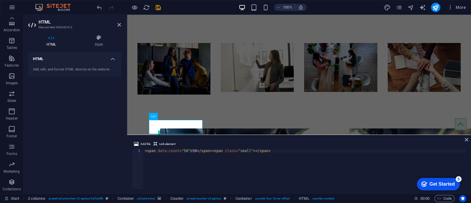
click at [66, 134] on div "HTML Add, edit, and format HTML directly on the website." at bounding box center [74, 120] width 93 height 137
click at [119, 24] on icon at bounding box center [120, 24] width 4 height 5
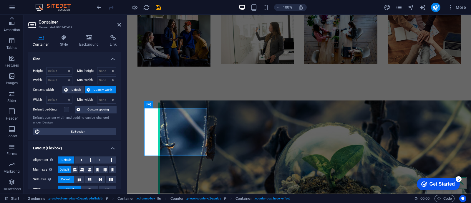
scroll to position [727, 0]
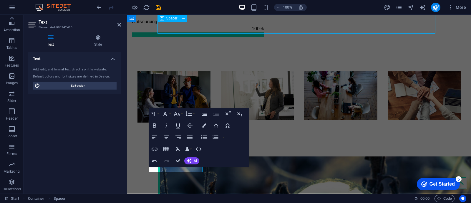
select select "rem"
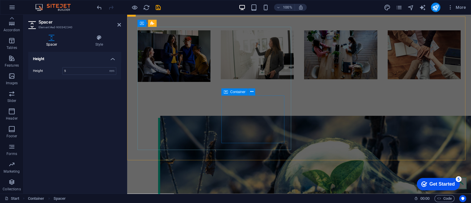
scroll to position [740, 0]
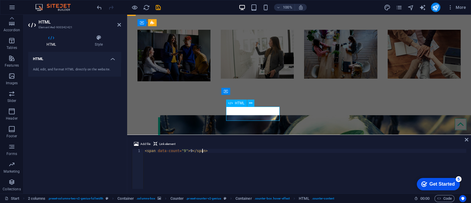
click at [183, 151] on div "< span data-count = "9" > 9 </ span >" at bounding box center [305, 173] width 323 height 48
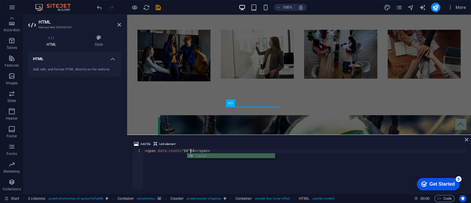
scroll to position [0, 4]
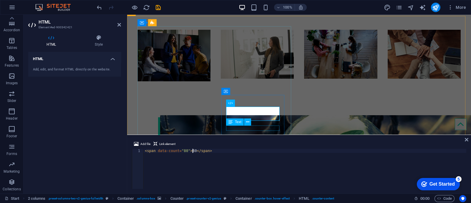
type textarea "<span data-count="80">80</span>"
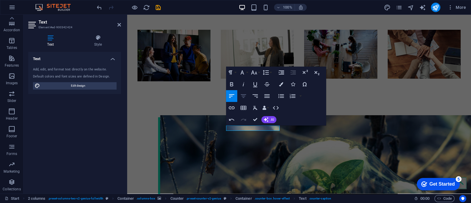
click at [243, 97] on icon "button" at bounding box center [243, 95] width 7 height 7
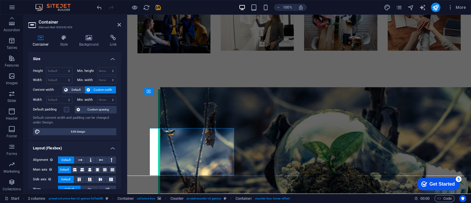
scroll to position [740, 0]
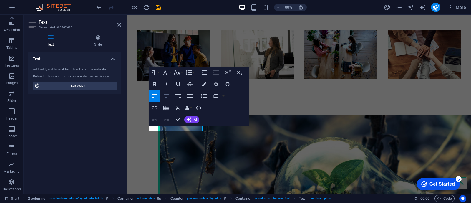
click at [169, 95] on icon "button" at bounding box center [166, 95] width 7 height 7
click at [327, 5] on div "100% More" at bounding box center [282, 7] width 373 height 9
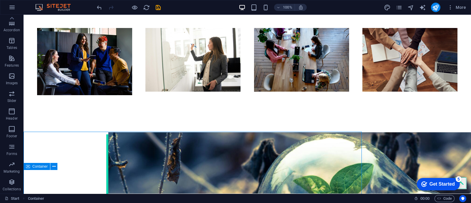
scroll to position [768, 0]
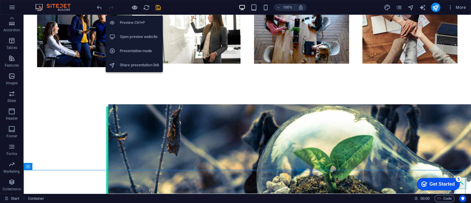
click at [132, 8] on icon "button" at bounding box center [134, 7] width 7 height 7
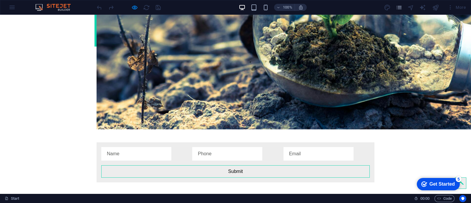
scroll to position [997, 0]
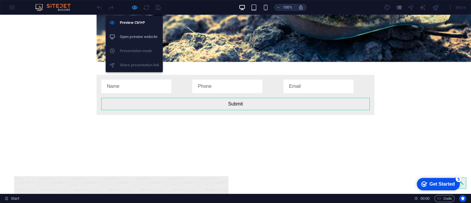
click at [137, 6] on icon "button" at bounding box center [134, 7] width 7 height 7
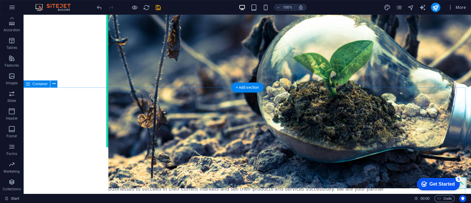
scroll to position [865, 0]
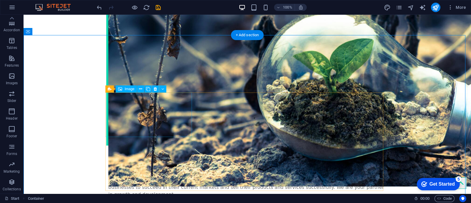
scroll to position [903, 0]
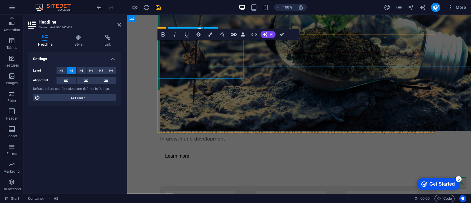
scroll to position [909, 0]
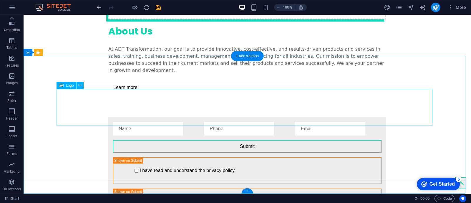
scroll to position [1062, 0]
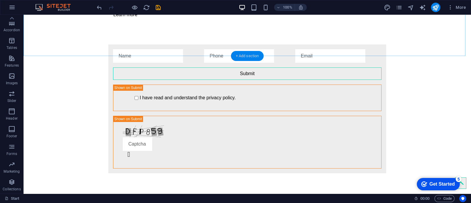
click at [243, 57] on div "+ Add section" at bounding box center [247, 56] width 33 height 10
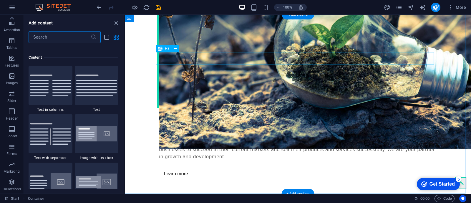
scroll to position [1031, 0]
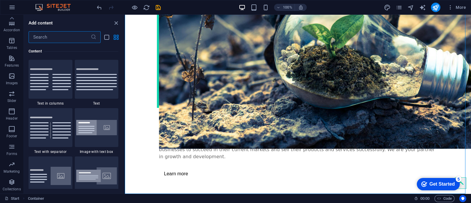
click at [76, 40] on input "text" at bounding box center [60, 37] width 62 height 12
click at [13, 111] on icon "button" at bounding box center [11, 111] width 7 height 7
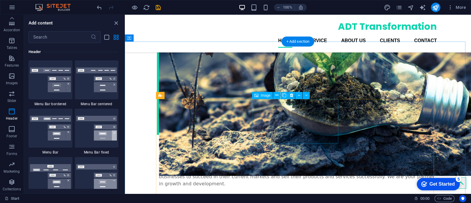
scroll to position [859, 0]
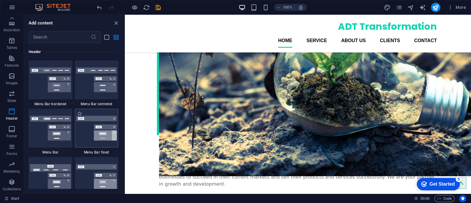
click at [109, 123] on img at bounding box center [96, 128] width 41 height 25
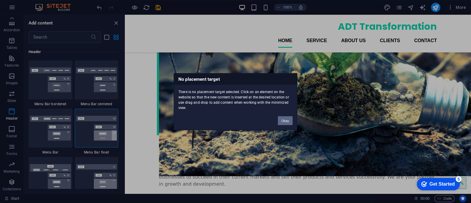
click at [284, 118] on button "Okay" at bounding box center [285, 120] width 15 height 9
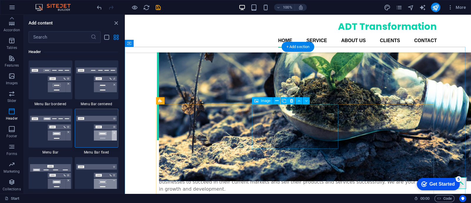
scroll to position [853, 0]
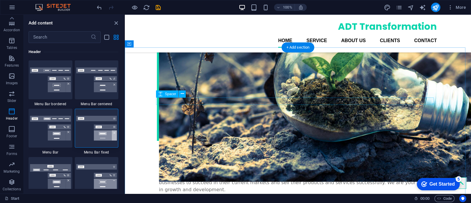
click at [183, 95] on icon at bounding box center [182, 94] width 3 height 6
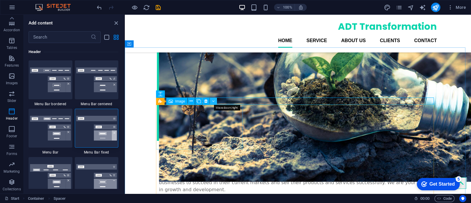
click at [216, 101] on button at bounding box center [213, 101] width 7 height 7
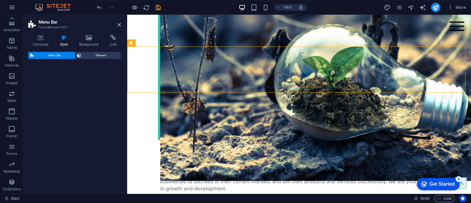
select select "rem"
select select "preset-menu-v2-fixed"
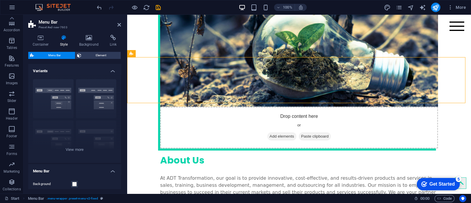
scroll to position [844, 0]
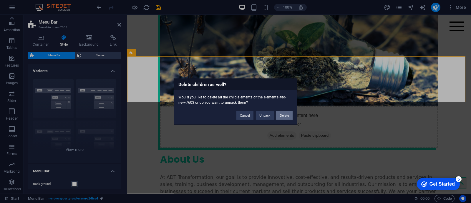
click at [282, 115] on button "Delete" at bounding box center [284, 115] width 16 height 9
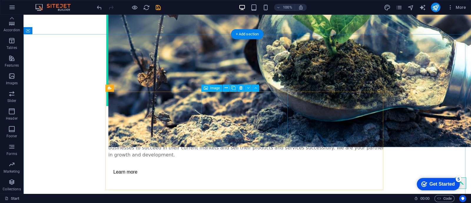
scroll to position [905, 0]
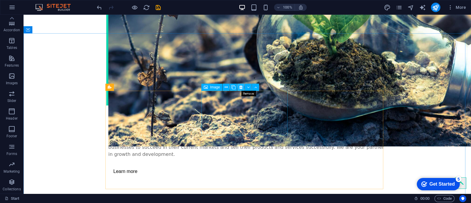
click at [239, 86] on button at bounding box center [240, 87] width 7 height 7
click at [241, 87] on icon at bounding box center [240, 87] width 3 height 6
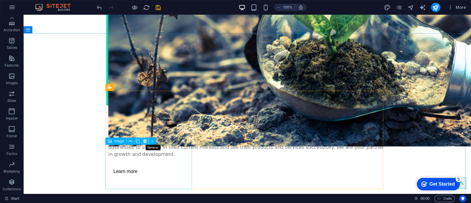
click at [145, 143] on icon at bounding box center [144, 141] width 3 height 6
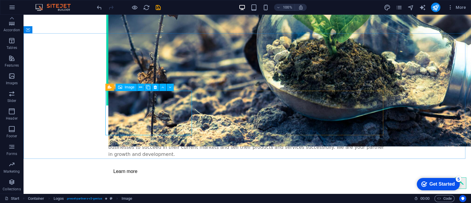
click at [128, 86] on span "Image" at bounding box center [130, 87] width 10 height 4
drag, startPoint x: 128, startPoint y: 86, endPoint x: 10, endPoint y: 85, distance: 118.4
click at [128, 86] on span "Image" at bounding box center [130, 87] width 10 height 4
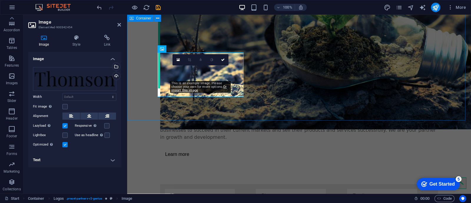
click at [92, 77] on div "Drag files here, click to choose files or select files from Files or our free s…" at bounding box center [74, 79] width 83 height 24
click at [92, 77] on body "ADT Transformation Start Favorites Elements Columns Content Boxes Accordion Tab…" at bounding box center [235, 101] width 471 height 203
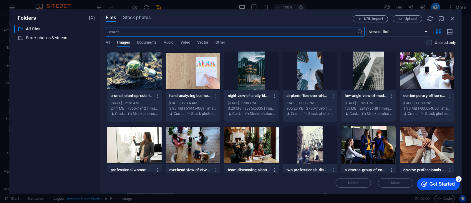
scroll to position [860, 0]
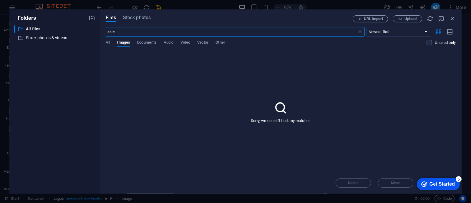
type input "sales"
click at [140, 20] on span "Stock photos" at bounding box center [137, 17] width 28 height 7
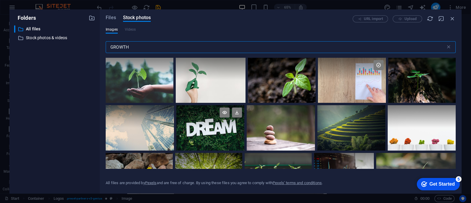
click at [223, 137] on div at bounding box center [210, 127] width 68 height 45
click at [223, 137] on div at bounding box center [210, 139] width 68 height 23
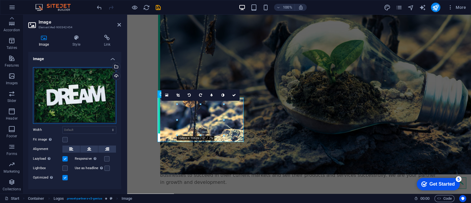
click at [74, 95] on div "Drag files here, click to choose files or select files from Files or our free s…" at bounding box center [74, 95] width 83 height 57
click at [74, 95] on body "ADT Transformation Start Favorites Elements Columns Content Boxes Accordion Tab…" at bounding box center [235, 101] width 471 height 203
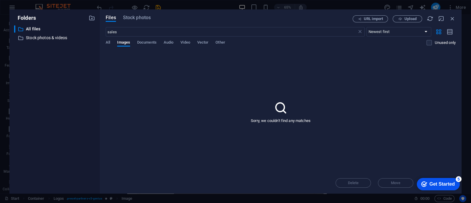
drag, startPoint x: 135, startPoint y: 14, endPoint x: 136, endPoint y: 22, distance: 8.0
click at [136, 22] on div "Files Stock photos URL import Upload sales ​ Newest first Oldest first Name (A-…" at bounding box center [281, 101] width 362 height 184
click at [136, 17] on span "Stock photos" at bounding box center [137, 17] width 28 height 7
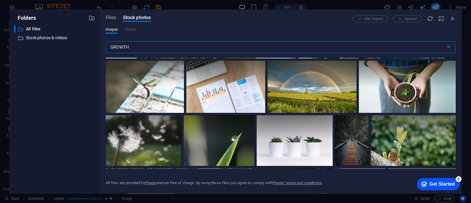
scroll to position [245, 0]
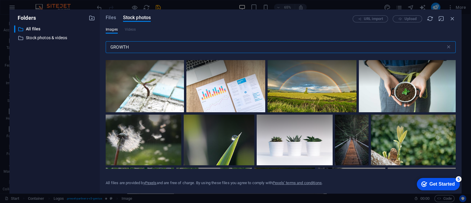
click at [206, 46] on input "GROWTH" at bounding box center [276, 47] width 340 height 12
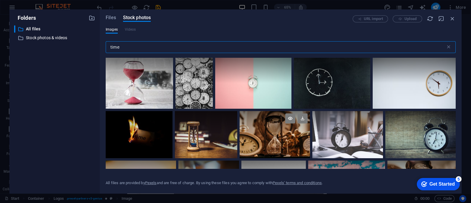
type input "time"
click at [279, 130] on div at bounding box center [275, 123] width 70 height 24
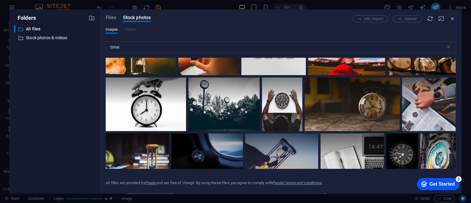
scroll to position [131, 0]
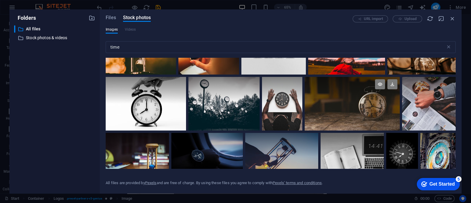
click at [333, 108] on div at bounding box center [352, 104] width 95 height 54
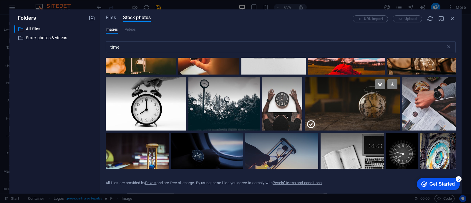
click at [333, 108] on div at bounding box center [352, 117] width 95 height 27
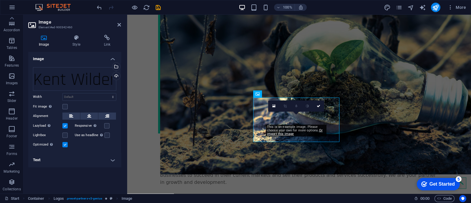
click at [299, 112] on div "0" at bounding box center [296, 105] width 56 height 11
click at [87, 76] on div "Drag files here, click to choose files or select files from Files or our free s…" at bounding box center [74, 79] width 83 height 24
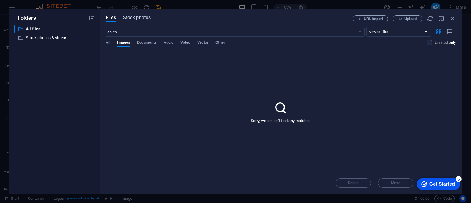
drag, startPoint x: 139, startPoint y: 12, endPoint x: 139, endPoint y: 16, distance: 3.9
click at [139, 16] on div "Files Stock photos URL import Upload sales ​ Newest first Oldest first Name (A-…" at bounding box center [281, 101] width 362 height 184
click at [139, 16] on span "Stock photos" at bounding box center [137, 17] width 28 height 7
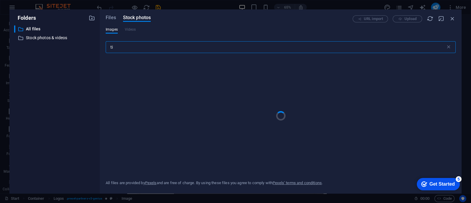
type input "t"
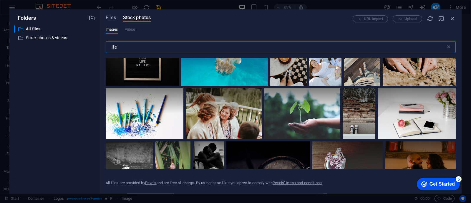
scroll to position [616, 0]
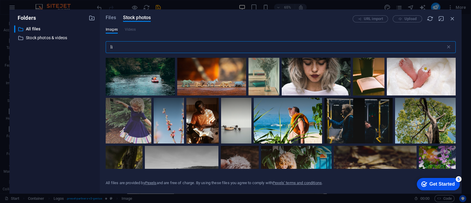
type input "l"
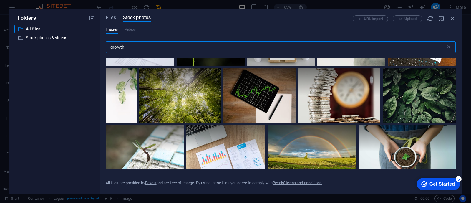
scroll to position [180, 0]
type input "growth"
click at [264, 108] on div at bounding box center [259, 95] width 73 height 55
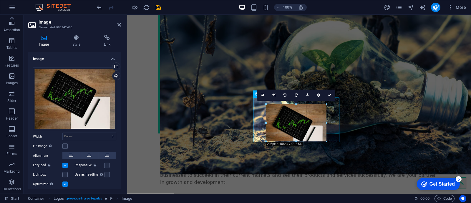
drag, startPoint x: 317, startPoint y: 119, endPoint x: 347, endPoint y: 123, distance: 30.6
type input "205"
select select "px"
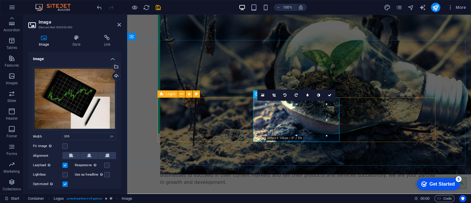
drag, startPoint x: 394, startPoint y: 135, endPoint x: 245, endPoint y: 121, distance: 148.8
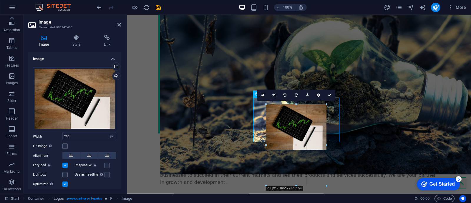
click at [170, 158] on div at bounding box center [296, 102] width 338 height 125
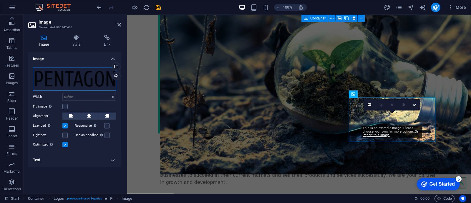
click at [91, 80] on div "Drag files here, click to choose files or select files from Files or our free s…" at bounding box center [74, 79] width 83 height 24
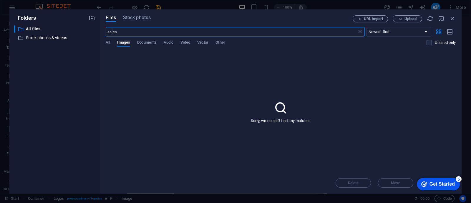
click at [91, 80] on body "ADT Transformation Start Favorites Elements Columns Content Boxes Accordion Tab…" at bounding box center [235, 101] width 471 height 203
click at [144, 16] on span "Stock photos" at bounding box center [137, 17] width 28 height 7
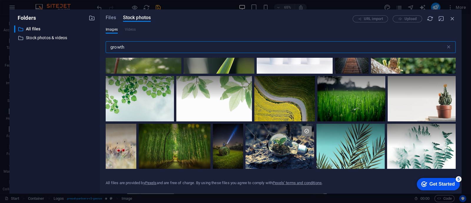
scroll to position [336, 0]
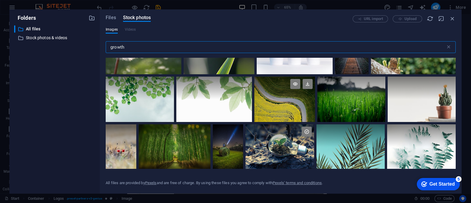
click at [277, 101] on div at bounding box center [285, 99] width 60 height 45
click at [277, 101] on div at bounding box center [285, 110] width 60 height 23
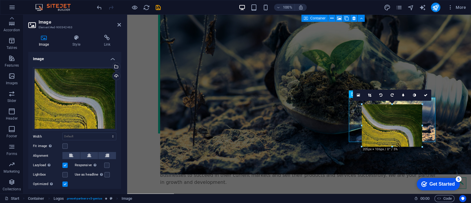
drag, startPoint x: 372, startPoint y: 118, endPoint x: 204, endPoint y: 107, distance: 168.3
type input "205"
select select "px"
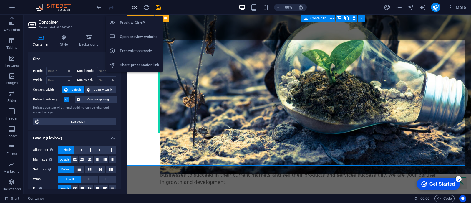
click at [137, 7] on icon "button" at bounding box center [134, 7] width 7 height 7
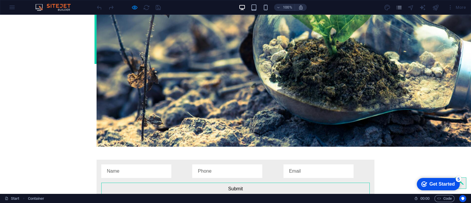
scroll to position [912, 0]
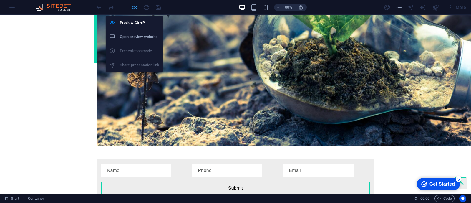
click at [134, 7] on icon "button" at bounding box center [134, 7] width 7 height 7
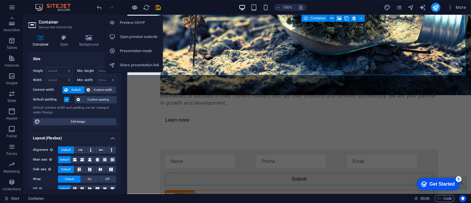
scroll to position [939, 0]
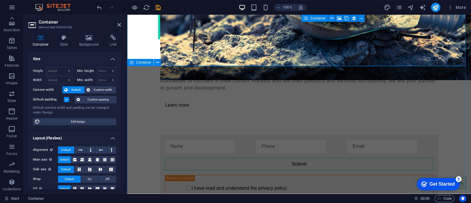
scroll to position [962, 0]
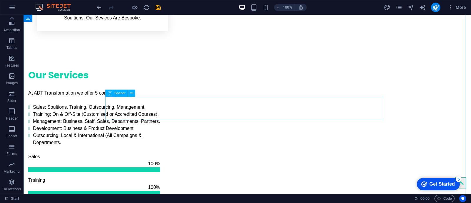
scroll to position [539, 0]
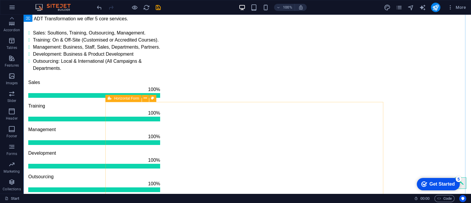
click at [146, 98] on icon at bounding box center [145, 98] width 3 height 6
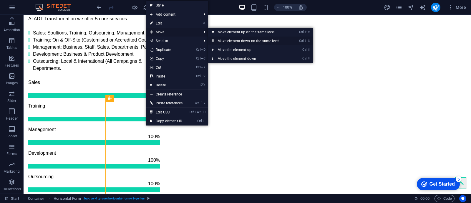
click at [222, 41] on link "Ctrl ⇧ ⬇ Move element down on the same level" at bounding box center [249, 41] width 83 height 9
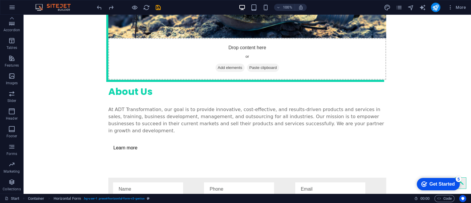
scroll to position [971, 0]
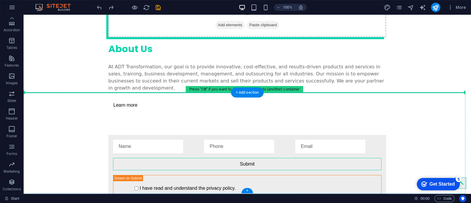
drag, startPoint x: 251, startPoint y: 103, endPoint x: 242, endPoint y: 109, distance: 10.8
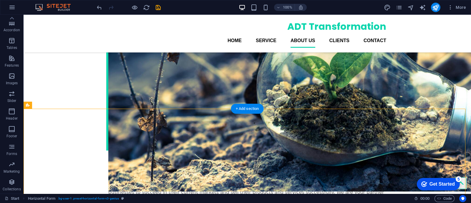
scroll to position [859, 0]
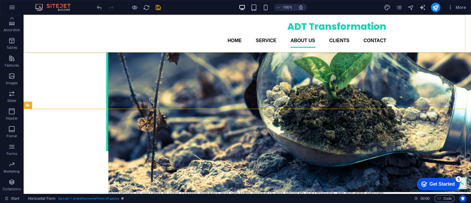
click at [440, 36] on div "ADT Transformation Home Service About us Clients Contact" at bounding box center [248, 34] width 448 height 38
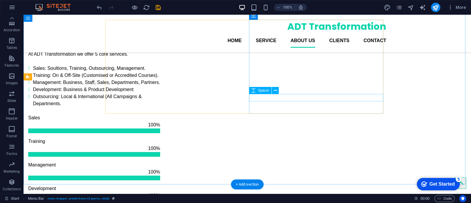
scroll to position [503, 0]
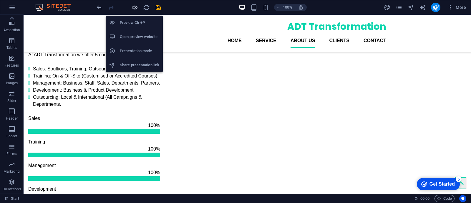
click at [134, 7] on icon "button" at bounding box center [134, 7] width 7 height 7
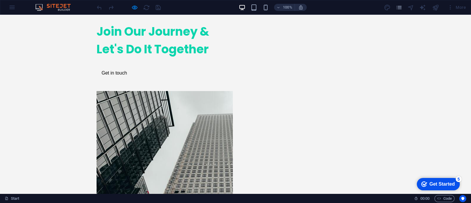
scroll to position [0, 0]
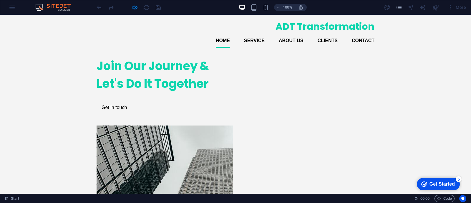
click at [308, 27] on h2 "ADT Transformation" at bounding box center [236, 26] width 278 height 14
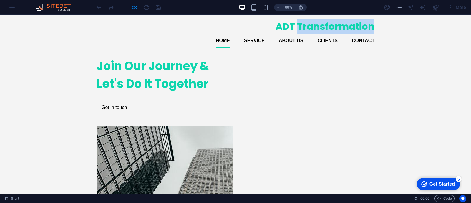
click at [308, 27] on h2 "ADT Transformation" at bounding box center [236, 26] width 278 height 14
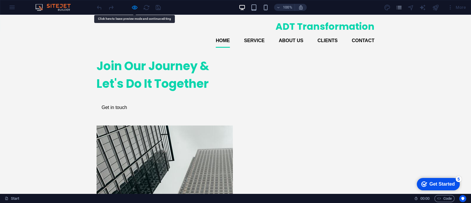
click at [421, 68] on div "Join Our Journey & Let's Do It Together Get in touch" at bounding box center [235, 174] width 471 height 244
click at [326, 38] on link "Clients" at bounding box center [328, 41] width 20 height 14
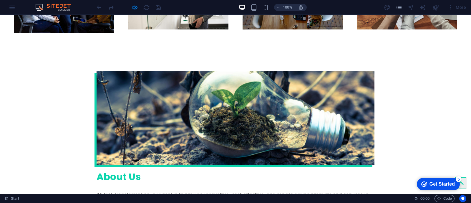
scroll to position [813, 0]
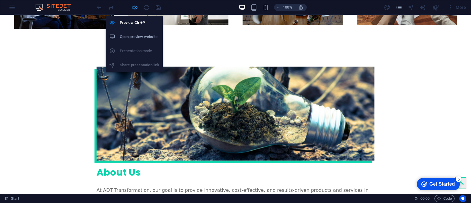
click at [131, 7] on span "button" at bounding box center [134, 7] width 7 height 7
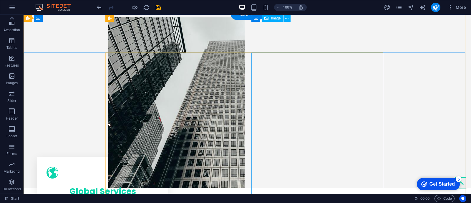
scroll to position [0, 0]
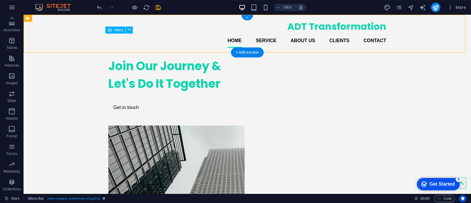
drag, startPoint x: 339, startPoint y: 39, endPoint x: 303, endPoint y: 40, distance: 36.5
click at [303, 40] on nav "Home Service About us Clients Contact" at bounding box center [247, 41] width 278 height 14
click at [296, 40] on nav "Home Service About us Clients Contact" at bounding box center [247, 41] width 278 height 14
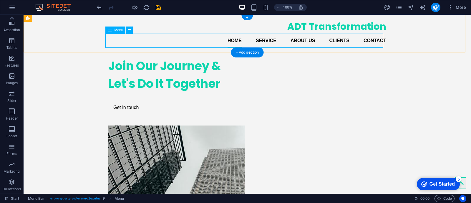
click at [205, 39] on nav "Home Service About us Clients Contact" at bounding box center [247, 41] width 278 height 14
click at [295, 39] on nav "Home Service About us Clients Contact" at bounding box center [247, 41] width 278 height 14
select select
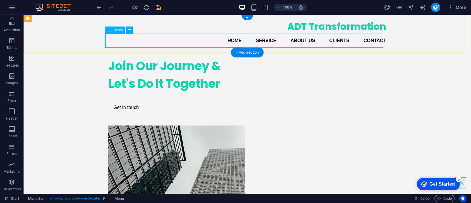
select select
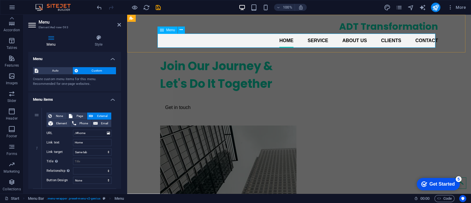
click at [388, 40] on nav "Home Service About us Clients Contact" at bounding box center [299, 41] width 278 height 14
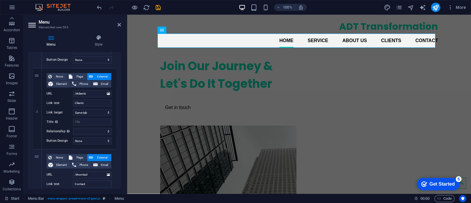
scroll to position [282, 0]
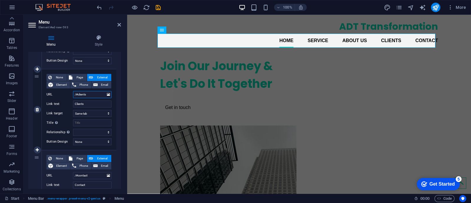
click at [94, 95] on input "/#clients" at bounding box center [92, 94] width 39 height 7
type input "/#"
select select
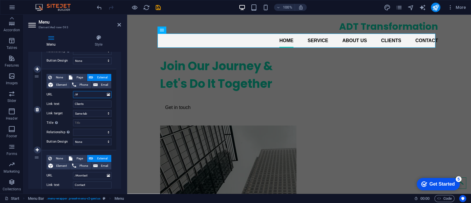
select select
type input "/#prod"
select select
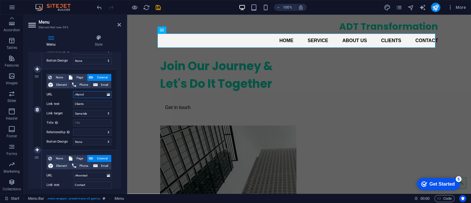
select select
type input "/#produ"
select select
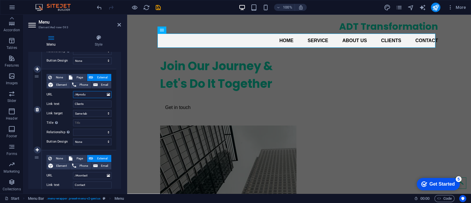
select select
type input "/#products"
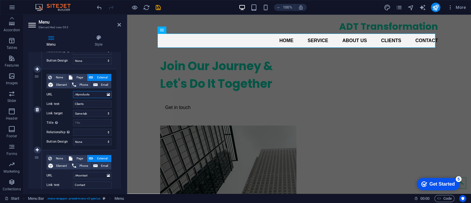
select select
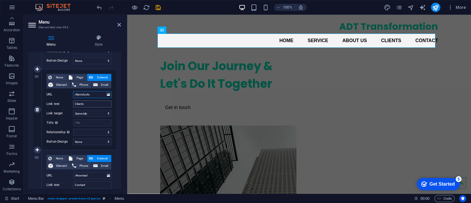
type input "/#products"
click at [93, 103] on input "Clients" at bounding box center [92, 103] width 39 height 7
type input "C"
select select
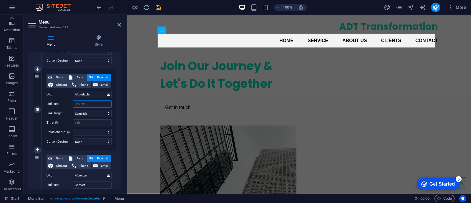
select select
type input "Products"
select select
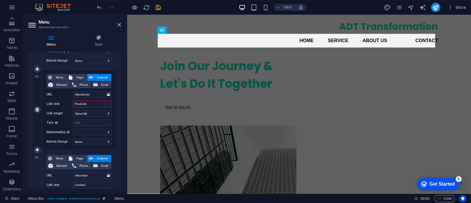
select select
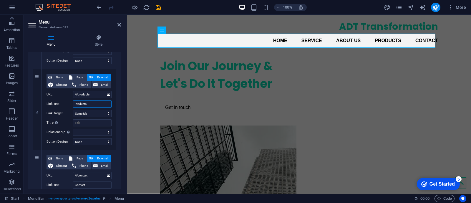
type input "Products"
click at [223, 7] on div "100% More" at bounding box center [282, 7] width 373 height 9
click at [138, 7] on div at bounding box center [129, 7] width 66 height 9
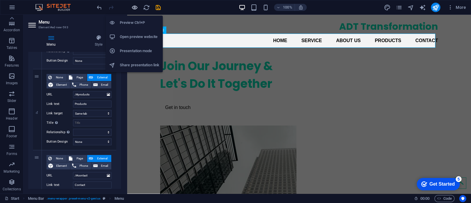
click at [134, 7] on icon "button" at bounding box center [134, 7] width 7 height 7
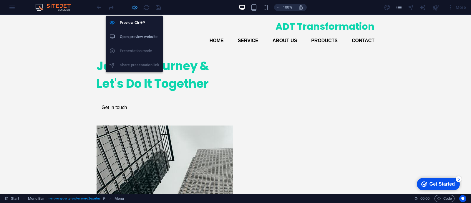
click at [134, 9] on icon "button" at bounding box center [134, 7] width 7 height 7
select select
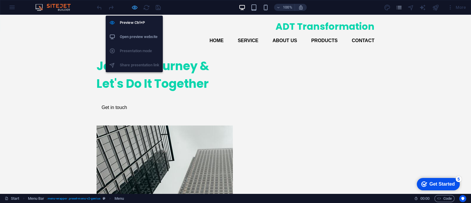
select select
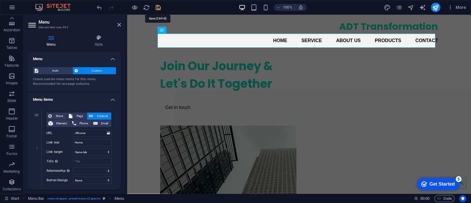
click at [158, 8] on icon "save" at bounding box center [158, 7] width 7 height 7
select select
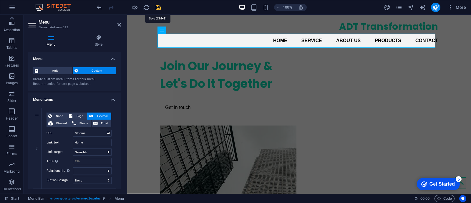
select select
click at [422, 42] on nav "Home Service About us Products Contact" at bounding box center [299, 41] width 278 height 14
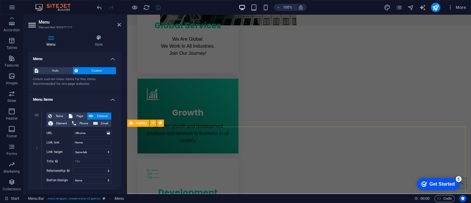
scroll to position [276, 0]
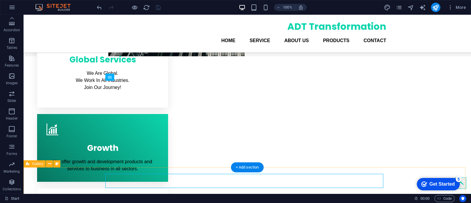
scroll to position [0, 0]
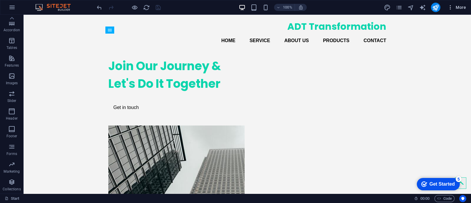
click at [449, 8] on icon "button" at bounding box center [451, 7] width 6 height 6
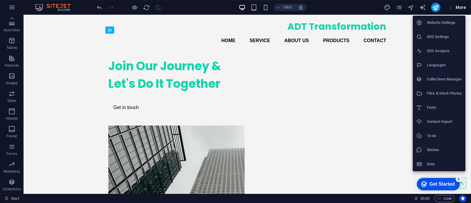
click at [445, 27] on li "Website Settings" at bounding box center [439, 23] width 53 height 14
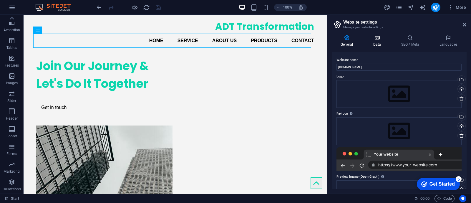
click at [381, 39] on icon at bounding box center [377, 38] width 26 height 6
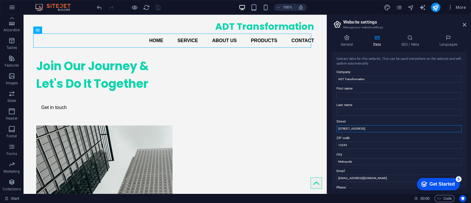
click at [384, 126] on input "123 Business Ave" at bounding box center [399, 128] width 125 height 7
type input "Global"
click at [374, 147] on input "12345" at bounding box center [399, 145] width 125 height 7
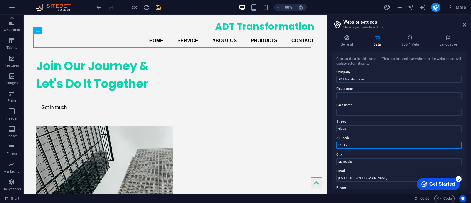
click at [374, 147] on input "12345" at bounding box center [399, 145] width 125 height 7
click at [369, 159] on input "Metropolis" at bounding box center [399, 161] width 125 height 7
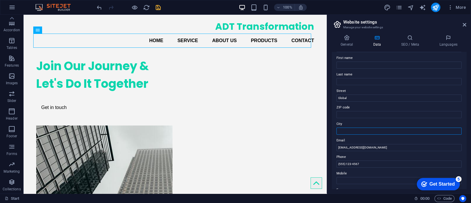
scroll to position [35, 0]
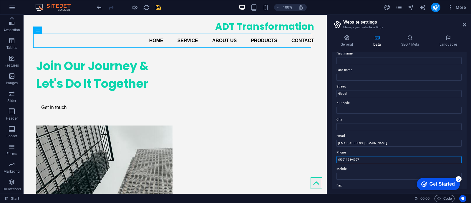
click at [345, 159] on input "(555) 123-4567" at bounding box center [399, 159] width 125 height 7
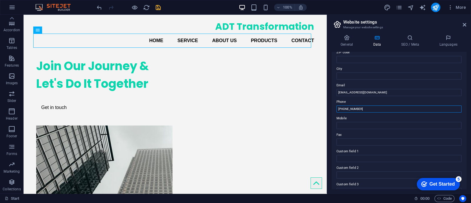
scroll to position [146, 0]
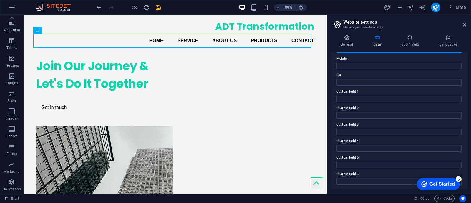
type input "(+27) 79-525-0473"
click at [401, 94] on label "Custom field 1" at bounding box center [399, 91] width 125 height 7
click at [401, 95] on input "Custom field 1" at bounding box center [399, 98] width 125 height 7
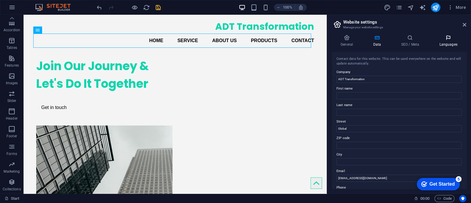
click at [450, 43] on h4 "Languages" at bounding box center [449, 41] width 36 height 12
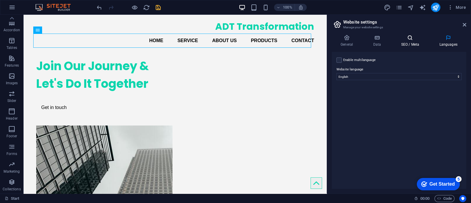
click at [414, 41] on h4 "SEO / Meta" at bounding box center [411, 41] width 38 height 12
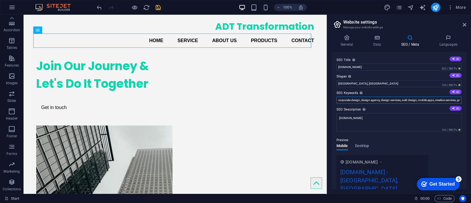
click at [344, 102] on input "corporate design, design agency, design services, web design, mobile apps, crea…" at bounding box center [399, 100] width 125 height 7
paste input "adt transformation global business consultants, adt transformation business sol…"
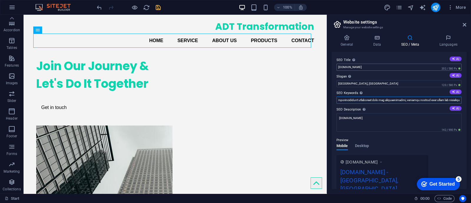
type input "adt transformation global business consultants, adt transformation business sol…"
click at [396, 70] on div "SEO Title The title of your website - make it something that stands out in sear…" at bounding box center [399, 120] width 135 height 137
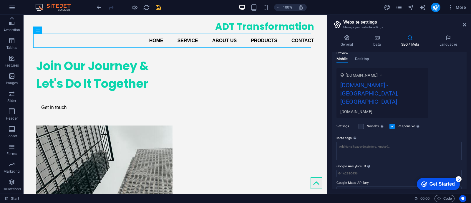
scroll to position [87, 0]
click at [363, 142] on textarea "Meta tags Enter HTML code here that will be placed inside the tags of your webs…" at bounding box center [399, 152] width 125 height 23
paste textarea "<!-- Primary Meta Tags --> <title>ADT Transformation Global Business Consultant…"
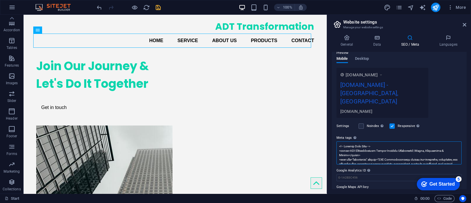
scroll to position [0, 0]
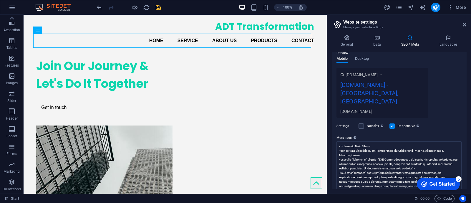
type textarea "<!-- Primary Meta Tags --> <title>ADT Transformation Global Business Consultant…"
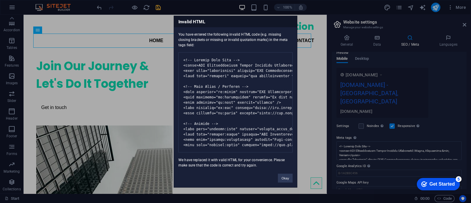
drag, startPoint x: 336, startPoint y: 159, endPoint x: 351, endPoint y: 157, distance: 14.5
click at [351, 157] on div "Invalid HTML You have entered the following invalid HTML code (e.g. missing clo…" at bounding box center [235, 101] width 471 height 203
click at [455, 105] on div "Invalid HTML You have entered the following invalid HTML code (e.g. missing clo…" at bounding box center [235, 101] width 471 height 203
click at [351, 8] on div "Invalid HTML You have entered the following invalid HTML code (e.g. missing clo…" at bounding box center [235, 101] width 471 height 203
click at [122, 27] on div "Invalid HTML You have entered the following invalid HTML code (e.g. missing clo…" at bounding box center [235, 101] width 471 height 203
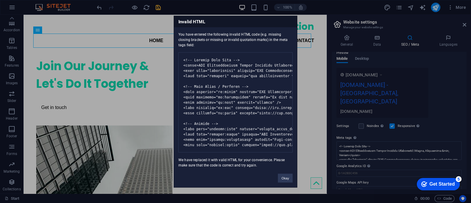
click at [460, 96] on div "Invalid HTML You have entered the following invalid HTML code (e.g. missing clo…" at bounding box center [235, 101] width 471 height 203
drag, startPoint x: 460, startPoint y: 96, endPoint x: 463, endPoint y: 26, distance: 70.2
click at [463, 26] on div "Invalid HTML You have entered the following invalid HTML code (e.g. missing clo…" at bounding box center [235, 101] width 471 height 203
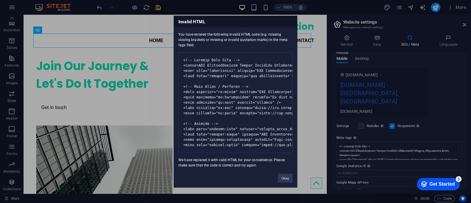
click at [464, 25] on div "Invalid HTML You have entered the following invalid HTML code (e.g. missing clo…" at bounding box center [235, 101] width 471 height 203
click at [368, 2] on div "Invalid HTML You have entered the following invalid HTML code (e.g. missing clo…" at bounding box center [235, 101] width 471 height 203
click at [243, 115] on pre at bounding box center [236, 102] width 114 height 100
click at [289, 182] on button "Okay" at bounding box center [285, 178] width 15 height 9
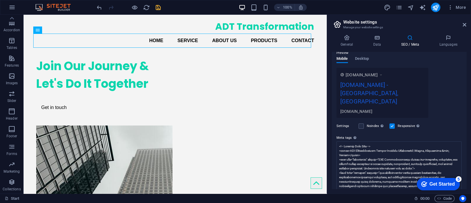
click at [449, 118] on div "Settings Noindex Instruct search engines to exclude this website from search re…" at bounding box center [399, 126] width 125 height 16
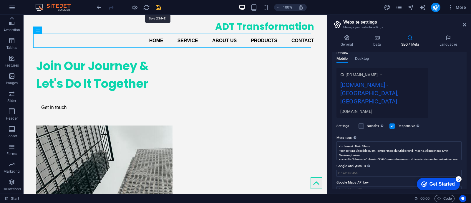
click at [158, 7] on icon "save" at bounding box center [158, 7] width 7 height 7
select select
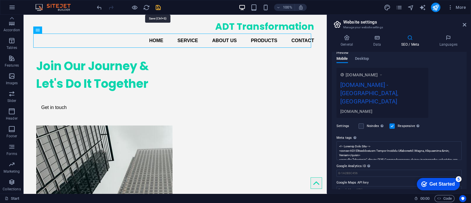
select select
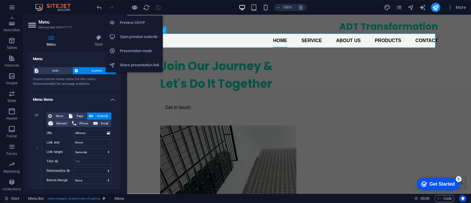
click at [133, 4] on icon "button" at bounding box center [134, 7] width 7 height 7
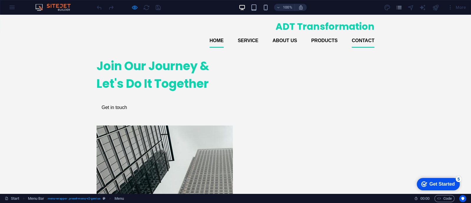
click at [360, 39] on link "Contact" at bounding box center [363, 41] width 23 height 14
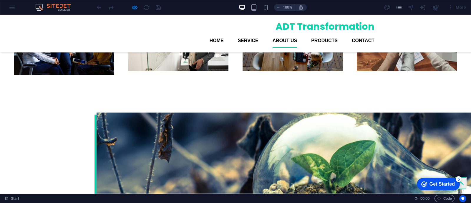
scroll to position [766, 0]
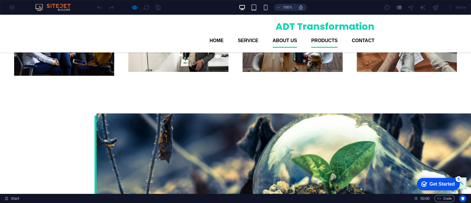
click at [327, 39] on link "Products" at bounding box center [324, 41] width 27 height 14
click at [284, 39] on link "About us" at bounding box center [285, 41] width 25 height 14
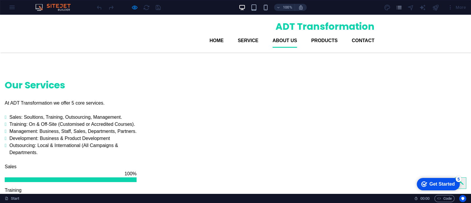
scroll to position [454, 0]
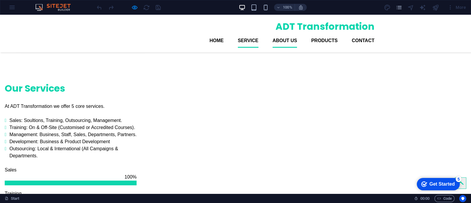
click at [248, 39] on link "Service" at bounding box center [248, 41] width 21 height 14
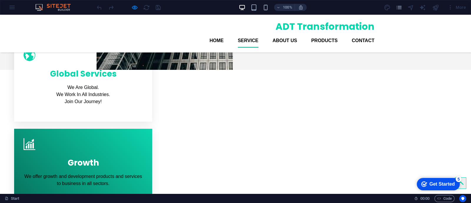
scroll to position [224, 0]
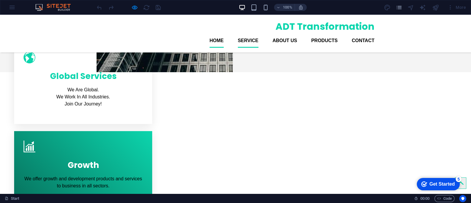
click at [216, 41] on link "Home" at bounding box center [217, 41] width 14 height 14
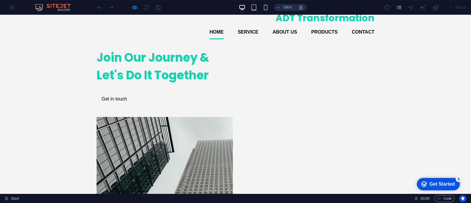
scroll to position [38, 0]
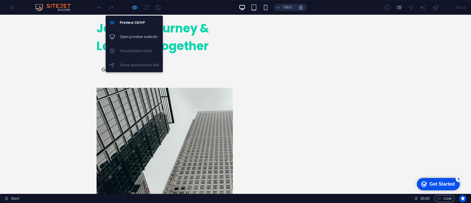
click at [133, 4] on icon "button" at bounding box center [134, 7] width 7 height 7
select select
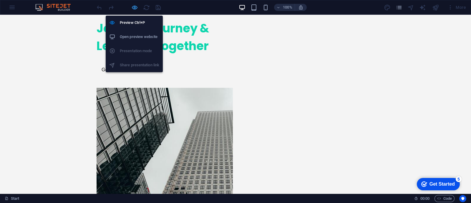
select select
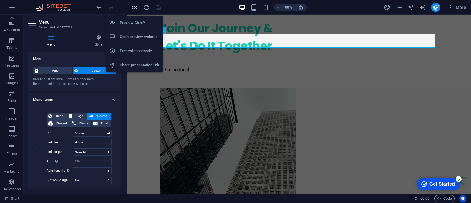
scroll to position [0, 0]
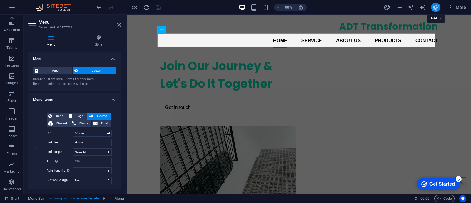
click at [434, 6] on icon "publish" at bounding box center [435, 7] width 7 height 7
select select
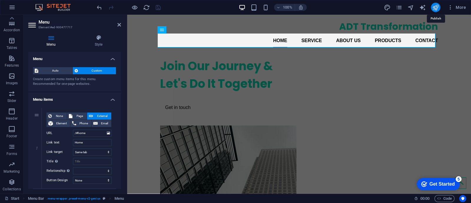
select select
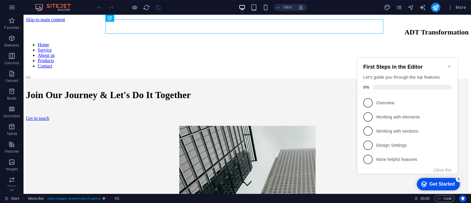
click at [443, 179] on div "checkmark Get Started 5" at bounding box center [438, 184] width 43 height 12
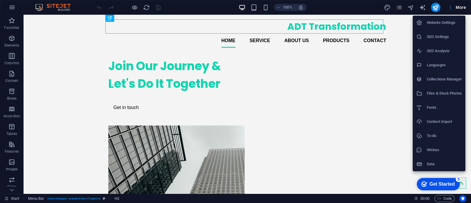
click at [446, 20] on h6 "Website Settings" at bounding box center [444, 22] width 35 height 7
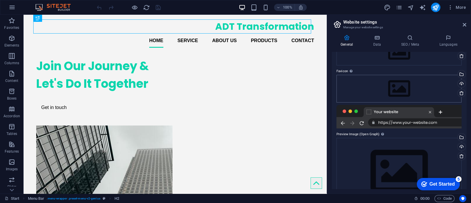
scroll to position [44, 0]
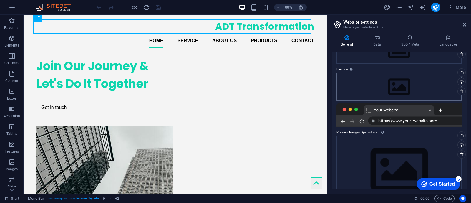
click at [396, 121] on div at bounding box center [399, 115] width 125 height 24
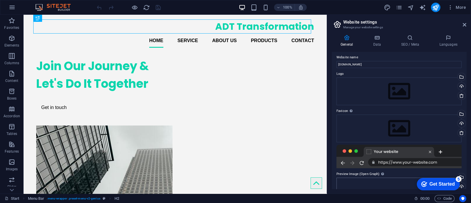
scroll to position [0, 0]
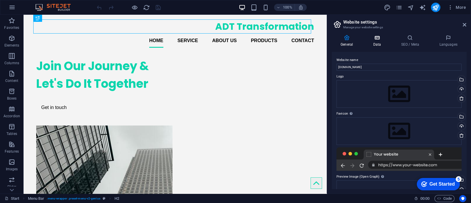
click at [382, 39] on icon at bounding box center [377, 38] width 26 height 6
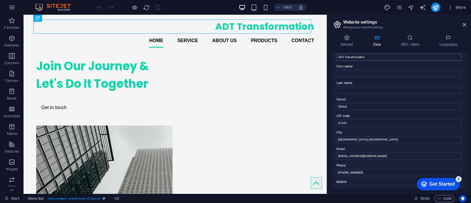
scroll to position [25, 0]
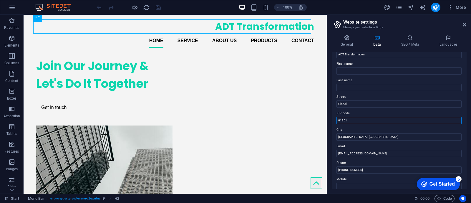
click at [364, 118] on input "01951" at bounding box center [399, 120] width 125 height 7
click at [364, 140] on input "[GEOGRAPHIC_DATA], [GEOGRAPHIC_DATA]" at bounding box center [399, 136] width 125 height 7
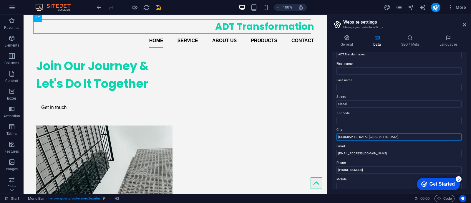
click at [364, 140] on input "[GEOGRAPHIC_DATA], [GEOGRAPHIC_DATA]" at bounding box center [399, 136] width 125 height 7
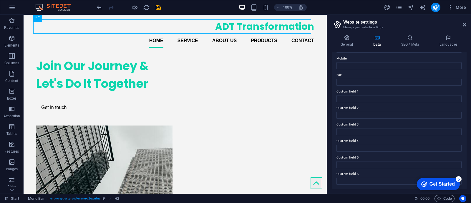
scroll to position [0, 0]
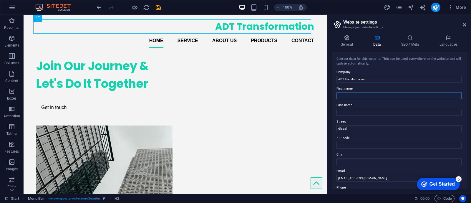
click at [377, 92] on input "First name" at bounding box center [399, 95] width 125 height 7
click at [408, 37] on icon at bounding box center [410, 38] width 36 height 6
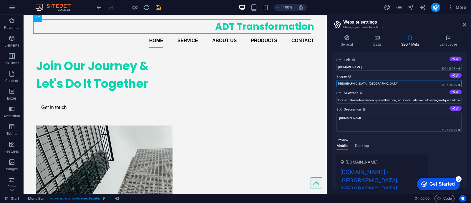
click at [369, 82] on input "[GEOGRAPHIC_DATA], [GEOGRAPHIC_DATA]" at bounding box center [399, 83] width 125 height 7
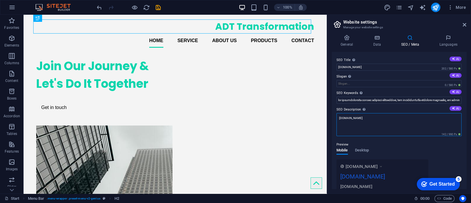
click at [404, 125] on textarea "[DOMAIN_NAME]" at bounding box center [399, 124] width 125 height 23
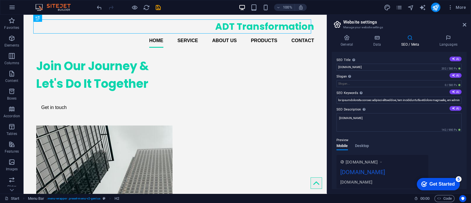
click at [414, 41] on h4 "SEO / Meta" at bounding box center [411, 41] width 38 height 12
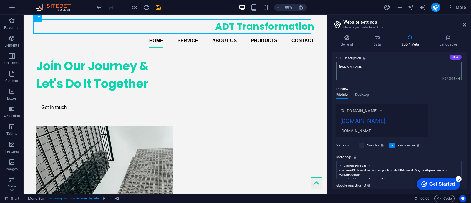
scroll to position [50, 0]
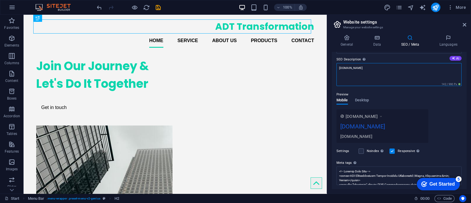
click at [382, 68] on textarea "[DOMAIN_NAME]" at bounding box center [399, 74] width 125 height 23
type textarea "[DOMAIN_NAME]"
click at [450, 110] on div "www.example.com adttransformation.com www.adttransformation.com" at bounding box center [399, 126] width 125 height 34
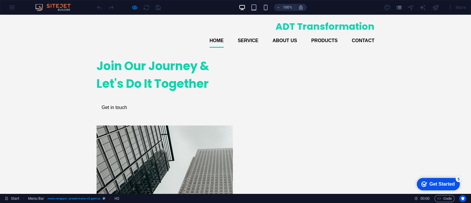
click at [187, 92] on h1 "Join Our Journey & Let's Do It Together" at bounding box center [163, 74] width 132 height 35
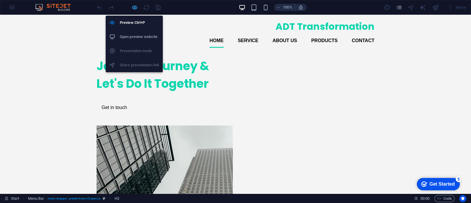
click at [0, 0] on icon "button" at bounding box center [0, 0] width 0 height 0
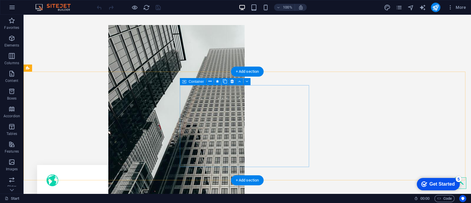
scroll to position [102, 0]
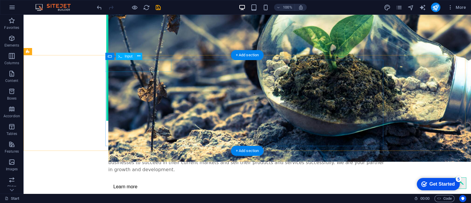
scroll to position [948, 0]
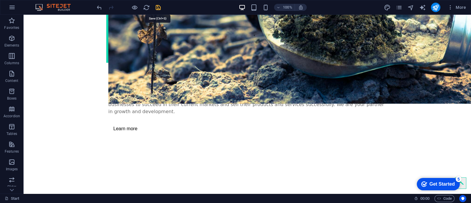
click at [0, 0] on icon "save" at bounding box center [0, 0] width 0 height 0
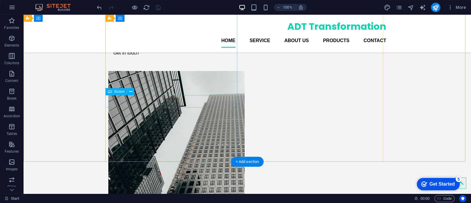
scroll to position [0, 0]
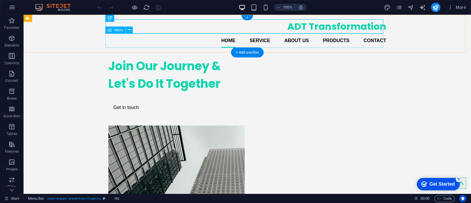
click at [299, 41] on nav "Home Service About us Products Contact" at bounding box center [247, 41] width 278 height 14
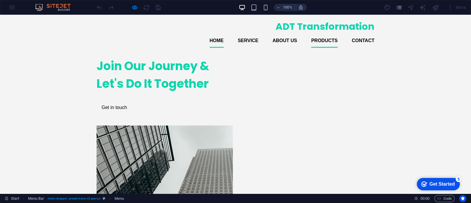
click at [324, 40] on link "Products" at bounding box center [324, 41] width 27 height 14
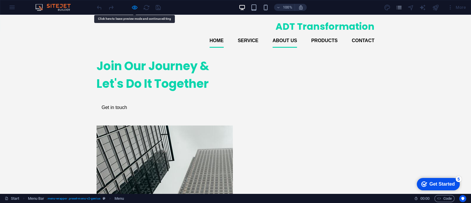
click at [290, 40] on link "About us" at bounding box center [285, 41] width 25 height 14
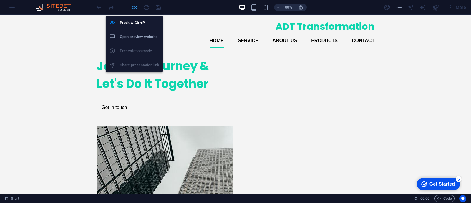
click at [0, 0] on icon "button" at bounding box center [0, 0] width 0 height 0
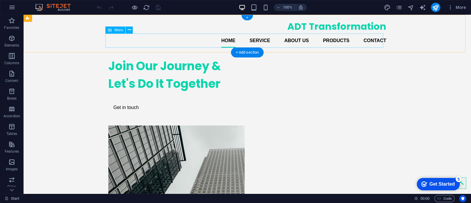
click at [290, 41] on nav "Home Service About us Products Contact" at bounding box center [247, 41] width 278 height 14
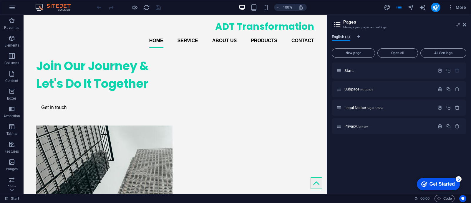
click at [346, 36] on span "English (4)" at bounding box center [341, 37] width 18 height 8
click at [387, 52] on span "Open all" at bounding box center [397, 53] width 35 height 4
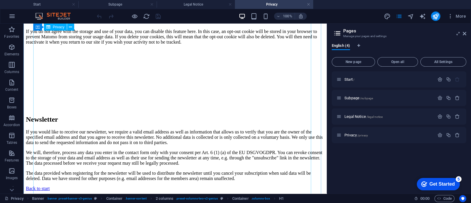
scroll to position [1292, 0]
click at [465, 34] on icon at bounding box center [465, 33] width 4 height 5
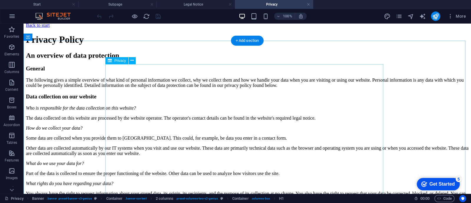
scroll to position [0, 0]
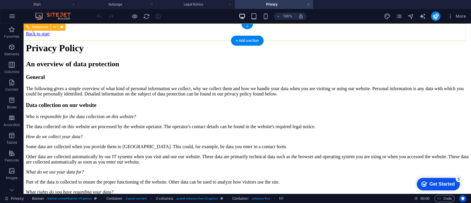
click at [108, 32] on div "Back to start" at bounding box center [247, 33] width 443 height 5
click at [118, 37] on div "Back to start" at bounding box center [247, 33] width 443 height 5
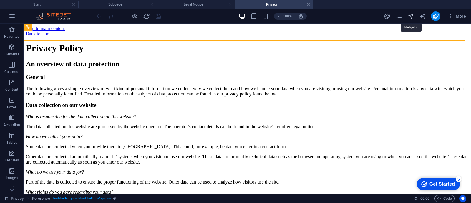
click at [412, 17] on icon "navigator" at bounding box center [411, 16] width 7 height 7
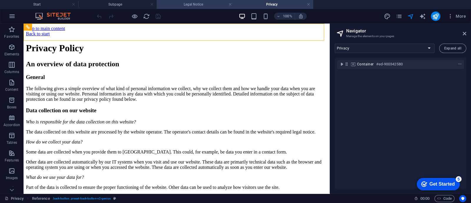
click at [190, 6] on h4 "Legal Notice" at bounding box center [196, 4] width 78 height 6
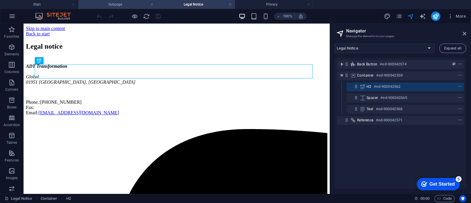
click at [104, 8] on li "Subpage" at bounding box center [117, 4] width 78 height 9
select select "16925347-en"
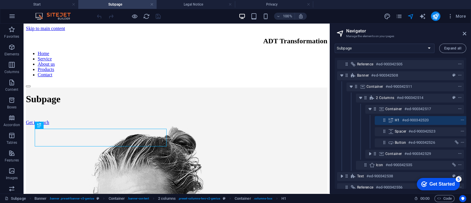
scroll to position [0, 1]
click at [109, 1] on h4 "Subpage" at bounding box center [117, 4] width 78 height 6
click at [461, 32] on h2 "Navigator" at bounding box center [406, 30] width 120 height 5
click at [465, 34] on icon at bounding box center [465, 33] width 4 height 5
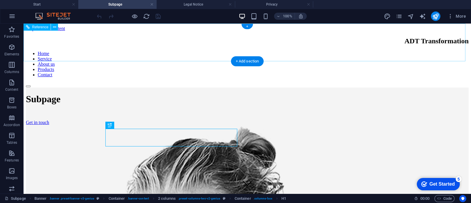
click at [259, 52] on nav "Home Service About us Products Contact" at bounding box center [247, 64] width 443 height 27
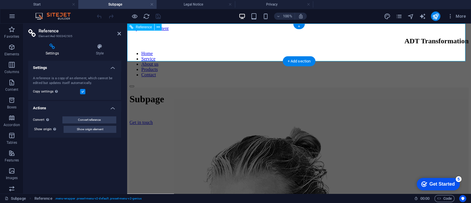
click at [310, 55] on nav "Home Service About us Products Contact" at bounding box center [299, 64] width 339 height 27
click at [338, 53] on nav "Home Service About us Products Contact" at bounding box center [299, 64] width 339 height 27
click at [138, 17] on div at bounding box center [129, 15] width 66 height 9
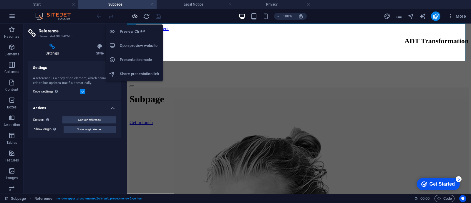
click at [134, 13] on icon "button" at bounding box center [134, 16] width 7 height 7
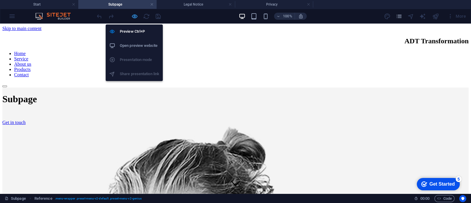
click at [134, 13] on icon "button" at bounding box center [134, 16] width 7 height 7
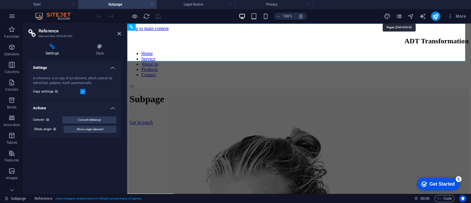
click at [400, 13] on icon "pages" at bounding box center [399, 16] width 7 height 7
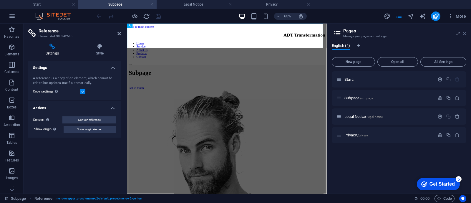
click at [466, 36] on icon at bounding box center [465, 33] width 4 height 5
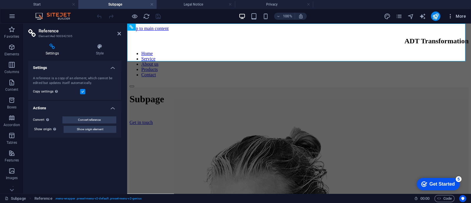
click at [462, 13] on button "More" at bounding box center [456, 15] width 23 height 9
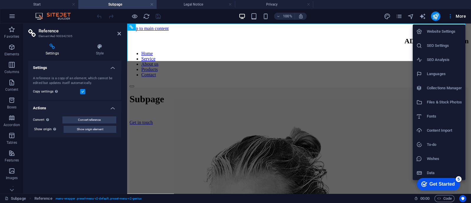
click at [442, 65] on li "SEO Analysis" at bounding box center [439, 60] width 53 height 14
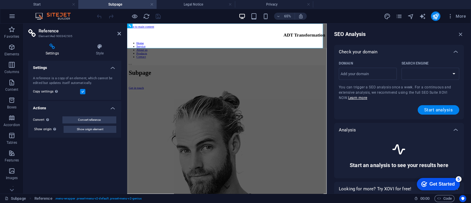
click at [442, 65] on div "Search Engine" at bounding box center [430, 63] width 56 height 9
click at [442, 68] on select "Search Engine" at bounding box center [431, 74] width 58 height 12
select select "google.com"
click at [385, 71] on input "Domain ​" at bounding box center [368, 73] width 58 height 9
click at [430, 113] on button "Start analysis" at bounding box center [439, 109] width 42 height 9
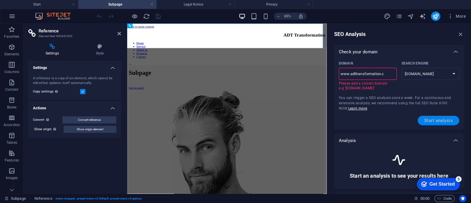
type input "www.adttransformation.co"
select select "google.co.uk"
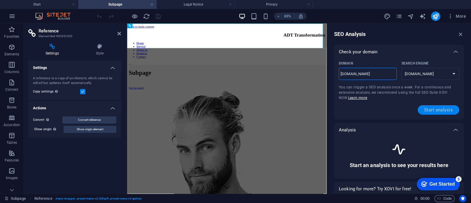
type input "www.adttransformation.com"
select select "google.com"
type input "www.adttransformation.com"
click at [442, 106] on button "Start analysis" at bounding box center [439, 109] width 42 height 9
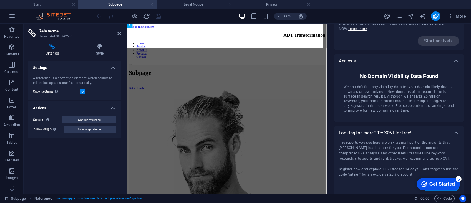
scroll to position [71, 0]
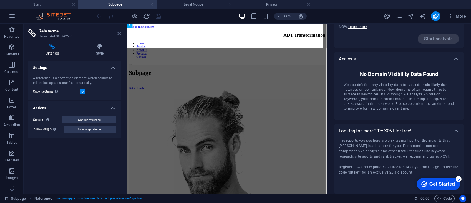
click at [119, 32] on icon at bounding box center [120, 33] width 4 height 5
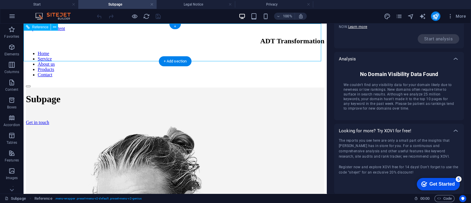
click at [152, 51] on nav "Home Service About us Products Contact" at bounding box center [175, 64] width 299 height 27
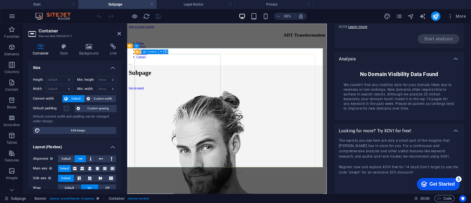
click at [261, 123] on div "Subpage Get in touch" at bounding box center [281, 106] width 303 height 38
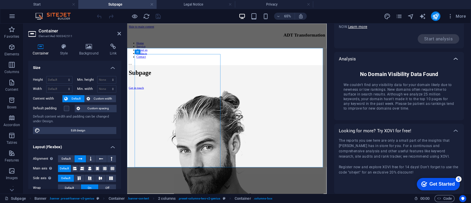
scroll to position [0, 0]
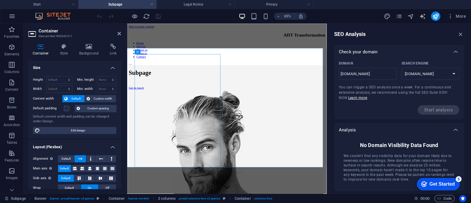
click at [459, 30] on div "SEO Analysis Check your domain Domain www.adttransformation.com ​ Search Engine…" at bounding box center [399, 109] width 144 height 170
click at [460, 34] on icon "button" at bounding box center [461, 34] width 6 height 6
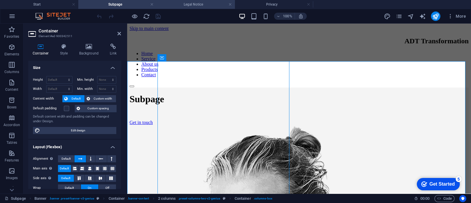
click at [201, 4] on h4 "Legal Notice" at bounding box center [196, 4] width 78 height 6
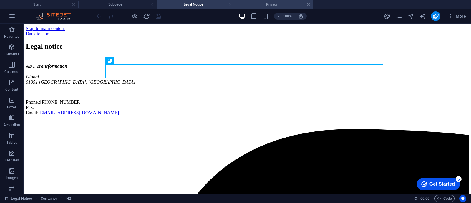
click at [252, 2] on h4 "Privacy" at bounding box center [274, 4] width 78 height 6
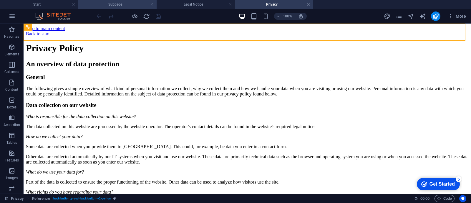
click at [118, 5] on h4 "Subpage" at bounding box center [117, 4] width 78 height 6
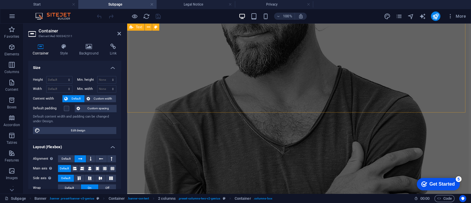
scroll to position [238, 0]
click at [45, 8] on li "Start" at bounding box center [39, 4] width 78 height 9
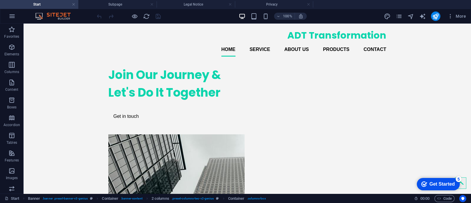
scroll to position [0, 0]
click at [264, 50] on nav "Home Service About us Products Contact" at bounding box center [247, 49] width 278 height 14
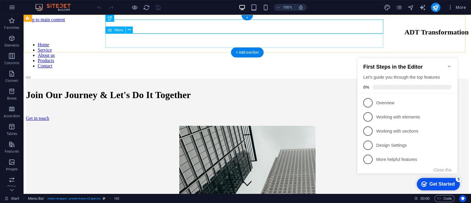
click at [227, 42] on nav "Home Service About us Products Contact" at bounding box center [247, 55] width 443 height 27
select select
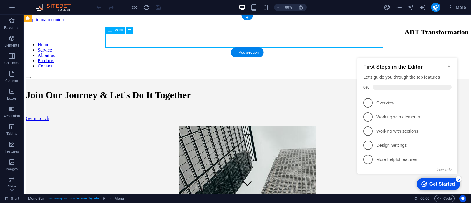
select select
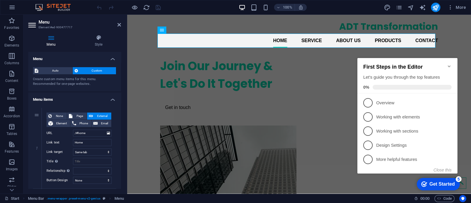
drag, startPoint x: 119, startPoint y: 79, endPoint x: 118, endPoint y: 105, distance: 26.5
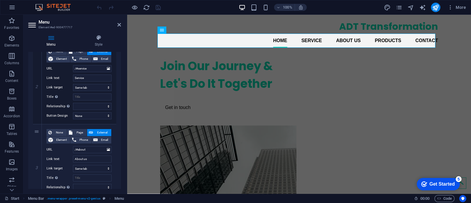
scroll to position [151, 0]
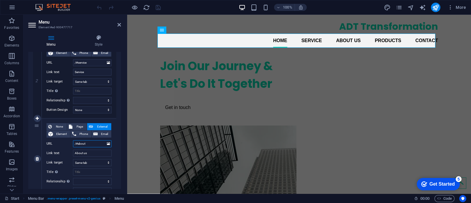
click at [91, 142] on input "/#about" at bounding box center [92, 143] width 39 height 7
type input "/#aboutu"
select select
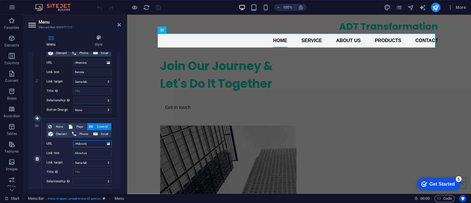
select select
type input "/#about"
select select
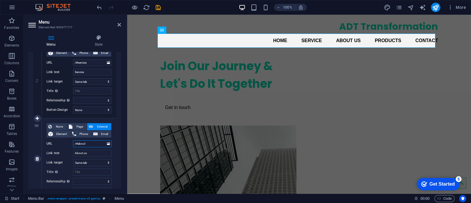
type input "/#about"
select select
type input "/#aboutus"
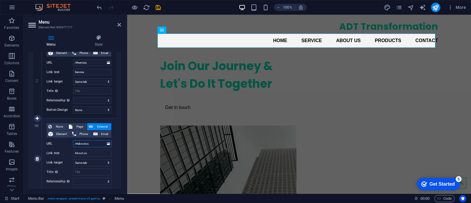
select select
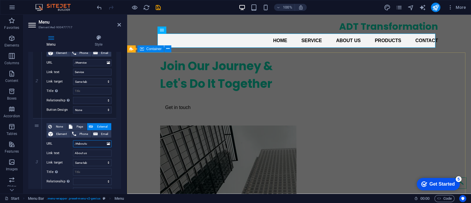
type input "/#about"
select select
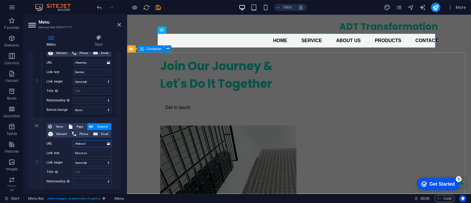
select select
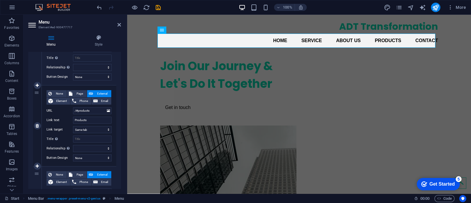
scroll to position [266, 0]
click at [57, 100] on span "Element" at bounding box center [62, 100] width 14 height 7
select select
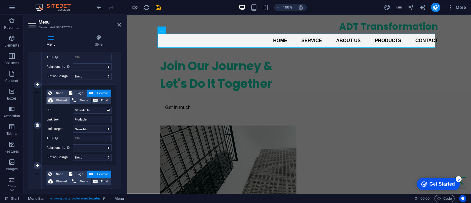
select select
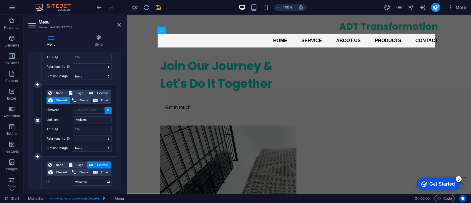
click at [57, 100] on span "Element" at bounding box center [62, 100] width 14 height 7
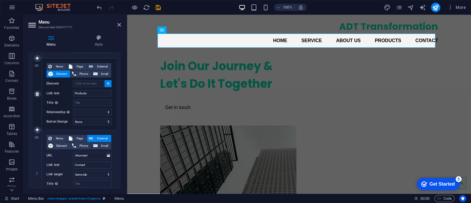
scroll to position [293, 0]
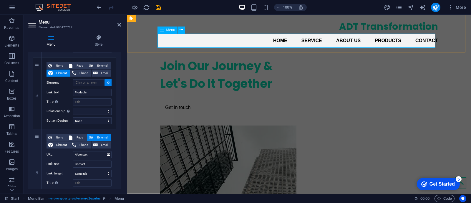
click at [309, 43] on nav "Home Service About us Products Contact" at bounding box center [299, 41] width 278 height 14
select select
type input "#ed-900477717"
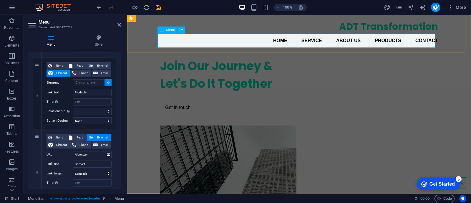
select select
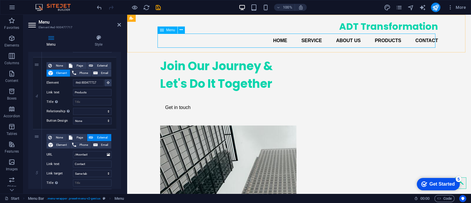
click at [309, 43] on nav "Home Service About us Products Contact" at bounding box center [299, 41] width 278 height 14
click at [120, 24] on icon at bounding box center [120, 24] width 4 height 5
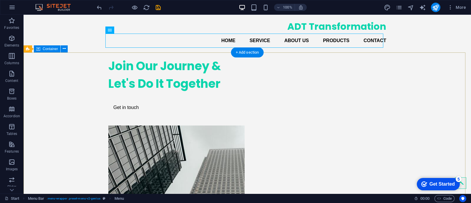
click at [451, 96] on div "Join Our Journey & Let's Do It Together Get in touch" at bounding box center [248, 174] width 448 height 244
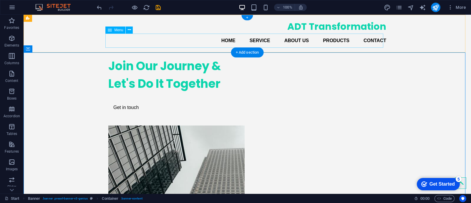
click at [366, 39] on nav "Home Service About us Products Contact" at bounding box center [247, 41] width 278 height 14
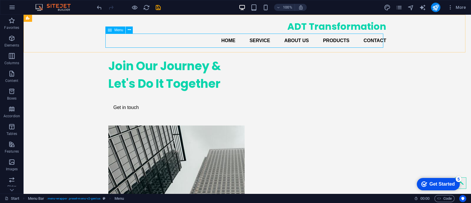
click at [109, 32] on icon at bounding box center [110, 30] width 4 height 7
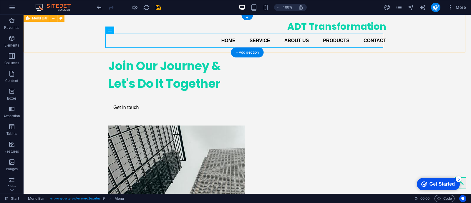
click at [391, 41] on div "ADT Transformation Home Service About us Products Contact" at bounding box center [248, 34] width 448 height 38
click at [380, 41] on nav "Home Service About us Products Contact" at bounding box center [247, 41] width 278 height 14
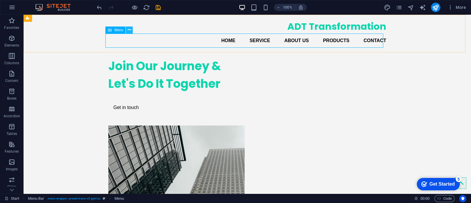
click at [127, 31] on button at bounding box center [129, 30] width 7 height 7
click at [128, 28] on icon at bounding box center [129, 30] width 3 height 6
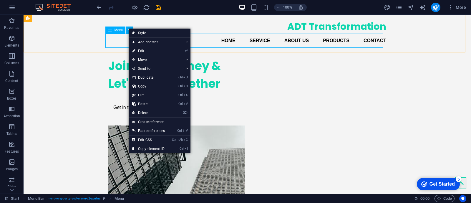
click at [110, 30] on icon at bounding box center [110, 30] width 4 height 7
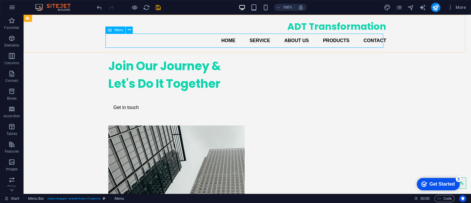
click at [110, 30] on icon at bounding box center [110, 30] width 4 height 7
click at [176, 40] on nav "Home Service About us Products Contact" at bounding box center [247, 41] width 278 height 14
click at [120, 42] on nav "Home Service About us Products Contact" at bounding box center [247, 41] width 278 height 14
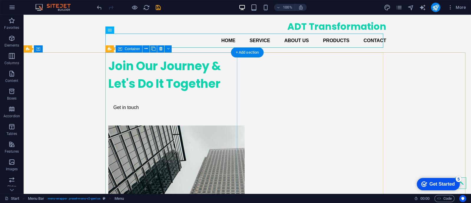
click at [117, 60] on div "Join Our Journey & Let's Do It Together Get in touch" at bounding box center [174, 85] width 132 height 66
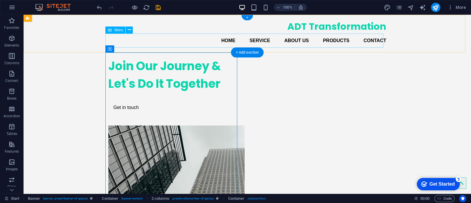
click at [145, 36] on nav "Home Service About us Products Contact" at bounding box center [247, 41] width 278 height 14
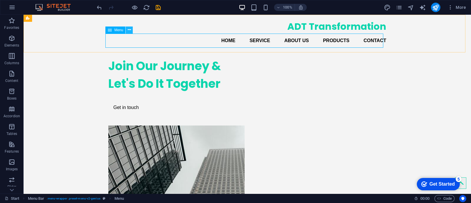
click at [130, 29] on icon at bounding box center [129, 30] width 3 height 6
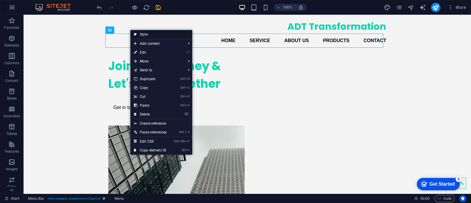
click at [142, 30] on link "Style" at bounding box center [161, 34] width 62 height 9
select select "rem"
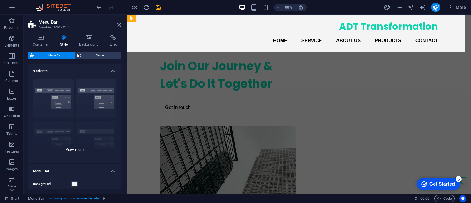
click at [80, 148] on div "Border Centered Default Fixed Loki Trigger Wide XXL" at bounding box center [74, 119] width 93 height 88
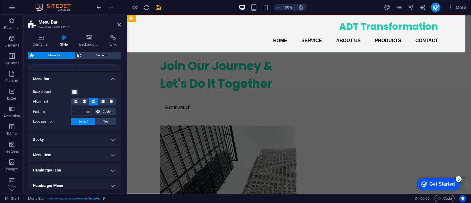
scroll to position [177, 0]
click at [75, 101] on icon at bounding box center [76, 100] width 4 height 4
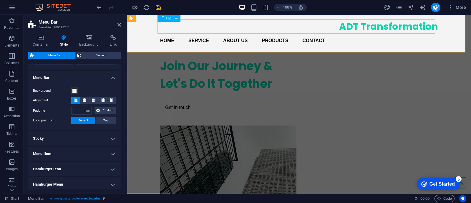
click at [410, 27] on div "ADT Transformation" at bounding box center [299, 26] width 278 height 14
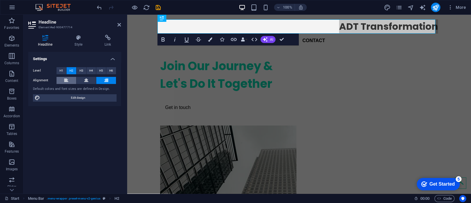
click at [66, 82] on icon at bounding box center [66, 80] width 4 height 7
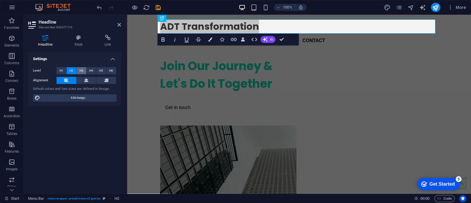
click at [82, 70] on span "H3" at bounding box center [82, 70] width 4 height 7
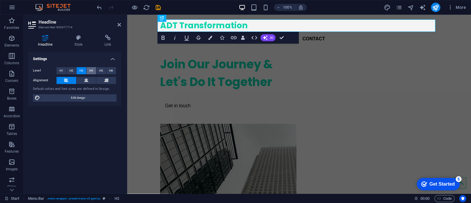
click at [91, 70] on span "H4" at bounding box center [91, 70] width 4 height 7
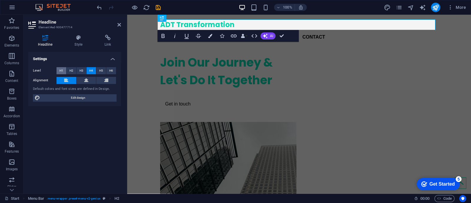
click at [62, 70] on span "H1" at bounding box center [62, 70] width 4 height 7
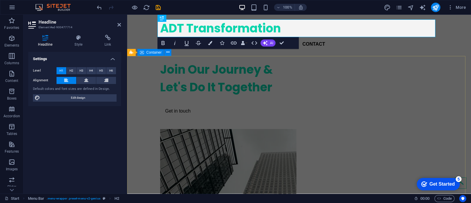
click at [150, 72] on div "Join Our Journey & Let's Do It Together Get in touch" at bounding box center [299, 178] width 344 height 244
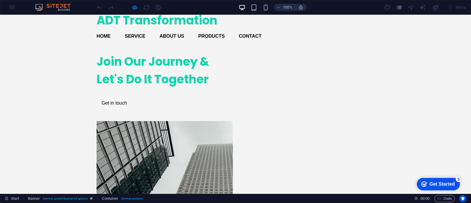
scroll to position [0, 0]
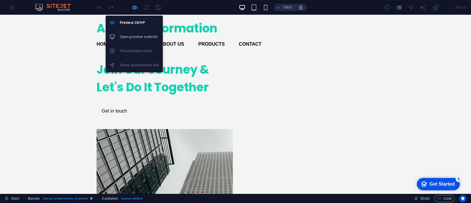
click at [0, 0] on icon "button" at bounding box center [0, 0] width 0 height 0
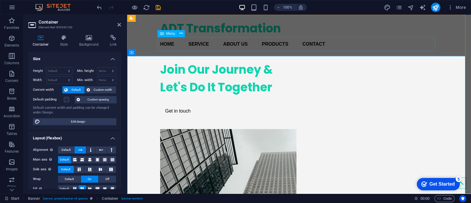
click at [200, 46] on nav "Home Service About us Products Contact" at bounding box center [299, 44] width 278 height 14
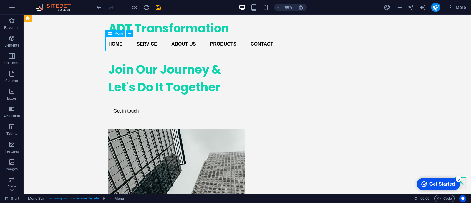
click at [183, 44] on nav "Home Service About us Products Contact" at bounding box center [247, 44] width 278 height 14
select select
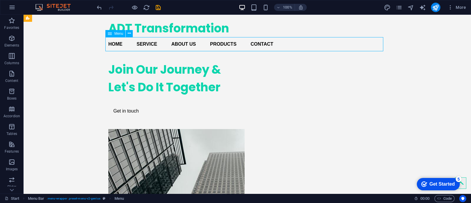
select select
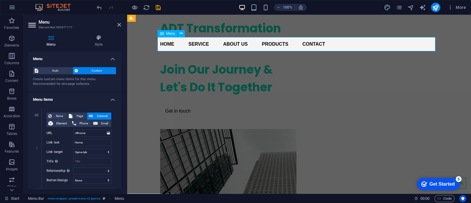
click at [237, 43] on nav "Home Service About us Products Contact" at bounding box center [299, 44] width 278 height 14
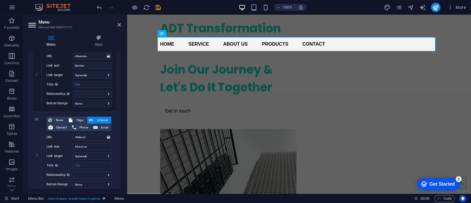
scroll to position [158, 0]
click at [38, 113] on link at bounding box center [37, 111] width 7 height 7
select select
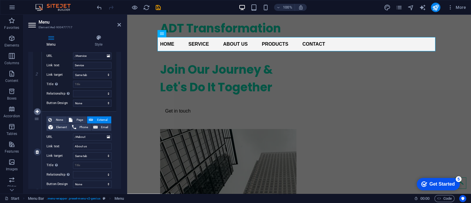
type input "/#about"
type input "About us"
select select
type input "#ed-900477717"
type input "Products"
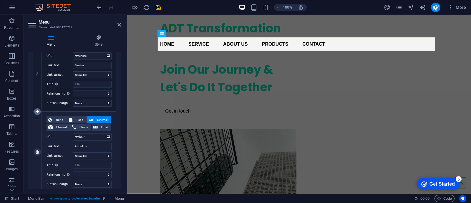
select select
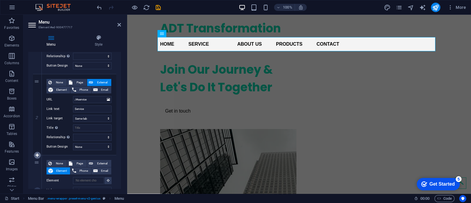
scroll to position [115, 0]
drag, startPoint x: 67, startPoint y: 108, endPoint x: 70, endPoint y: 141, distance: 33.4
click at [70, 141] on div "None Page External Element Phone Email Page Start Subpage Legal Notice Privacy …" at bounding box center [79, 114] width 75 height 81
click at [38, 153] on icon at bounding box center [37, 155] width 3 height 4
select select
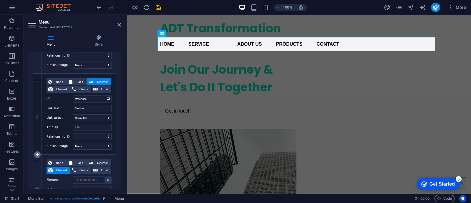
select select
type input "/#about"
type input "About us"
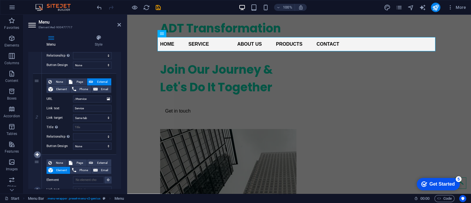
select select
type input "#ed-900477717"
type input "/#products"
type input "Products"
select select
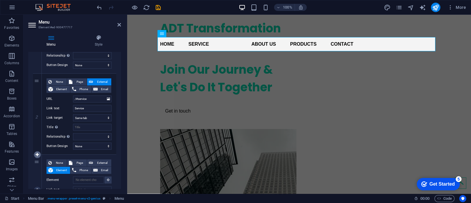
select select
click at [38, 153] on icon at bounding box center [37, 155] width 3 height 4
select select
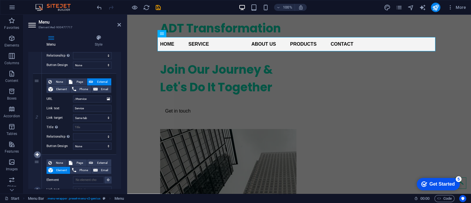
select select
type input "/#about"
type input "About us"
select select
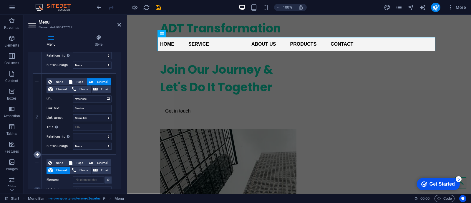
type input "#ed-900477717"
type input "Products"
select select
click at [37, 76] on link at bounding box center [37, 73] width 7 height 7
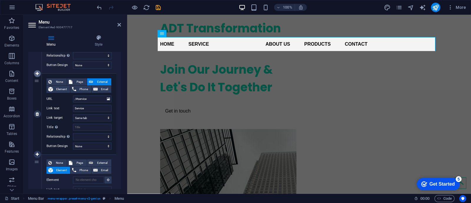
select select
type input "/#service"
type input "Service"
select select
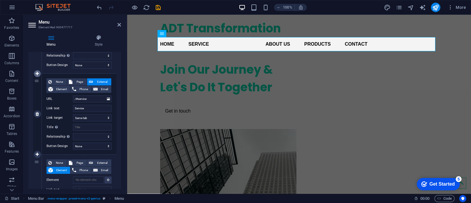
select select
type input "/#about"
type input "About us"
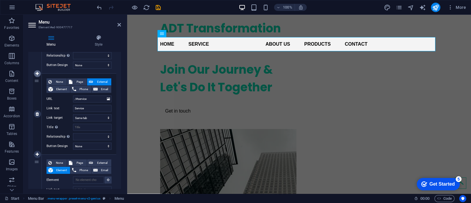
select select
type input "#ed-900477717"
type input "Products"
select select
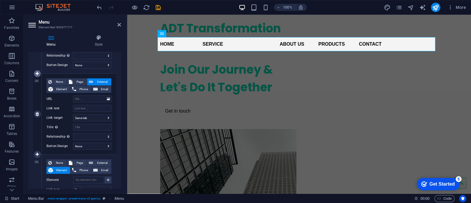
select select
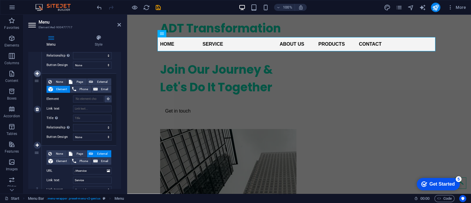
click at [37, 76] on link at bounding box center [37, 73] width 7 height 7
select select
type input "/#service"
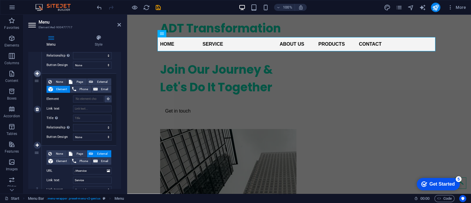
type input "Service"
select select
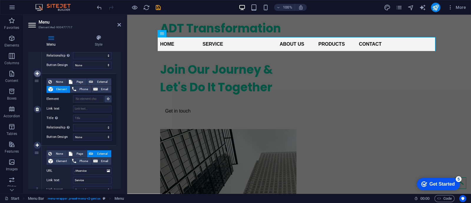
type input "/#about"
type input "About us"
select select
type input "#ed-900477717"
type input "Products"
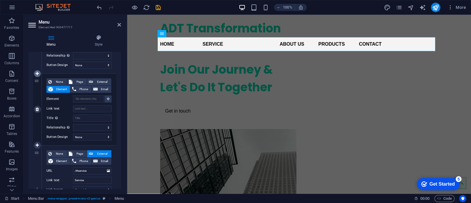
select select
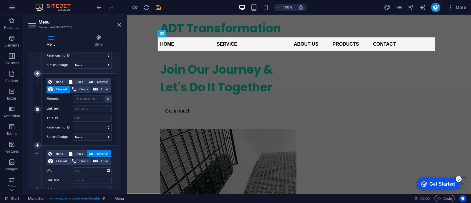
select select
click at [36, 71] on icon at bounding box center [37, 73] width 3 height 4
select select
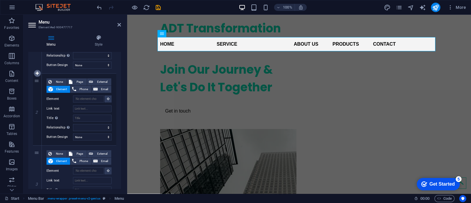
select select
type input "/#service"
type input "Service"
select select
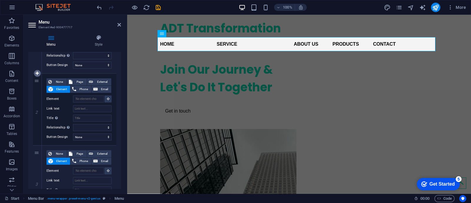
select select
type input "/#about"
type input "About us"
select select
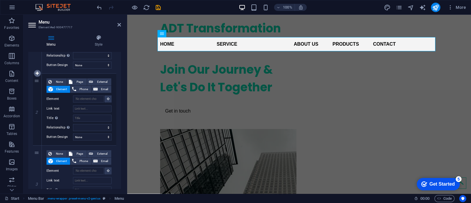
type input "#ed-900477717"
type input "Products"
select select
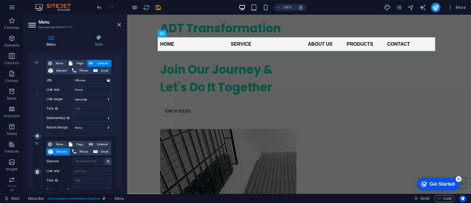
scroll to position [61, 0]
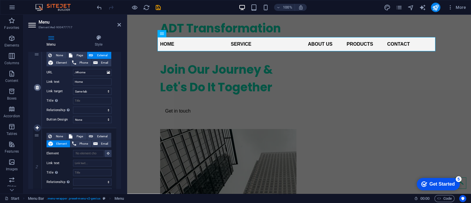
click at [37, 89] on icon at bounding box center [37, 87] width 3 height 4
select select
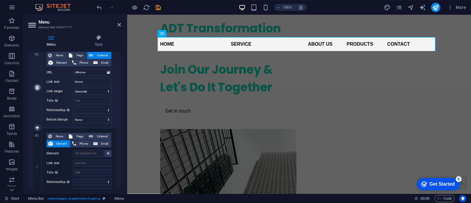
type input "/#service"
type input "Service"
select select
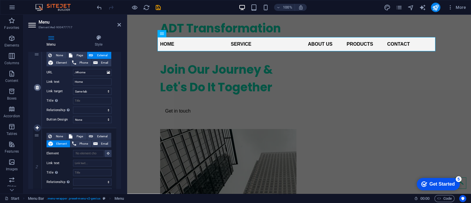
select select
type input "/#about"
type input "About us"
select select
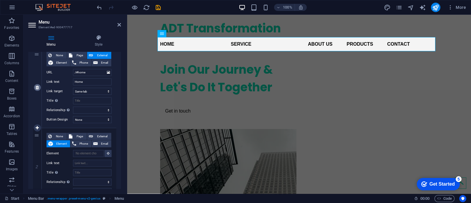
type input "#ed-900477717"
type input "/#products"
type input "Products"
select select
type input "/#contact"
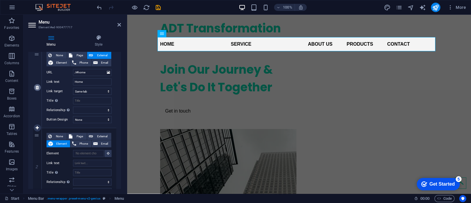
type input "Contact"
select select
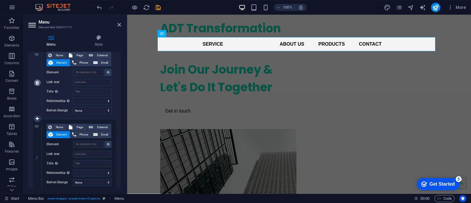
scroll to position [52, 0]
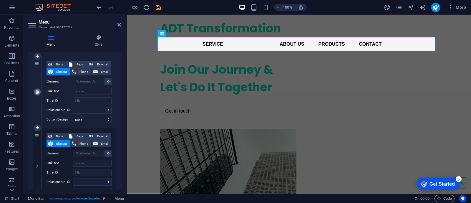
type input "/#home"
type input "Home"
select select
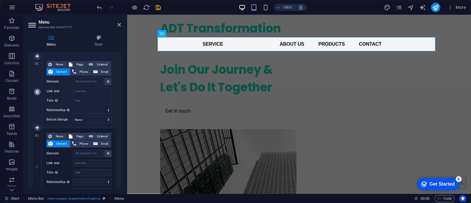
select select
type input "/#service"
type input "Service"
select select
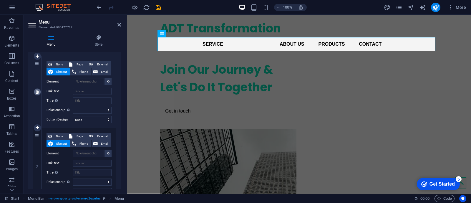
select select
type input "/#about"
type input "About us"
select select
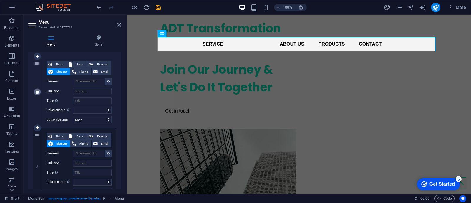
type input "#ed-900477717"
type input "Products"
select select
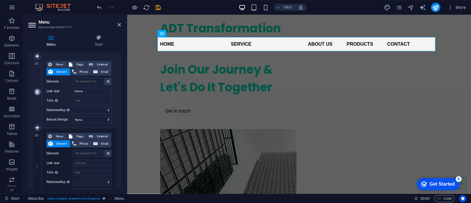
scroll to position [61, 0]
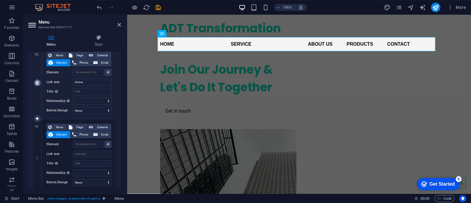
select select
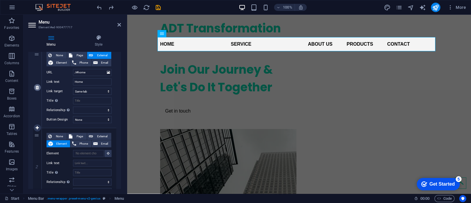
select select
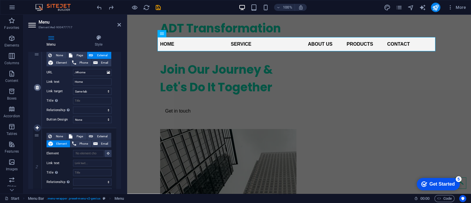
type input "/#service"
type input "Service"
select select
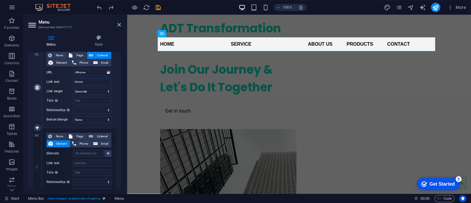
select select
type input "/#about"
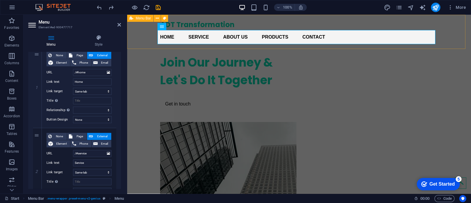
click at [463, 31] on div "ADT Transformation Home Service About us Products Contact" at bounding box center [299, 32] width 344 height 34
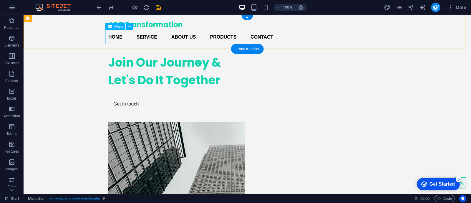
click at [230, 39] on nav "Home Service About us Products Contact" at bounding box center [247, 37] width 278 height 14
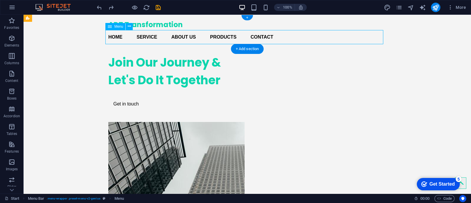
click at [230, 39] on nav "Home Service About us Products Contact" at bounding box center [247, 37] width 278 height 14
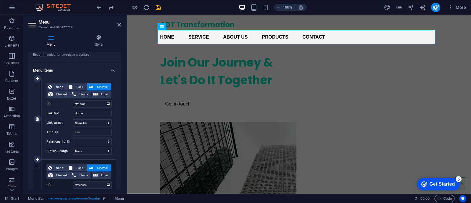
scroll to position [32, 0]
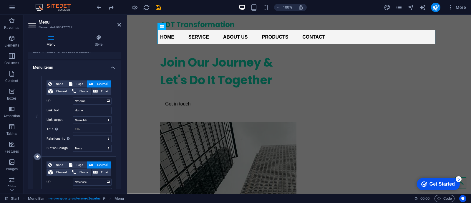
click at [37, 157] on icon at bounding box center [37, 157] width 3 height 4
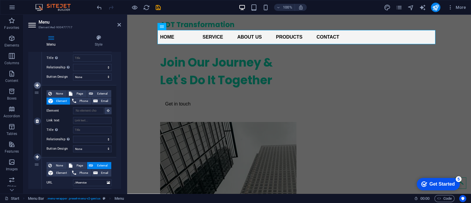
scroll to position [105, 0]
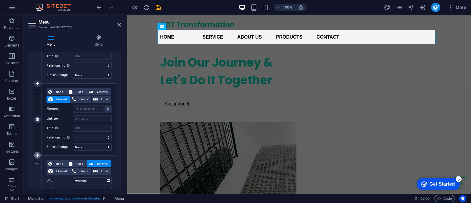
click at [37, 155] on icon at bounding box center [37, 155] width 3 height 4
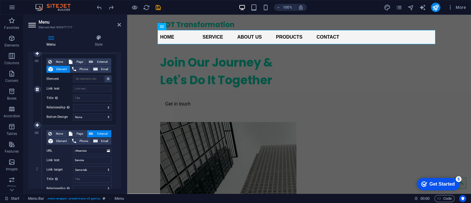
scroll to position [136, 0]
click at [37, 126] on link at bounding box center [37, 124] width 7 height 7
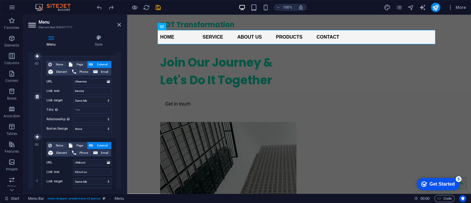
scroll to position [205, 0]
click at [37, 135] on icon at bounding box center [37, 136] width 3 height 4
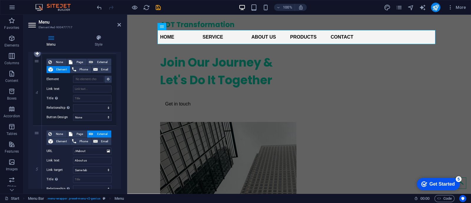
scroll to position [290, 0]
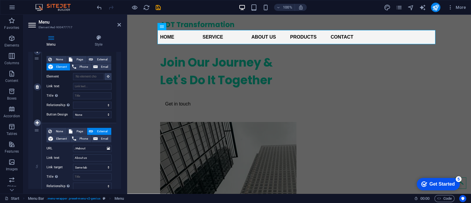
click at [37, 123] on icon at bounding box center [37, 123] width 3 height 4
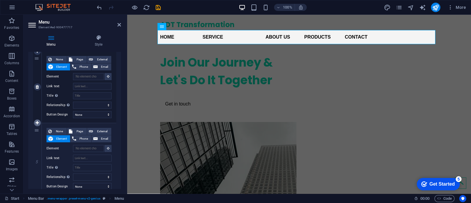
click at [37, 123] on icon at bounding box center [37, 123] width 3 height 4
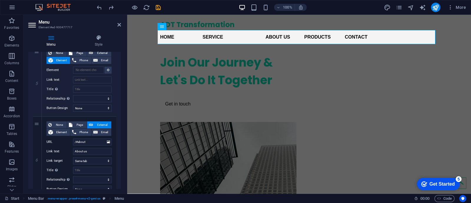
scroll to position [369, 0]
click at [38, 113] on link at bounding box center [37, 116] width 7 height 7
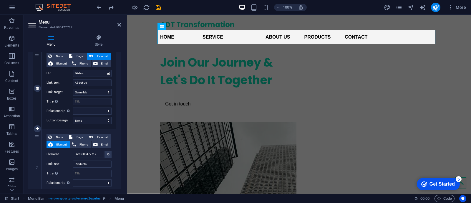
scroll to position [440, 0]
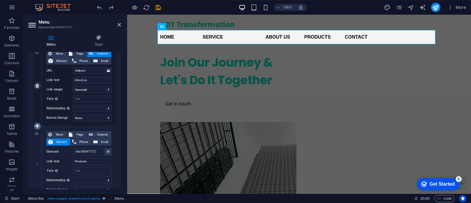
click at [38, 126] on icon at bounding box center [37, 126] width 3 height 4
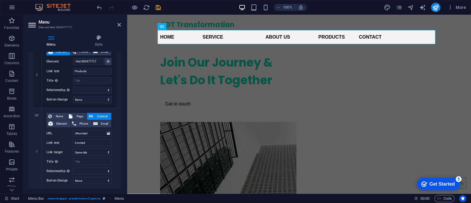
scroll to position [618, 0]
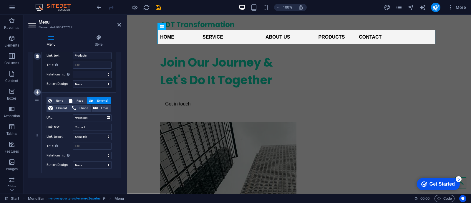
click at [38, 92] on icon at bounding box center [37, 92] width 3 height 4
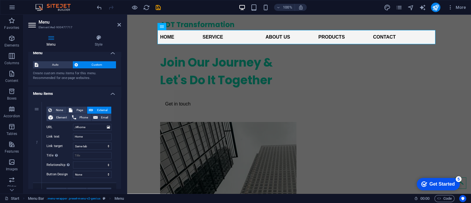
scroll to position [0, 0]
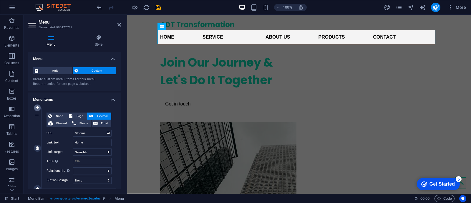
click at [39, 108] on icon at bounding box center [37, 108] width 3 height 4
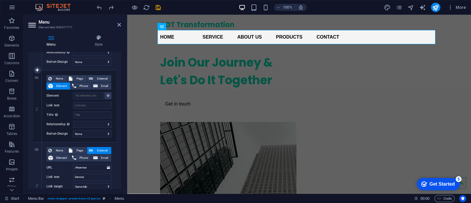
scroll to position [119, 0]
click at [201, 36] on nav "Home Service About us Products Contact" at bounding box center [299, 37] width 278 height 14
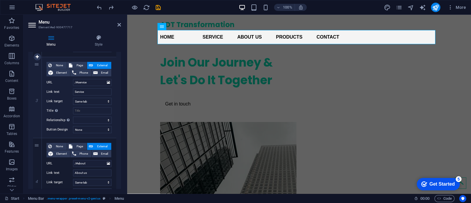
scroll to position [216, 0]
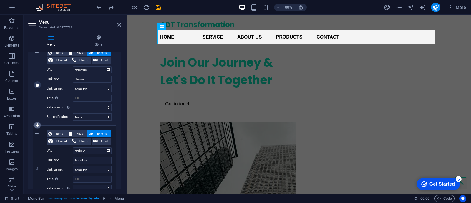
click at [38, 125] on icon at bounding box center [37, 125] width 3 height 4
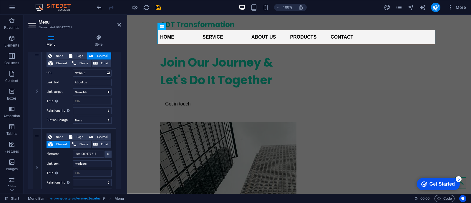
scroll to position [367, 0]
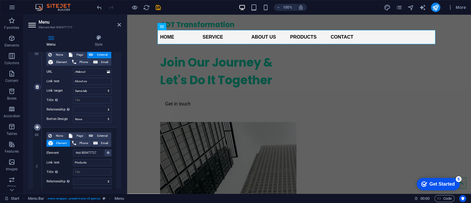
click at [34, 126] on link at bounding box center [37, 127] width 7 height 7
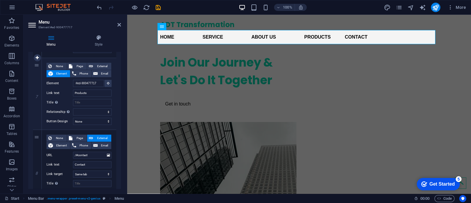
scroll to position [546, 0]
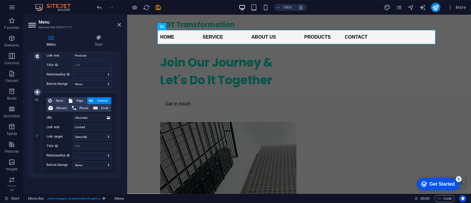
click at [37, 92] on icon at bounding box center [37, 92] width 3 height 4
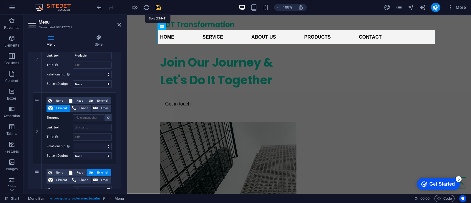
click at [0, 0] on icon "save" at bounding box center [0, 0] width 0 height 0
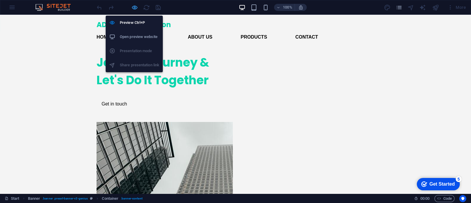
click at [0, 0] on icon "button" at bounding box center [0, 0] width 0 height 0
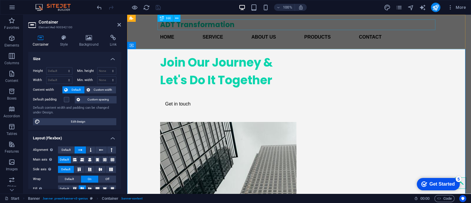
click at [275, 25] on div "ADT Transformation" at bounding box center [299, 24] width 278 height 11
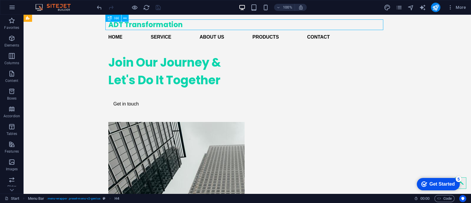
click at [275, 25] on div "ADT Transformation" at bounding box center [247, 24] width 278 height 11
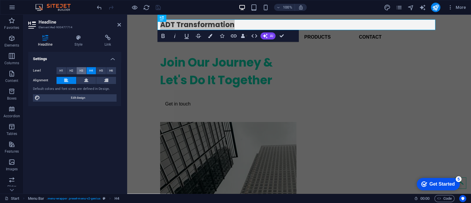
click at [80, 71] on span "H3" at bounding box center [82, 70] width 4 height 7
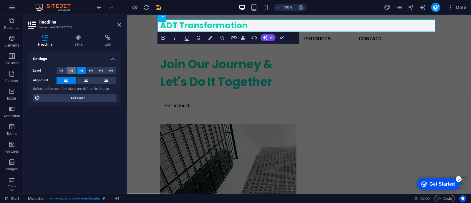
click at [74, 71] on button "H2" at bounding box center [72, 70] width 10 height 7
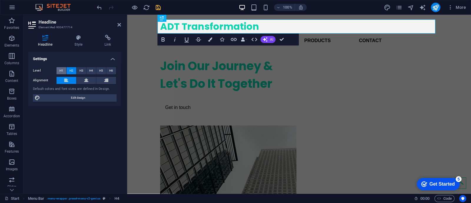
click at [63, 72] on span "H1" at bounding box center [62, 70] width 4 height 7
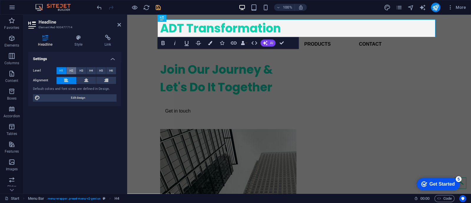
click at [70, 70] on span "H2" at bounding box center [72, 70] width 4 height 7
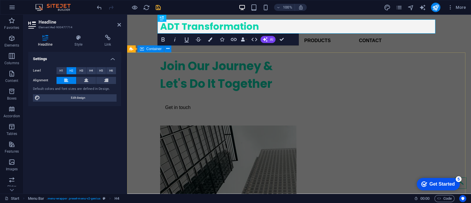
click at [147, 78] on div "Join Our Journey & Let's Do It Together Get in touch" at bounding box center [299, 174] width 344 height 244
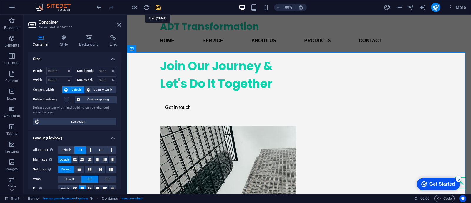
click at [159, 6] on icon "save" at bounding box center [158, 7] width 7 height 7
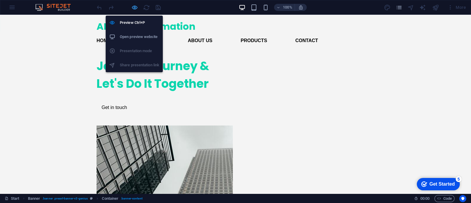
click at [0, 0] on icon "button" at bounding box center [0, 0] width 0 height 0
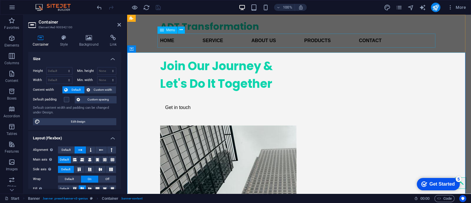
click at [212, 39] on nav "Home Service About us Products Contact" at bounding box center [299, 41] width 278 height 14
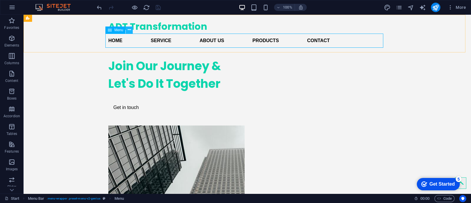
click at [130, 29] on icon at bounding box center [129, 30] width 3 height 6
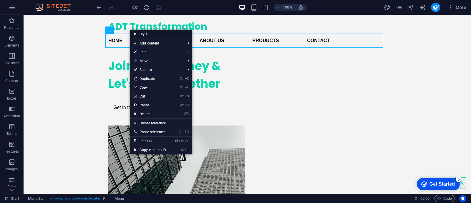
click at [140, 32] on link "Style" at bounding box center [161, 34] width 62 height 9
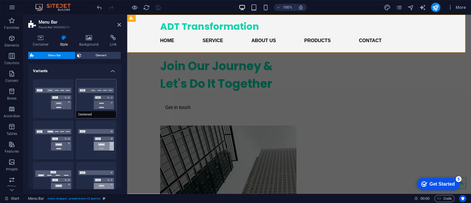
click at [101, 82] on button "Centered" at bounding box center [96, 98] width 41 height 39
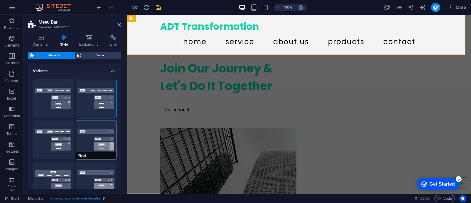
click at [106, 139] on button "Fixed" at bounding box center [96, 139] width 41 height 39
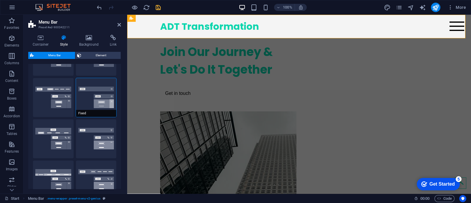
scroll to position [43, 0]
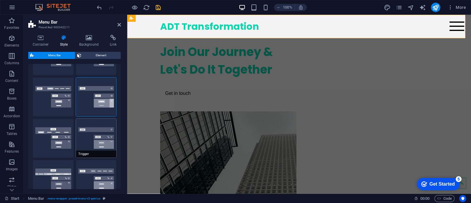
click at [86, 136] on button "Trigger" at bounding box center [96, 138] width 41 height 39
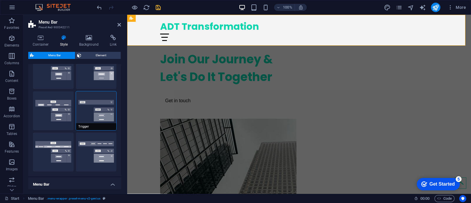
scroll to position [71, 0]
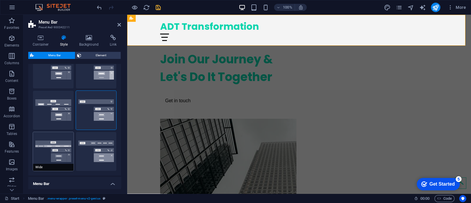
click at [70, 136] on button "Wide" at bounding box center [53, 151] width 41 height 39
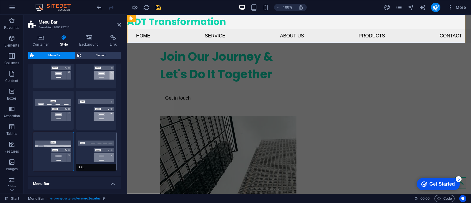
click at [106, 154] on button "XXL" at bounding box center [96, 151] width 41 height 39
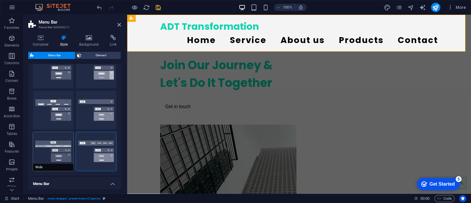
click at [61, 153] on button "Wide" at bounding box center [53, 151] width 41 height 39
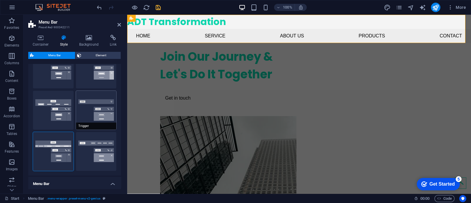
click at [94, 112] on button "Trigger" at bounding box center [96, 110] width 41 height 39
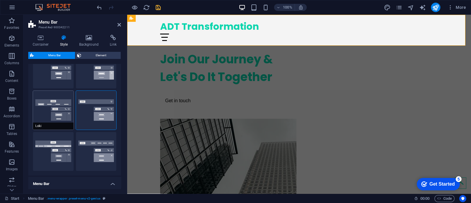
click at [60, 111] on button "Loki" at bounding box center [53, 110] width 41 height 39
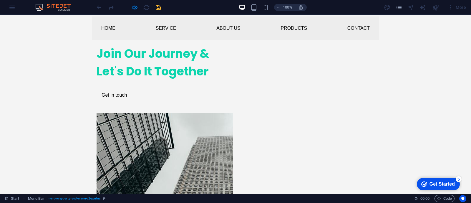
scroll to position [0, 0]
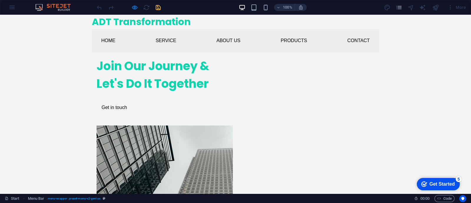
click at [208, 97] on div "Join Our Journey & Let's Do It Together Get in touch" at bounding box center [163, 85] width 132 height 66
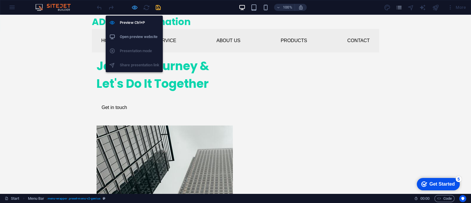
click at [0, 0] on icon "button" at bounding box center [0, 0] width 0 height 0
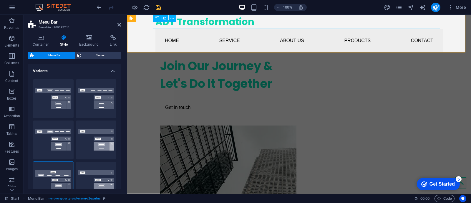
click at [227, 20] on div "ADT Transformation" at bounding box center [300, 22] width 288 height 14
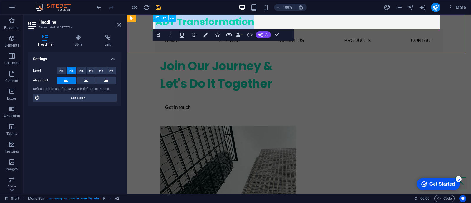
click at [227, 20] on h2 "ADT Transformation" at bounding box center [300, 22] width 288 height 14
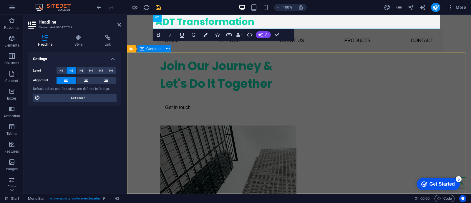
click at [141, 60] on div "Join Our Journey & Let's Do It Together Get in touch" at bounding box center [299, 174] width 344 height 244
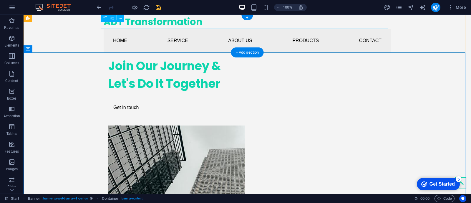
click at [165, 24] on div "ADT Transformation" at bounding box center [248, 22] width 288 height 14
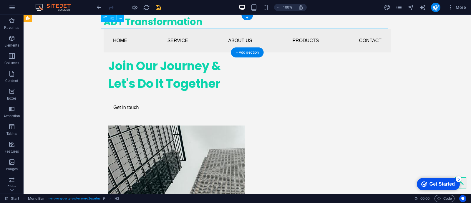
click at [147, 29] on div "ADT Transformation" at bounding box center [248, 22] width 288 height 14
click at [147, 23] on div "ADT Transformation" at bounding box center [248, 22] width 288 height 14
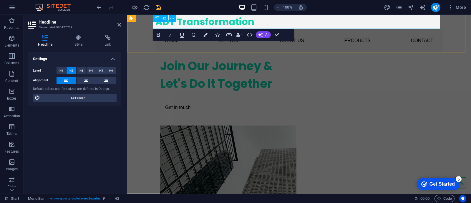
click at [190, 20] on h2 "ADT Transformation" at bounding box center [300, 22] width 288 height 14
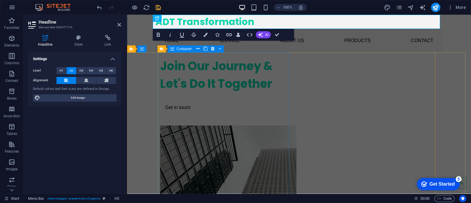
click at [197, 86] on div "Join Our Journey & Let's Do It Together Get in touch" at bounding box center [226, 85] width 132 height 66
